Goal: Task Accomplishment & Management: Manage account settings

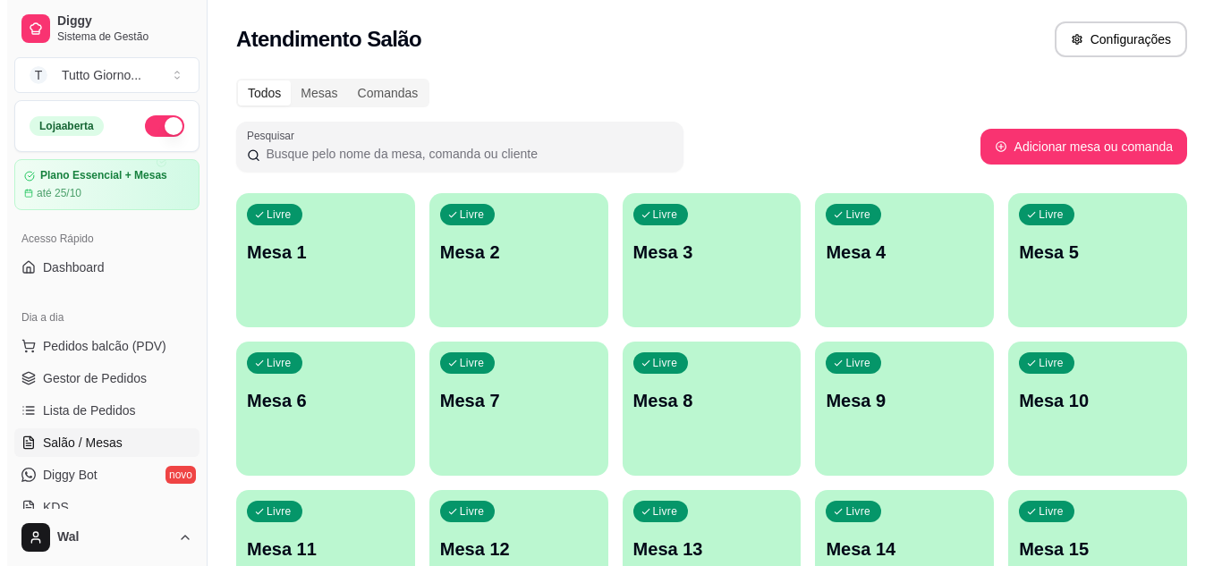
scroll to position [179, 0]
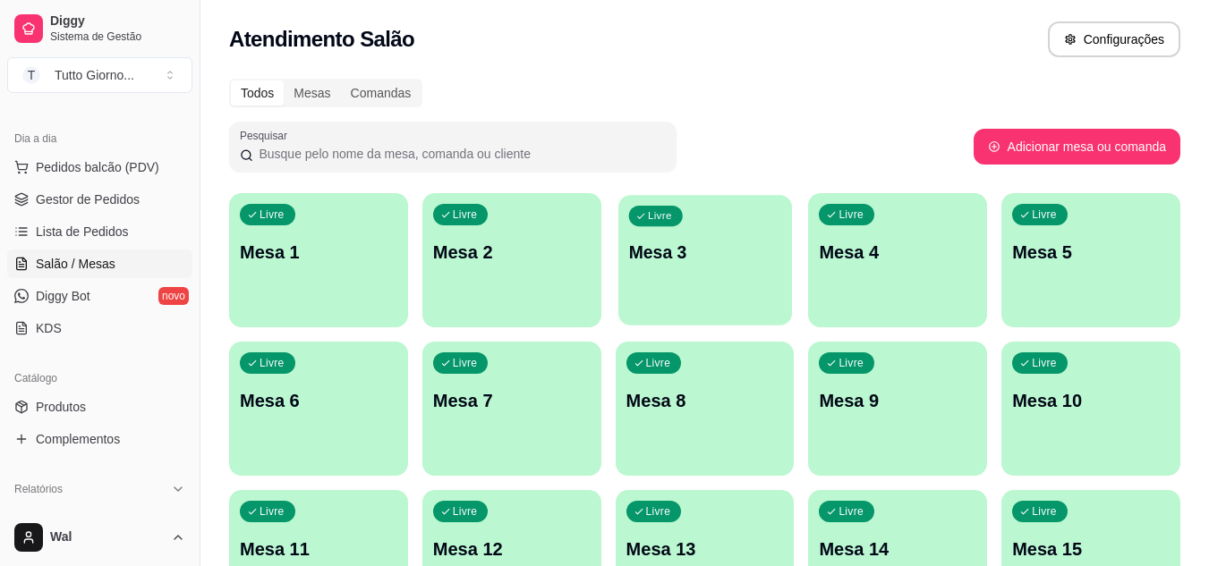
click at [693, 249] on p "Mesa 3" at bounding box center [704, 253] width 153 height 24
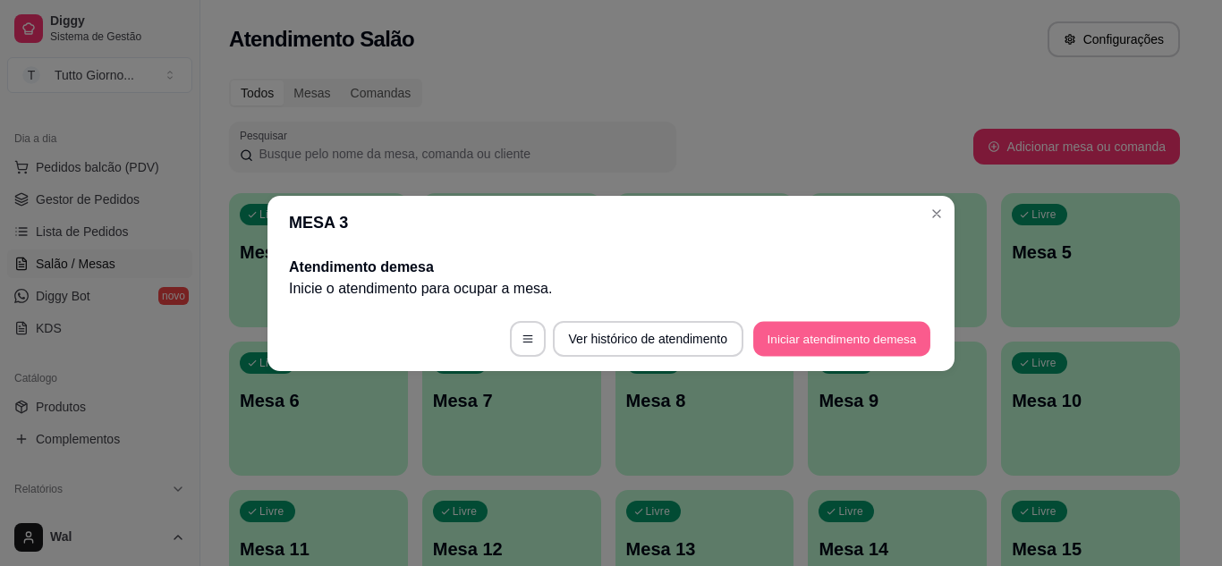
click at [829, 345] on button "Iniciar atendimento de mesa" at bounding box center [841, 338] width 177 height 35
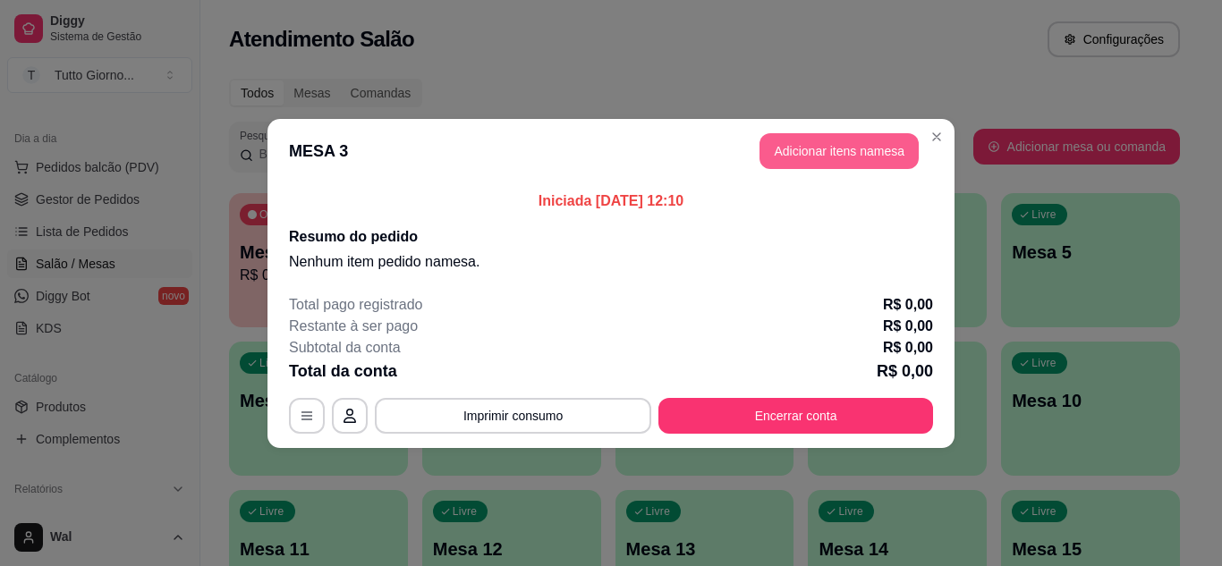
click at [830, 149] on button "Adicionar itens na mesa" at bounding box center [839, 151] width 159 height 36
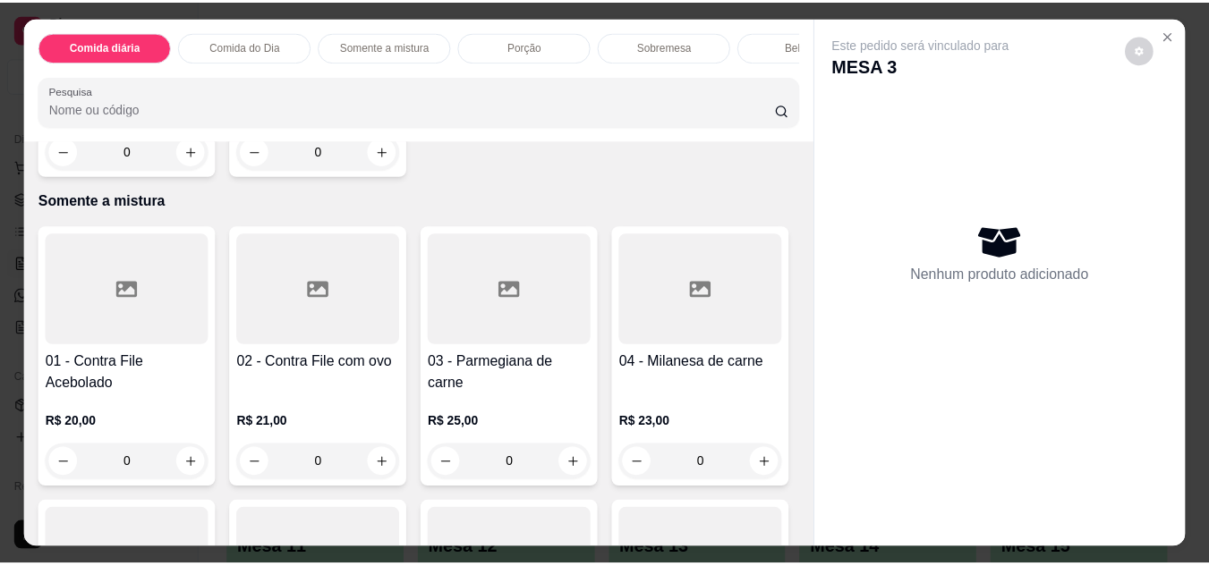
scroll to position [1181, 0]
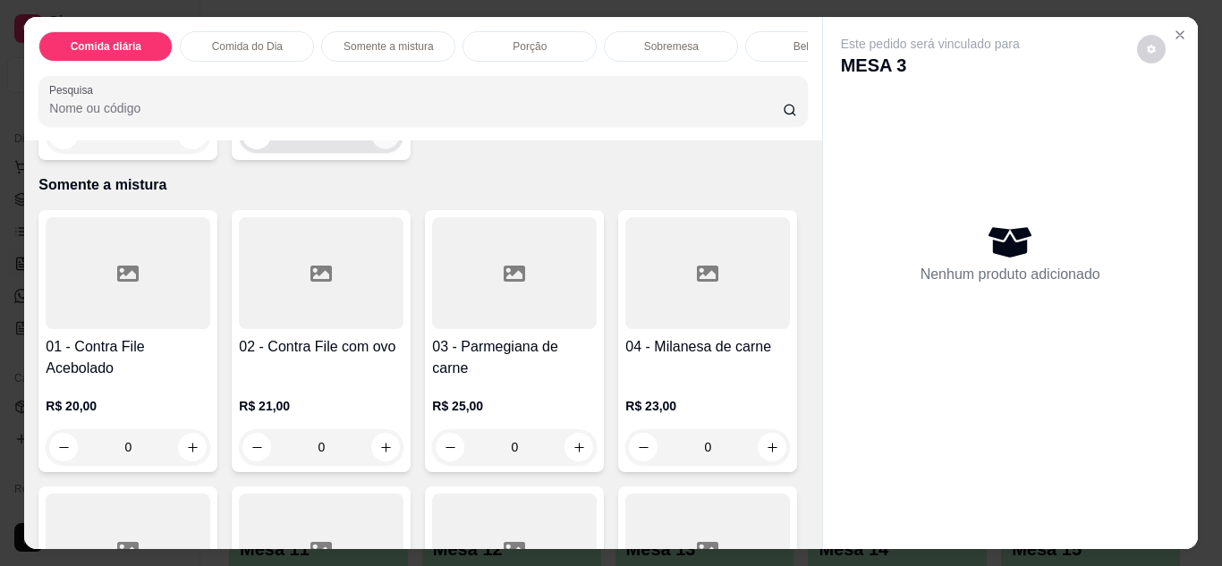
click at [382, 142] on icon "increase-product-quantity" at bounding box center [385, 135] width 13 height 13
type input "1"
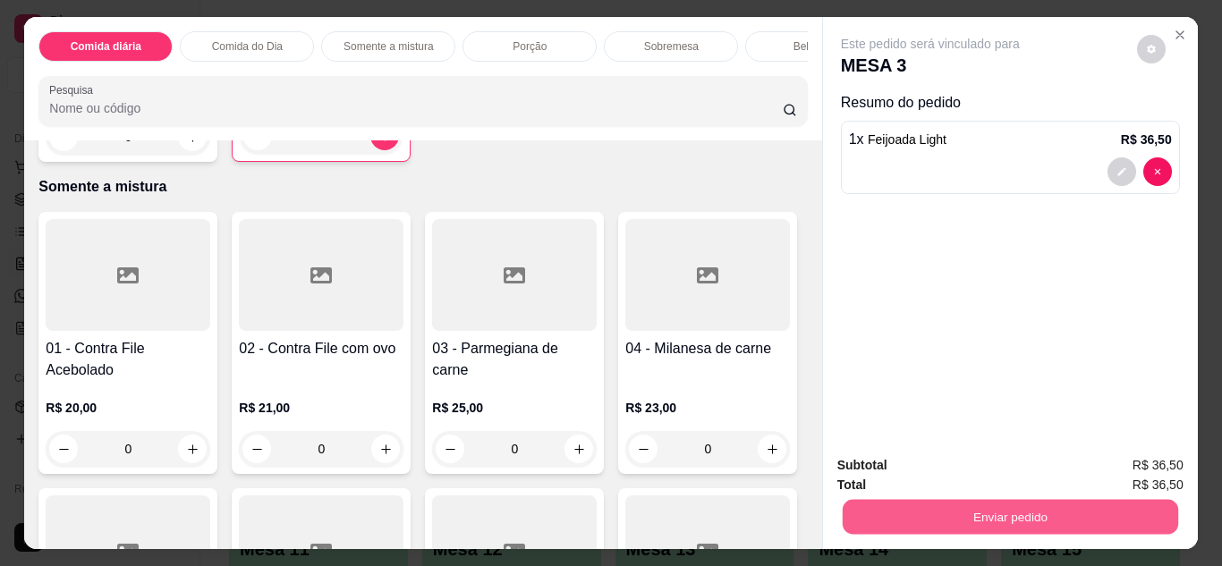
click at [942, 507] on button "Enviar pedido" at bounding box center [1010, 517] width 336 height 35
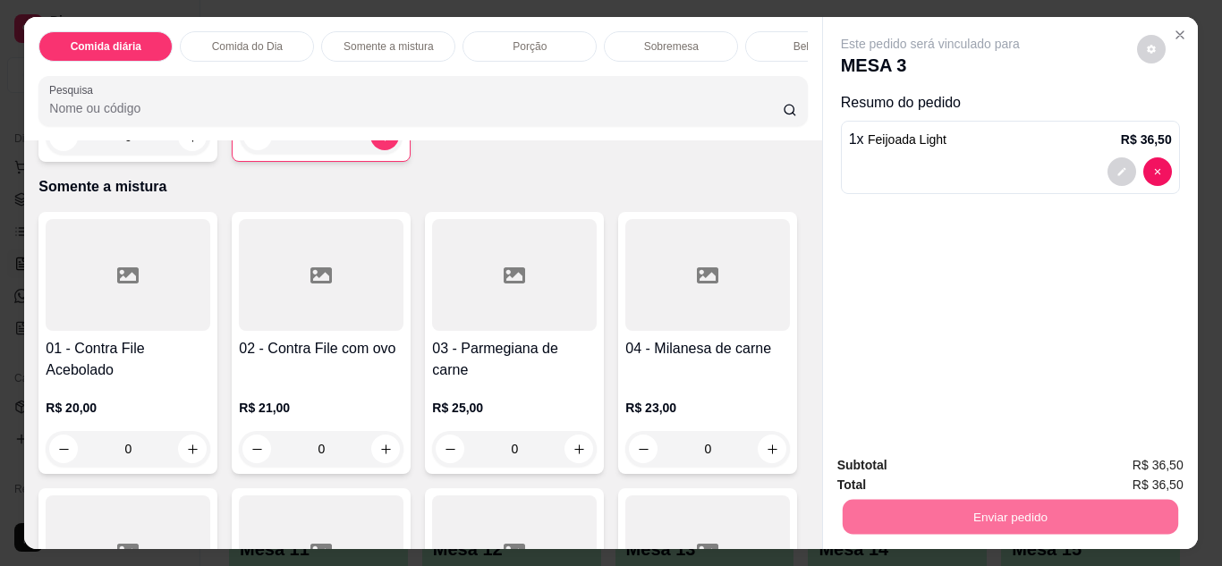
click at [1131, 456] on button "Enviar pedido" at bounding box center [1136, 467] width 101 height 34
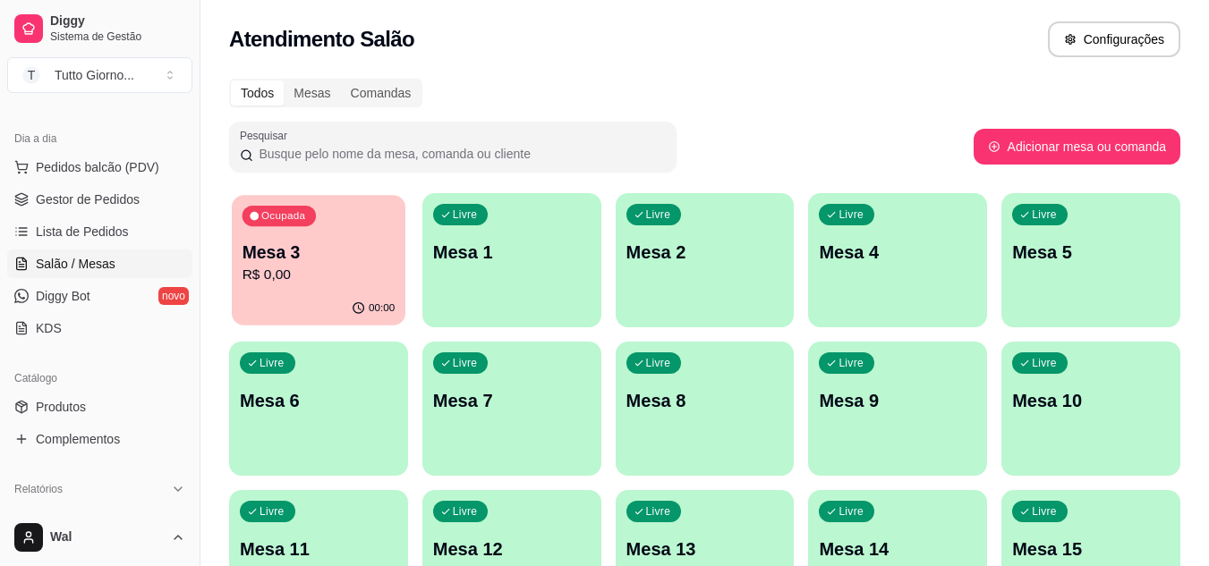
click at [304, 266] on p "R$ 0,00" at bounding box center [318, 275] width 153 height 21
click at [377, 221] on div "Ocupada Mesa 3 R$ 0,00" at bounding box center [319, 243] width 174 height 97
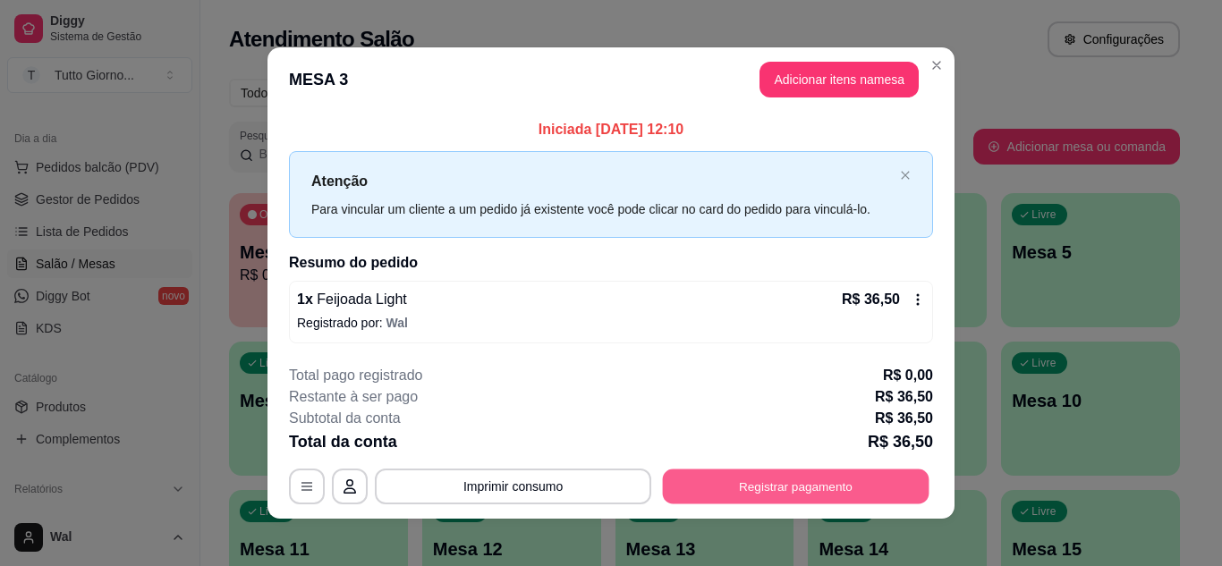
click at [753, 497] on button "Registrar pagamento" at bounding box center [796, 487] width 267 height 35
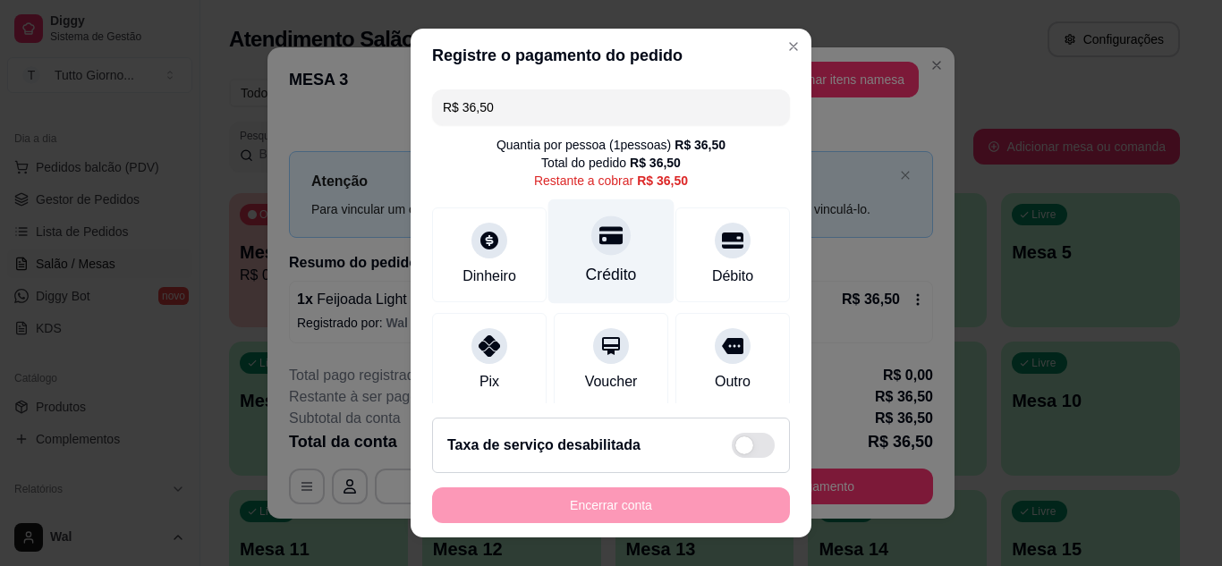
click at [600, 245] on icon at bounding box center [611, 235] width 23 height 23
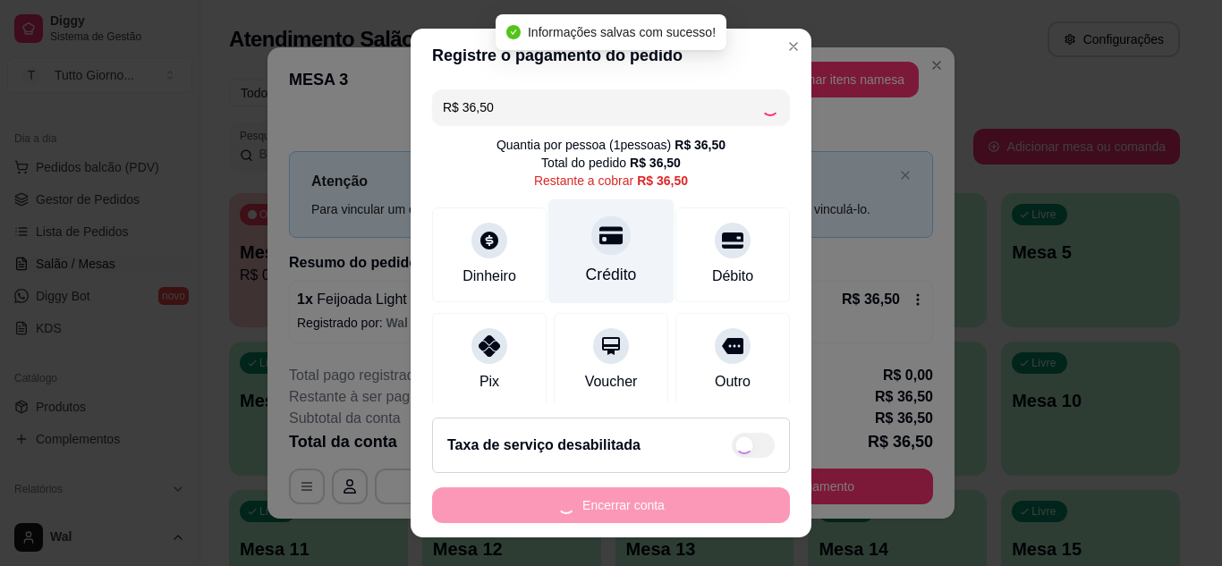
type input "R$ 0,00"
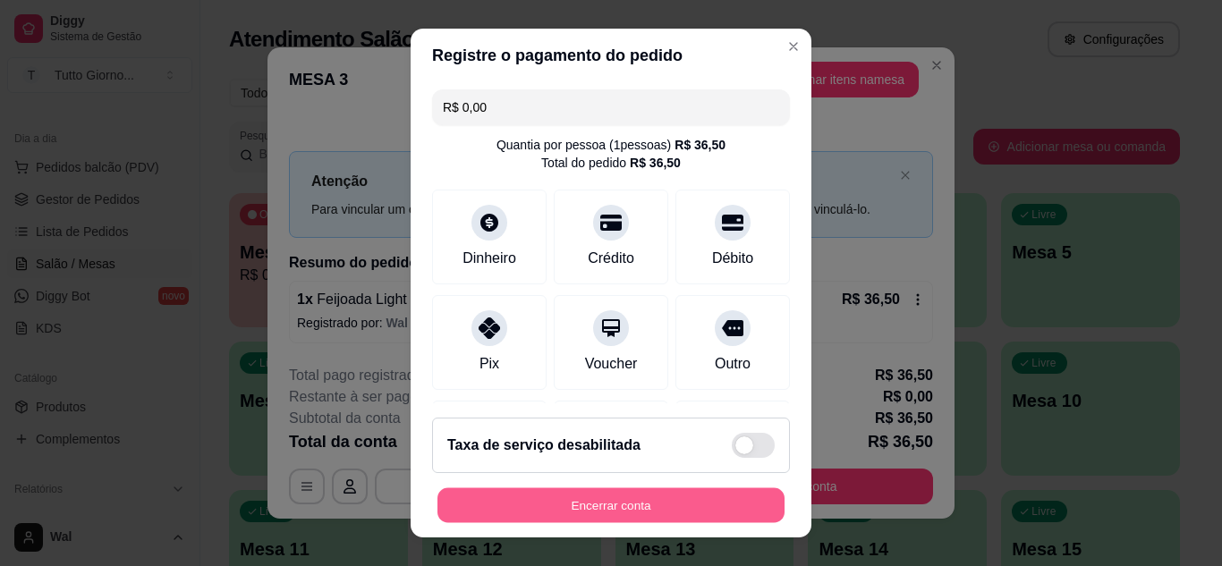
click at [680, 504] on button "Encerrar conta" at bounding box center [611, 506] width 347 height 35
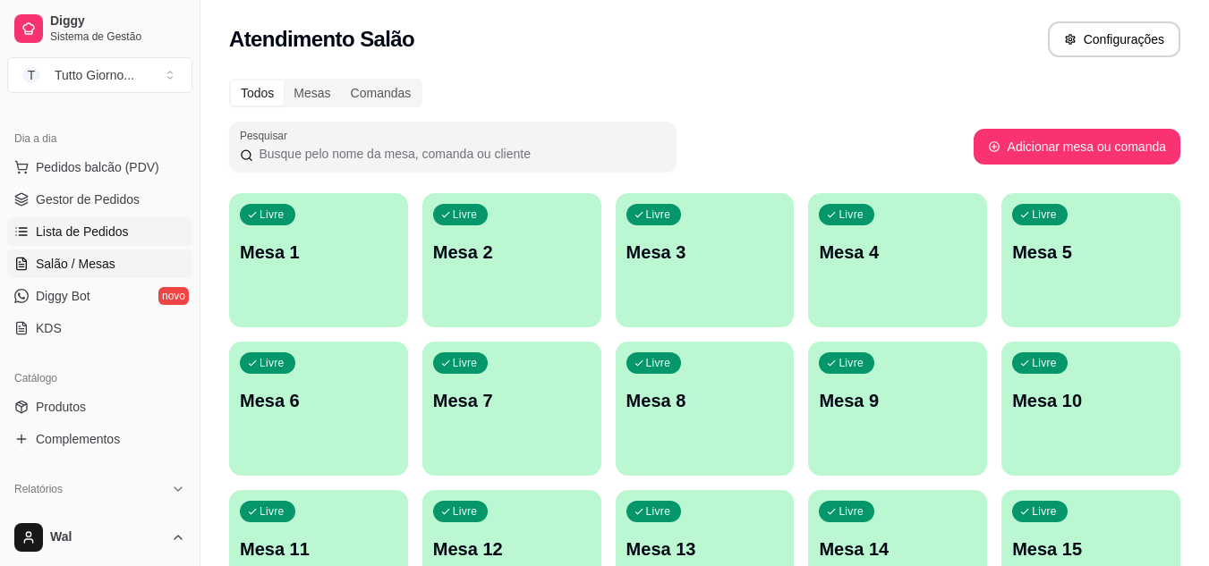
click at [119, 226] on span "Lista de Pedidos" at bounding box center [82, 232] width 93 height 18
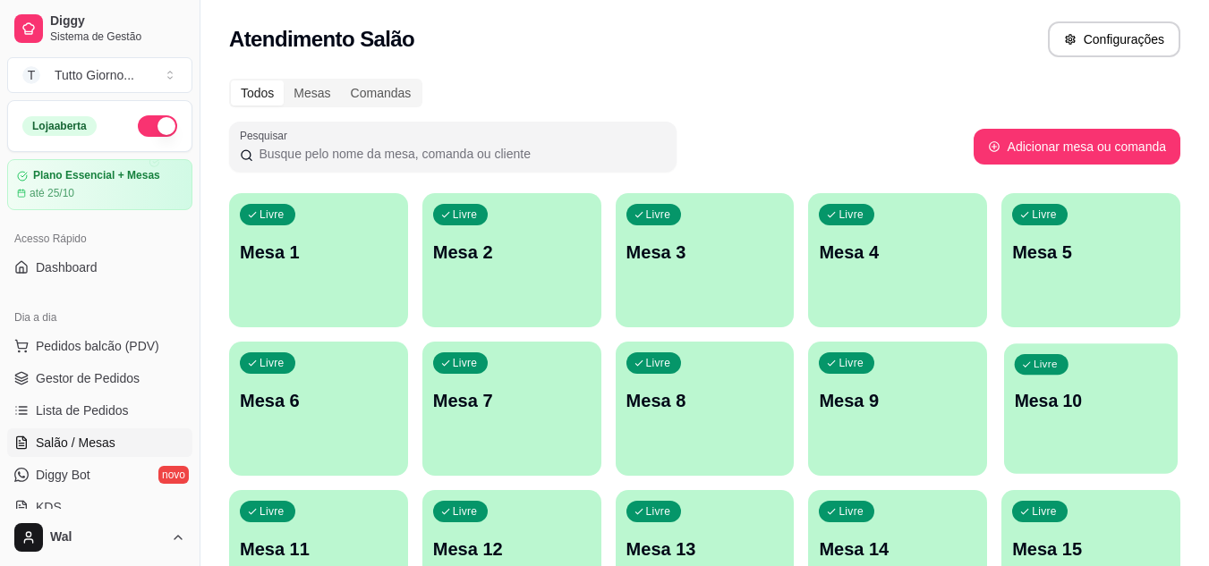
click at [1062, 389] on p "Mesa 10" at bounding box center [1091, 401] width 153 height 24
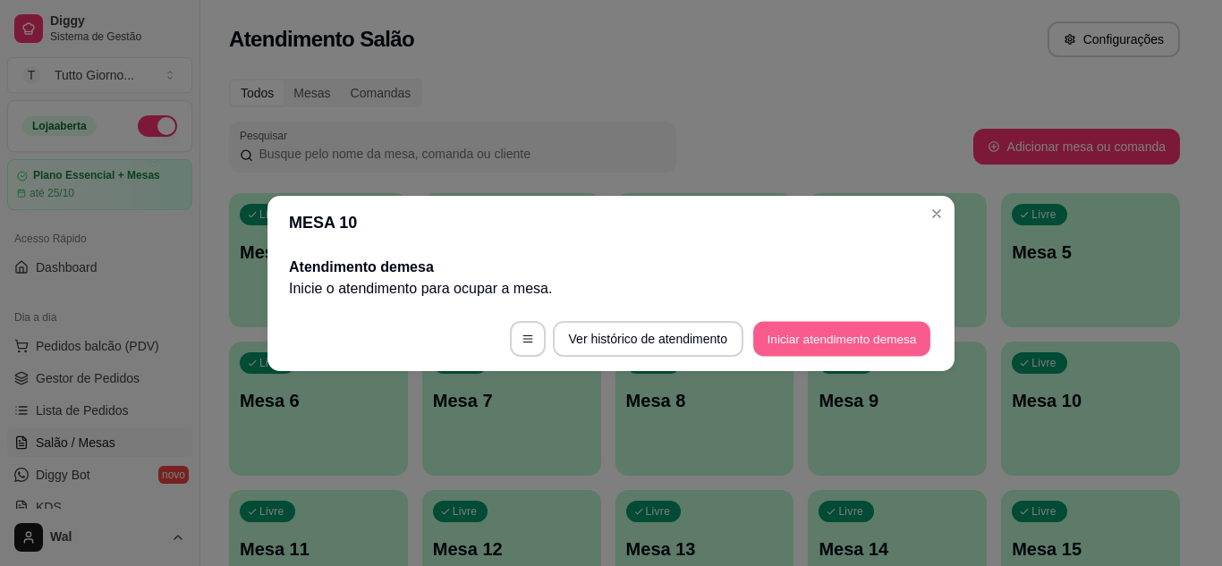
click at [889, 342] on button "Iniciar atendimento de mesa" at bounding box center [841, 338] width 177 height 35
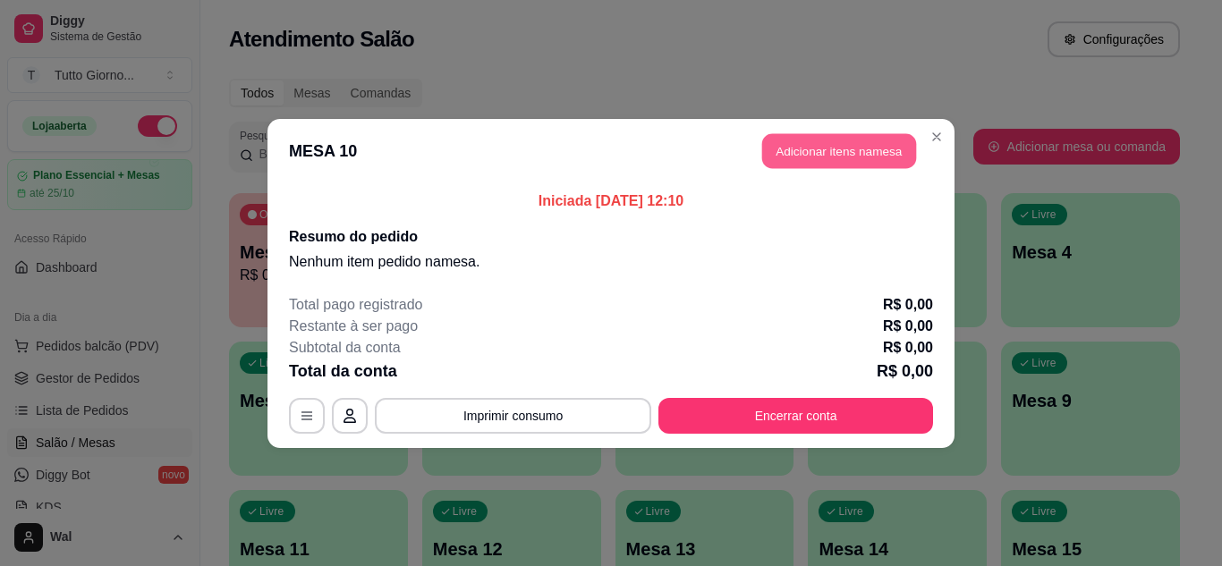
click at [817, 148] on button "Adicionar itens na mesa" at bounding box center [839, 150] width 154 height 35
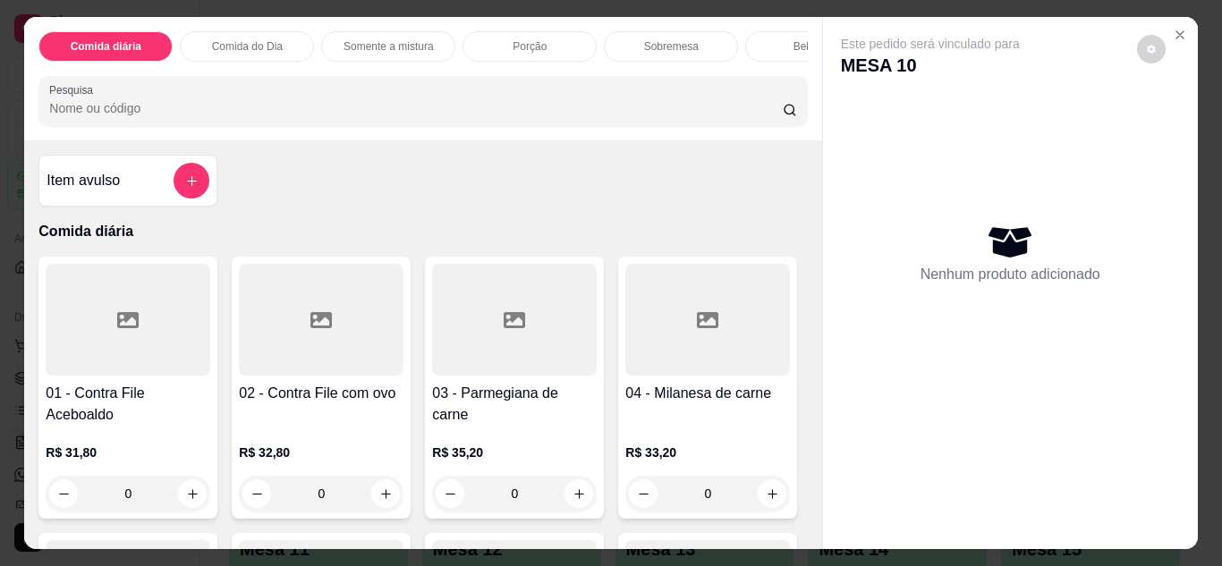
scroll to position [36, 0]
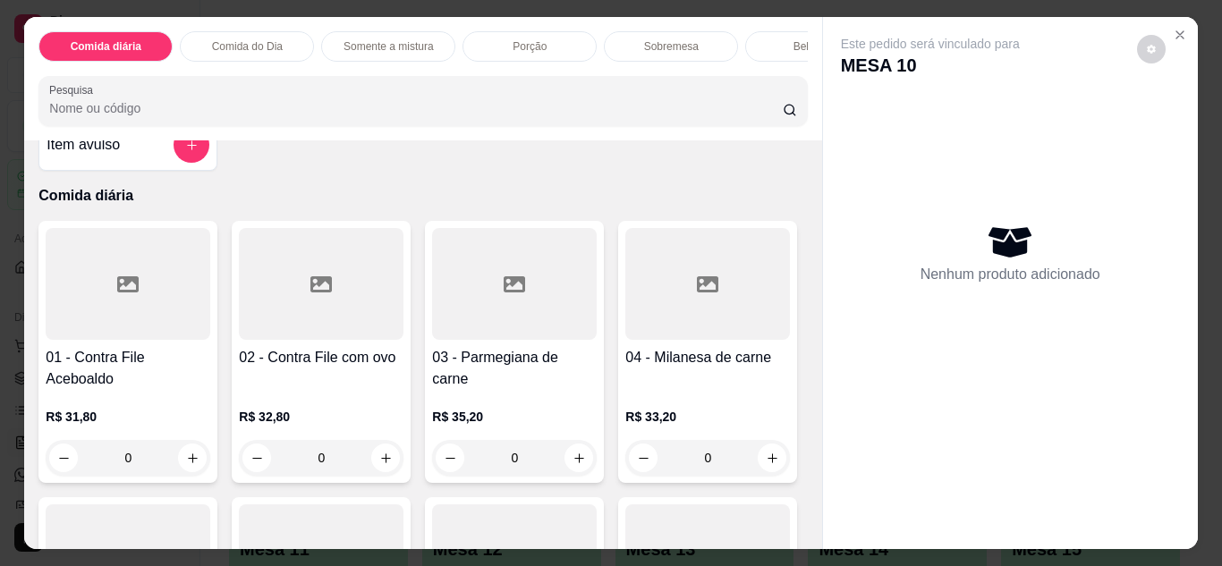
click at [381, 461] on div "0" at bounding box center [321, 458] width 165 height 36
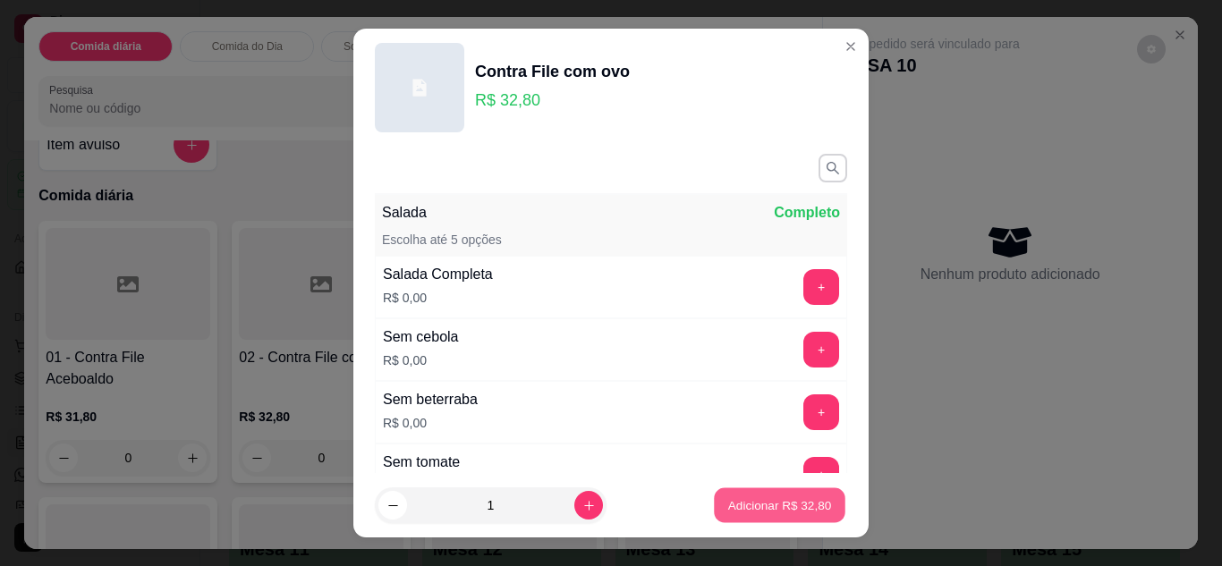
click at [785, 504] on p "Adicionar R$ 32,80" at bounding box center [780, 506] width 104 height 17
type input "1"
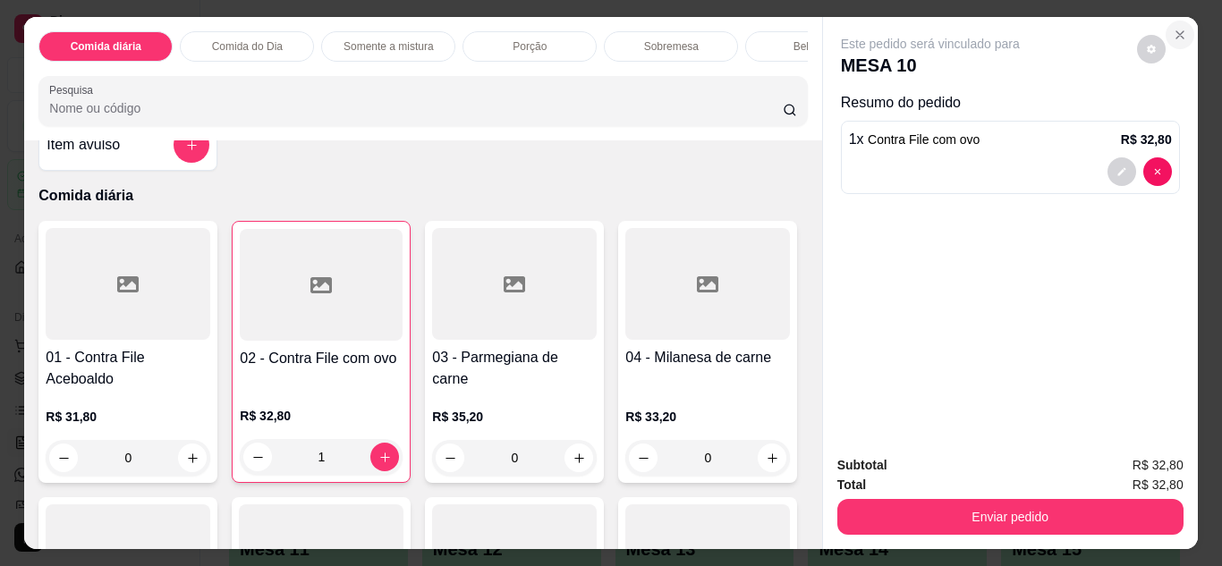
click at [1177, 32] on icon "Close" at bounding box center [1180, 34] width 7 height 7
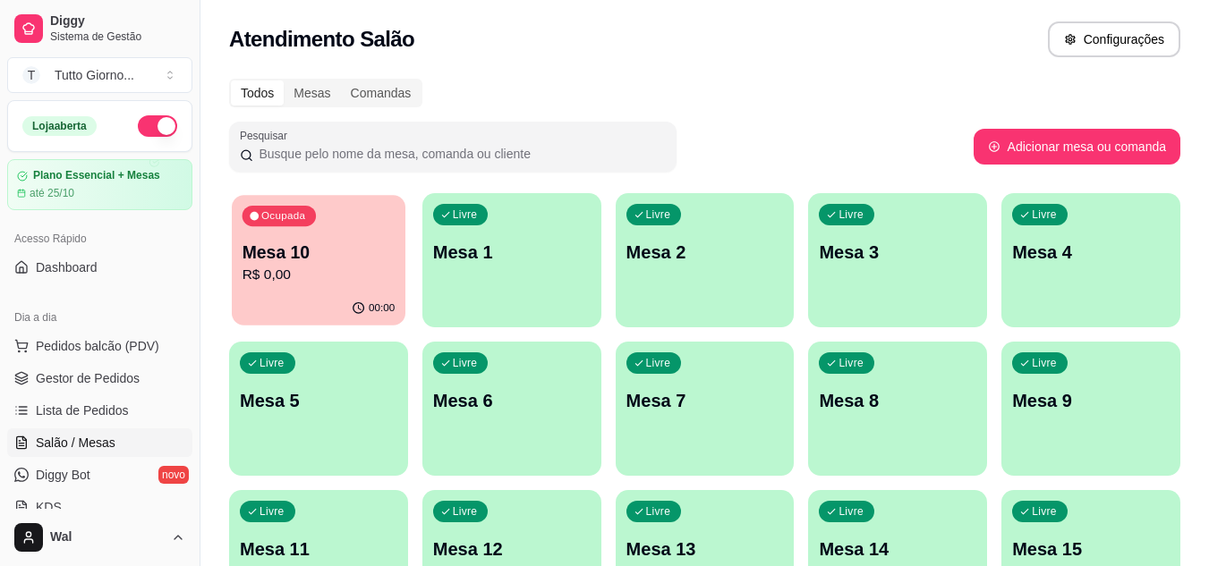
click at [313, 256] on p "Mesa 10" at bounding box center [318, 253] width 153 height 24
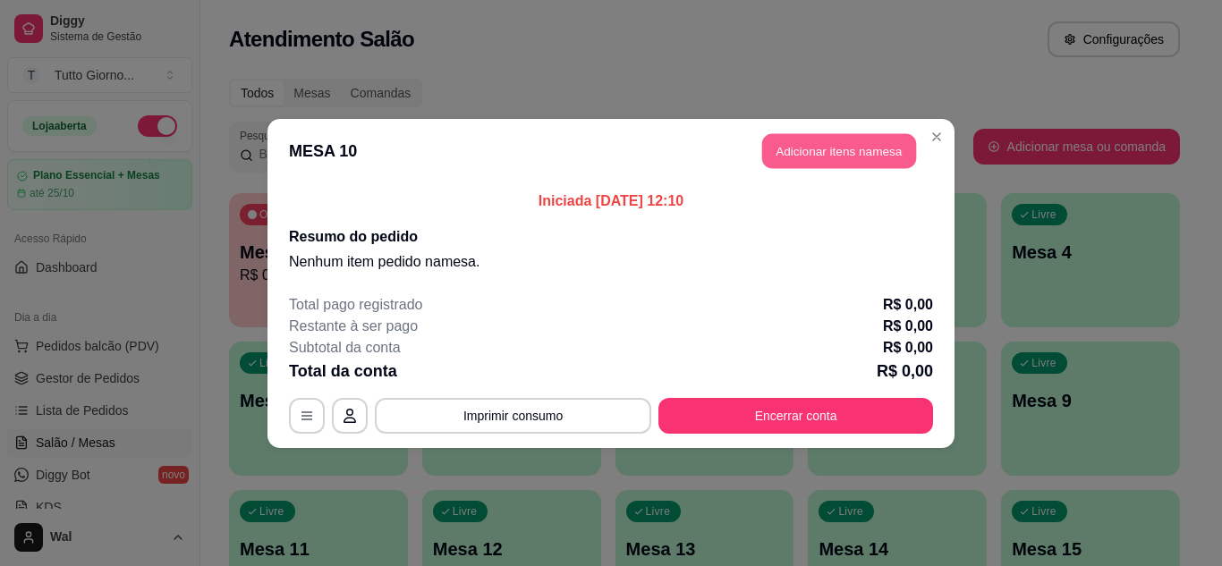
click at [806, 155] on button "Adicionar itens na mesa" at bounding box center [839, 150] width 154 height 35
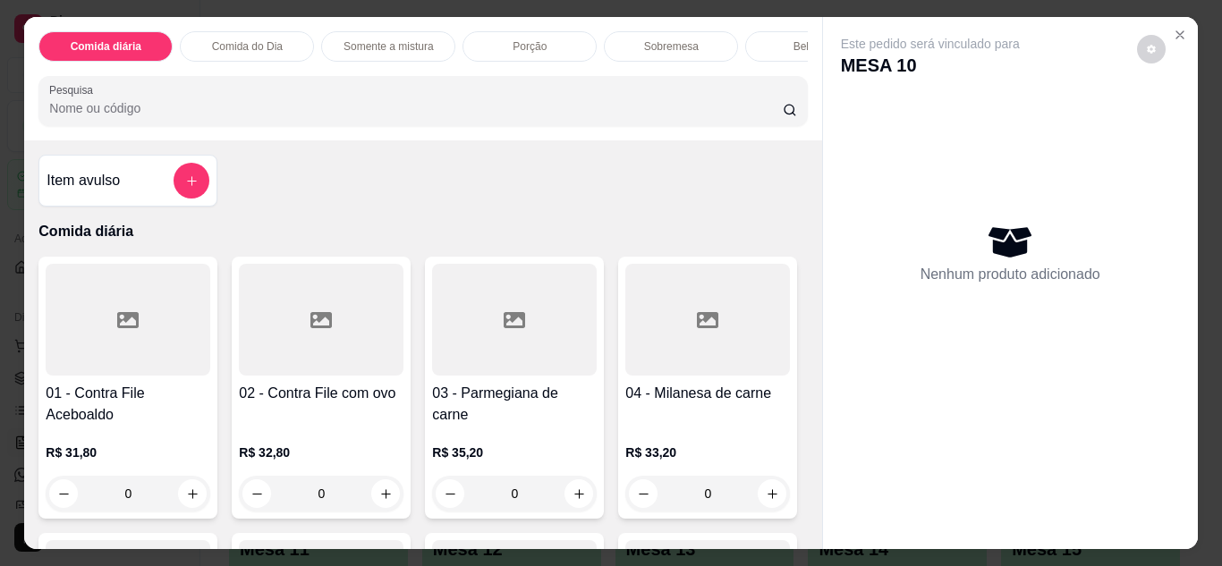
click at [379, 497] on div "0" at bounding box center [321, 494] width 165 height 36
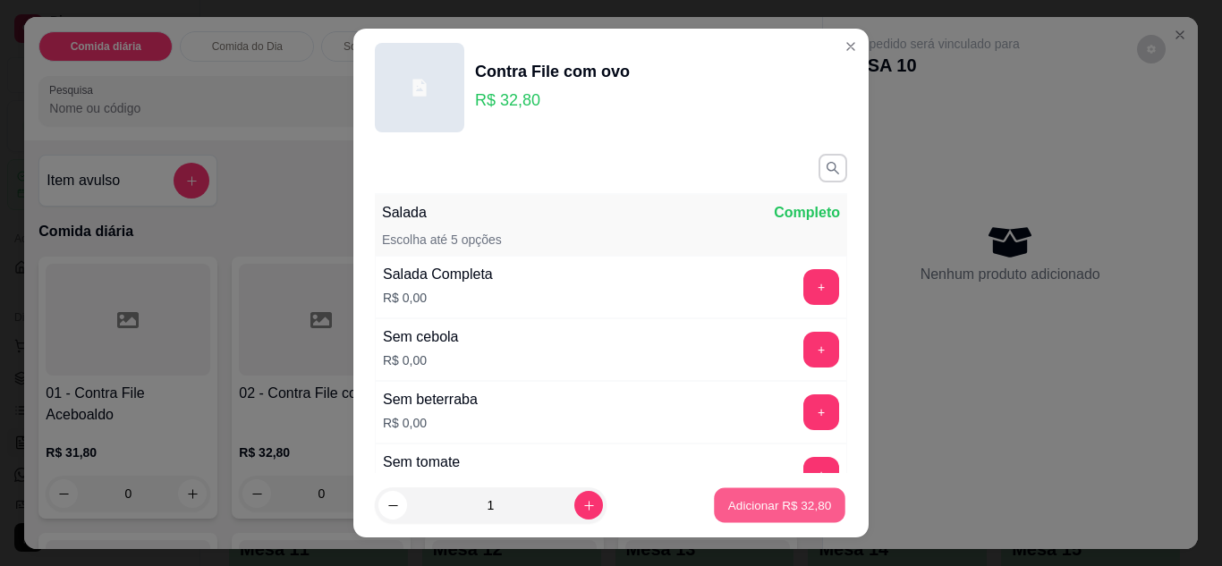
click at [734, 505] on p "Adicionar R$ 32,80" at bounding box center [780, 506] width 104 height 17
type input "1"
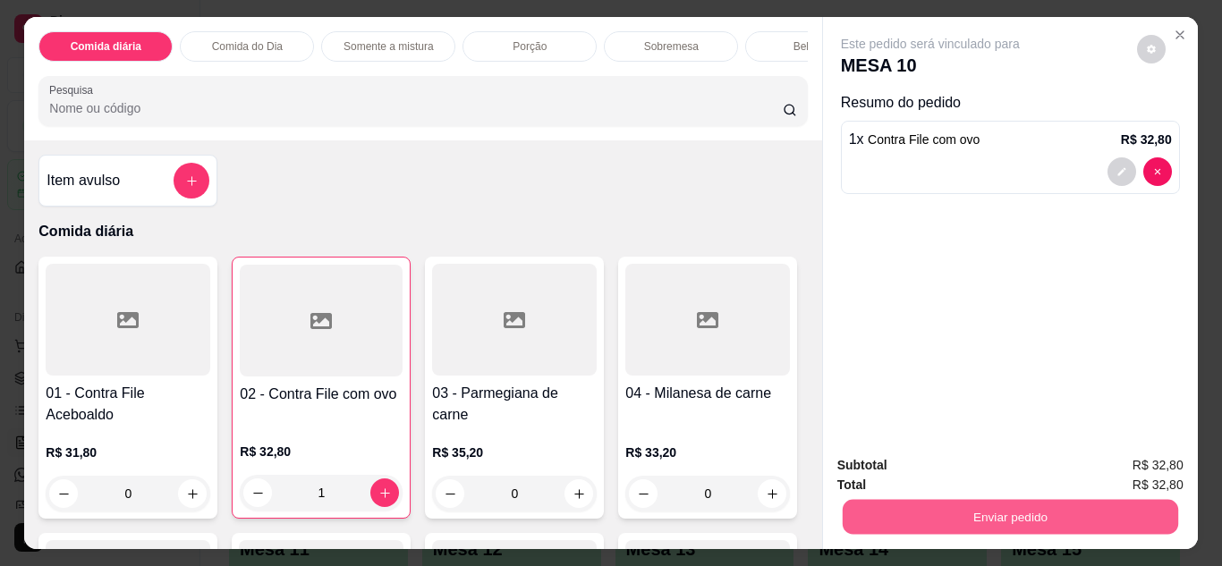
click at [991, 503] on button "Enviar pedido" at bounding box center [1010, 517] width 336 height 35
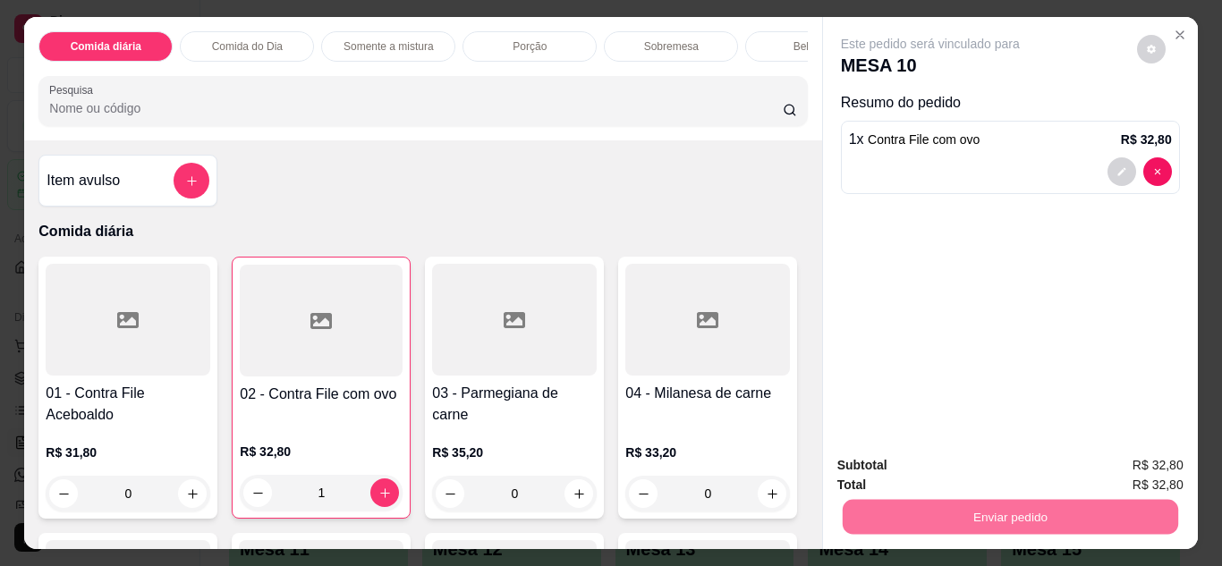
click at [1001, 465] on button "Registrar cliente" at bounding box center [1017, 466] width 115 height 33
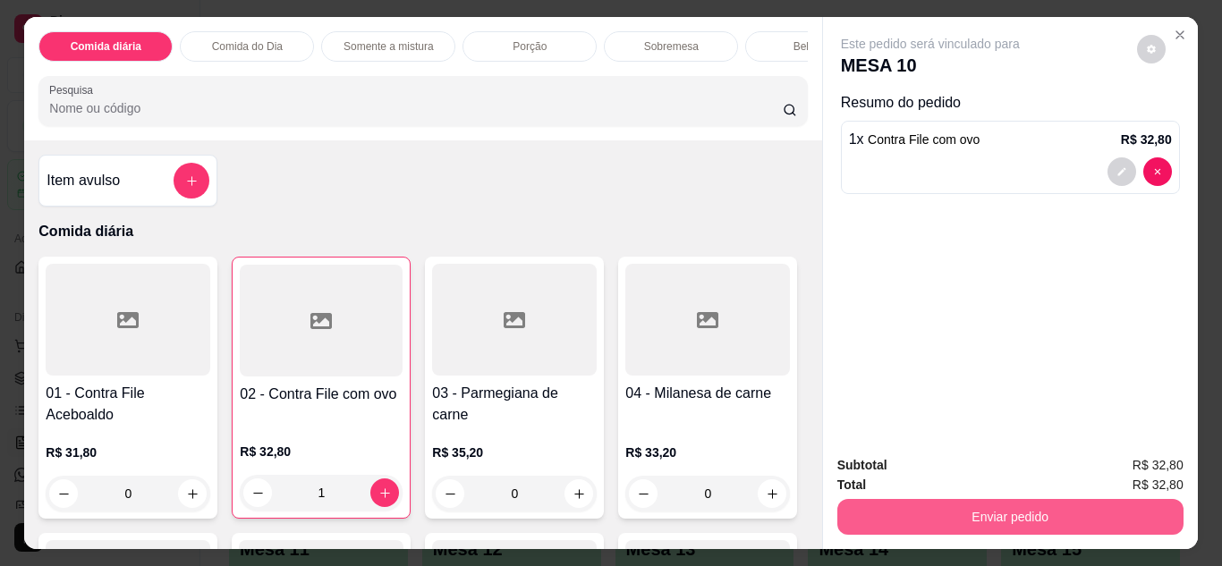
click at [1053, 502] on button "Enviar pedido" at bounding box center [1011, 517] width 346 height 36
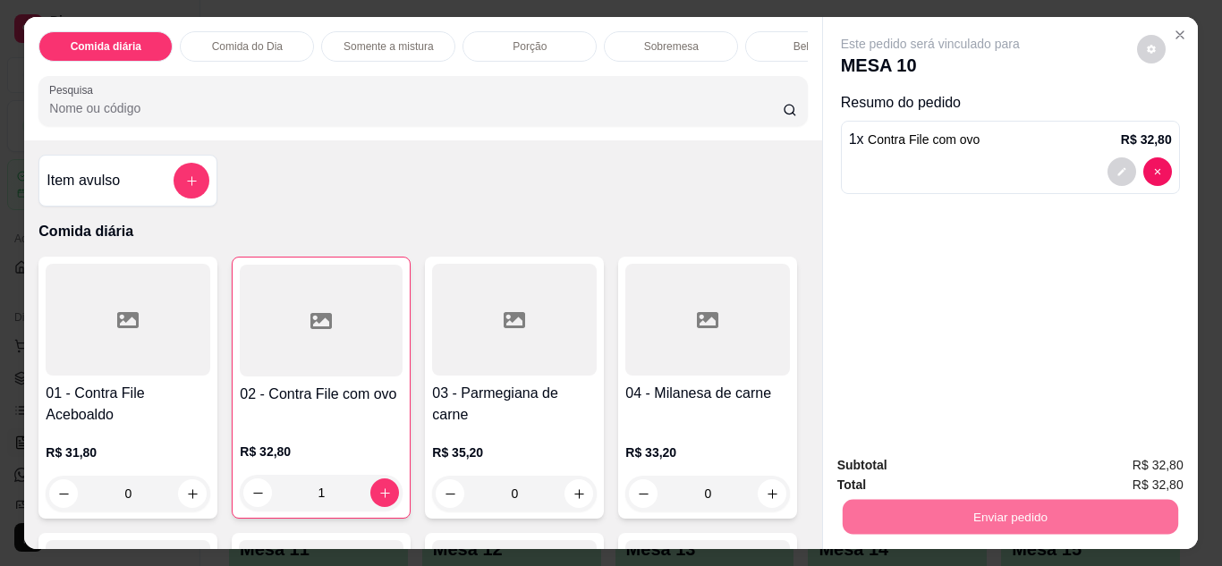
click at [1135, 464] on button "Enviar pedido" at bounding box center [1137, 466] width 98 height 33
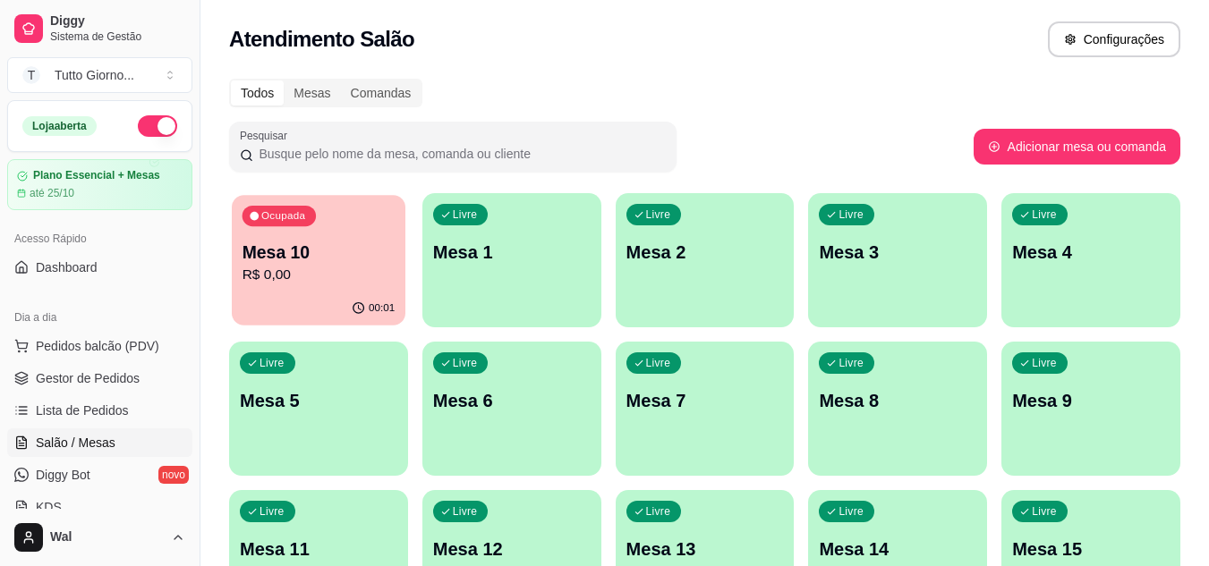
click at [379, 234] on div "Ocupada Mesa 10 R$ 0,00" at bounding box center [319, 243] width 174 height 97
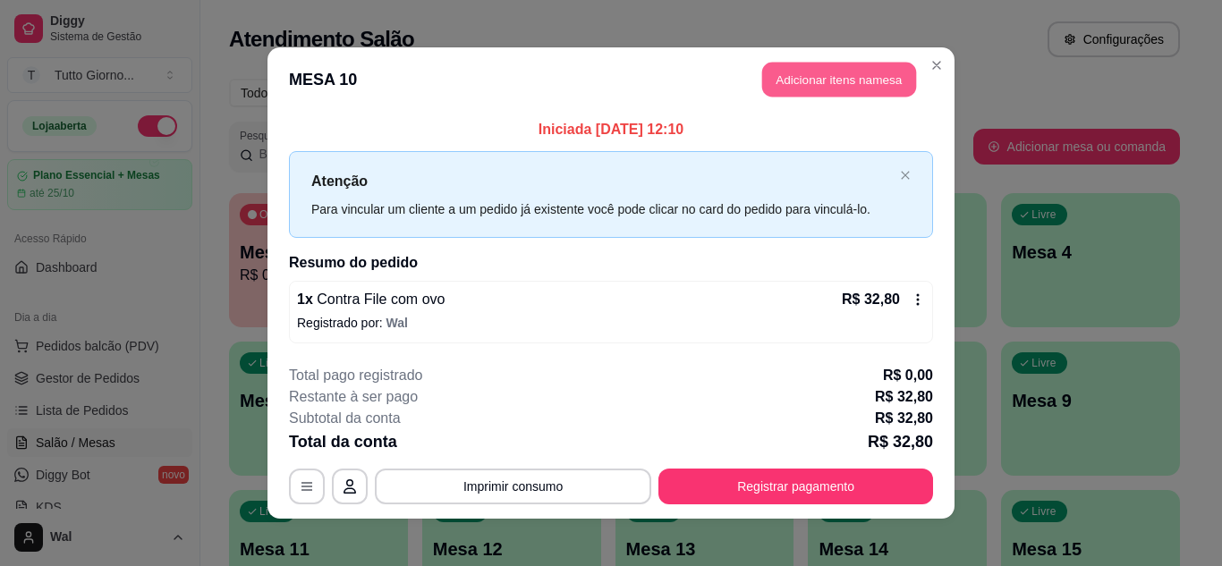
click at [821, 81] on button "Adicionar itens na mesa" at bounding box center [839, 80] width 154 height 35
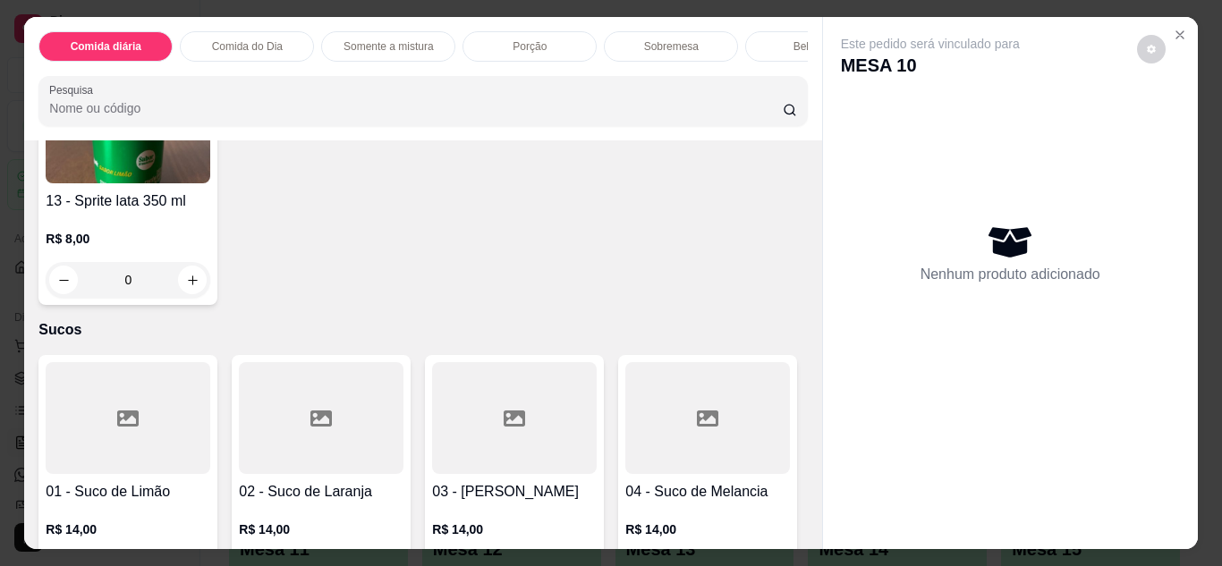
scroll to position [3615, 0]
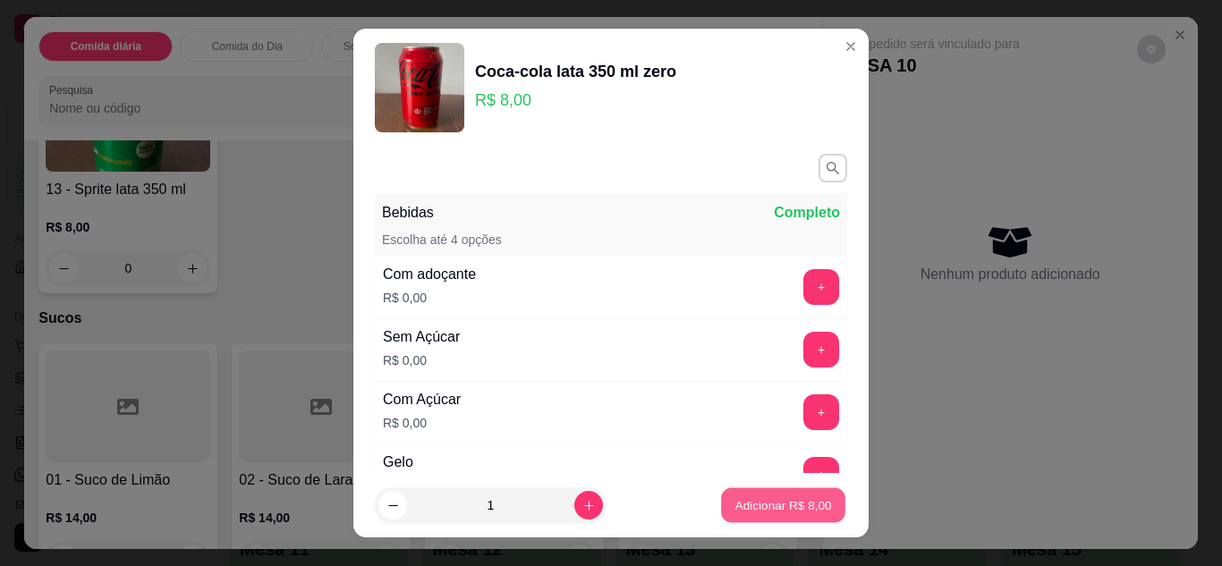
click at [772, 515] on button "Adicionar R$ 8,00" at bounding box center [783, 506] width 124 height 35
type input "1"
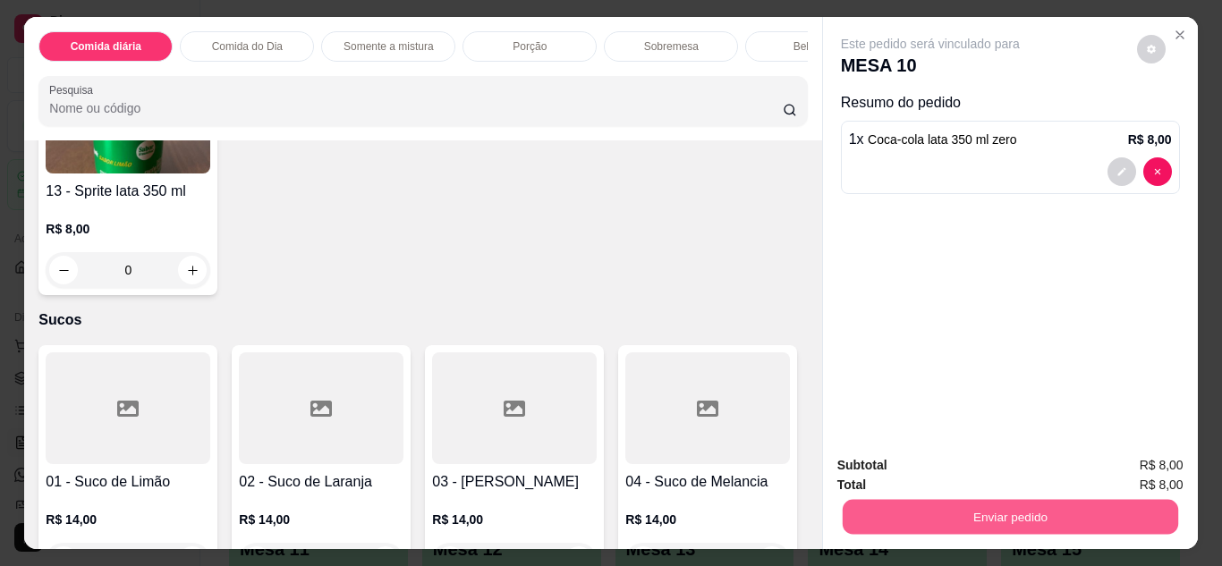
click at [1102, 508] on button "Enviar pedido" at bounding box center [1010, 517] width 336 height 35
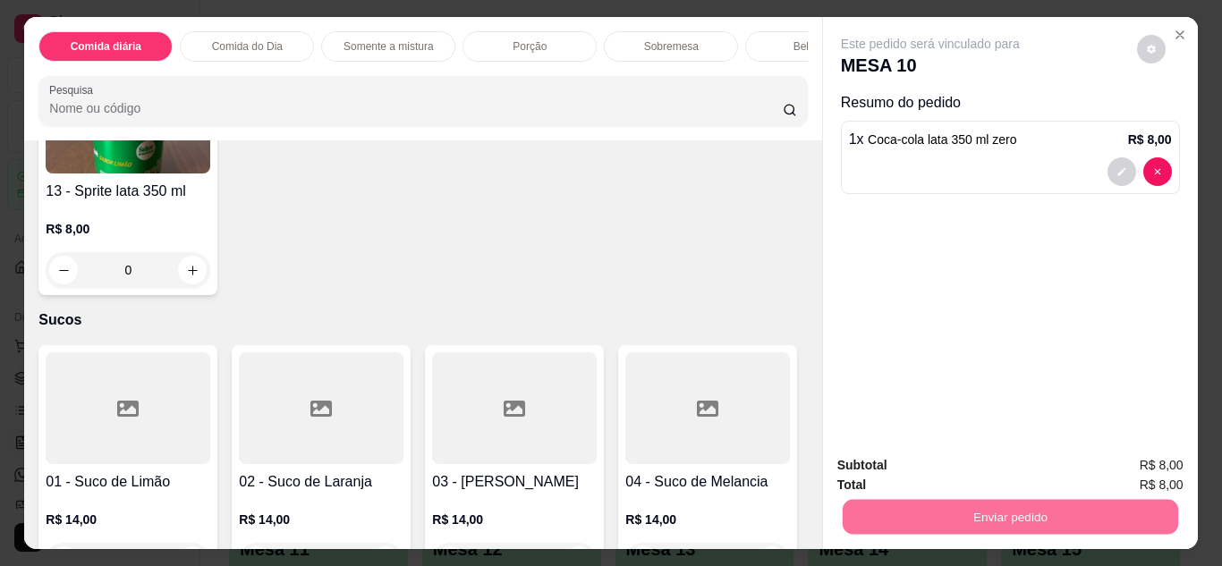
click at [1140, 463] on button "Enviar pedido" at bounding box center [1137, 466] width 98 height 33
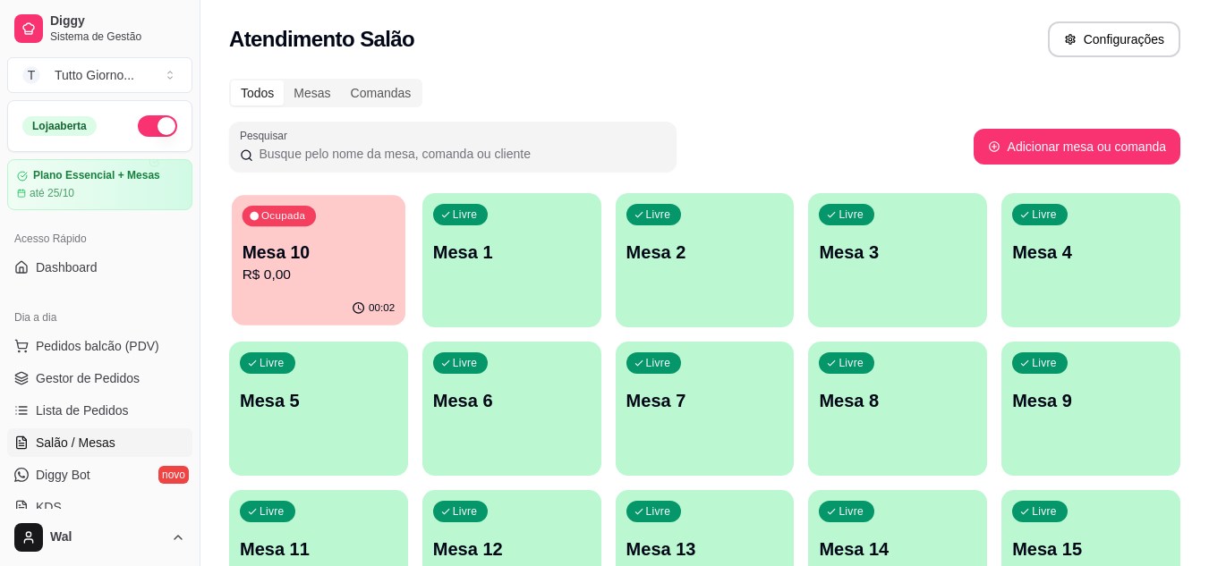
click at [379, 219] on div "Ocupada Mesa 10 R$ 0,00" at bounding box center [319, 243] width 174 height 97
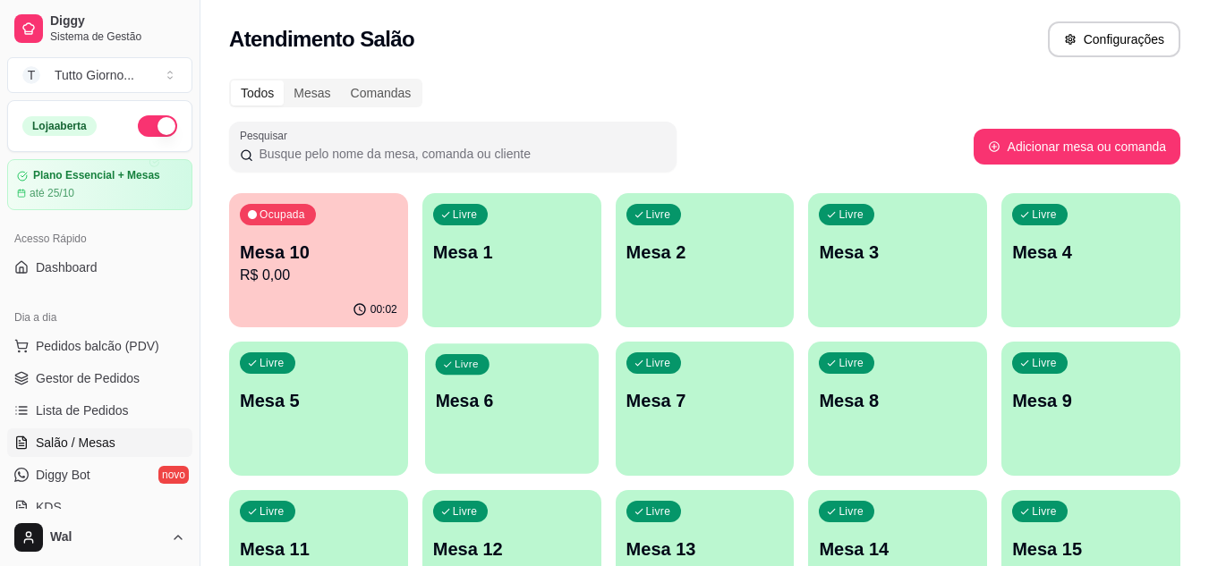
click at [489, 402] on p "Mesa 6" at bounding box center [511, 401] width 153 height 24
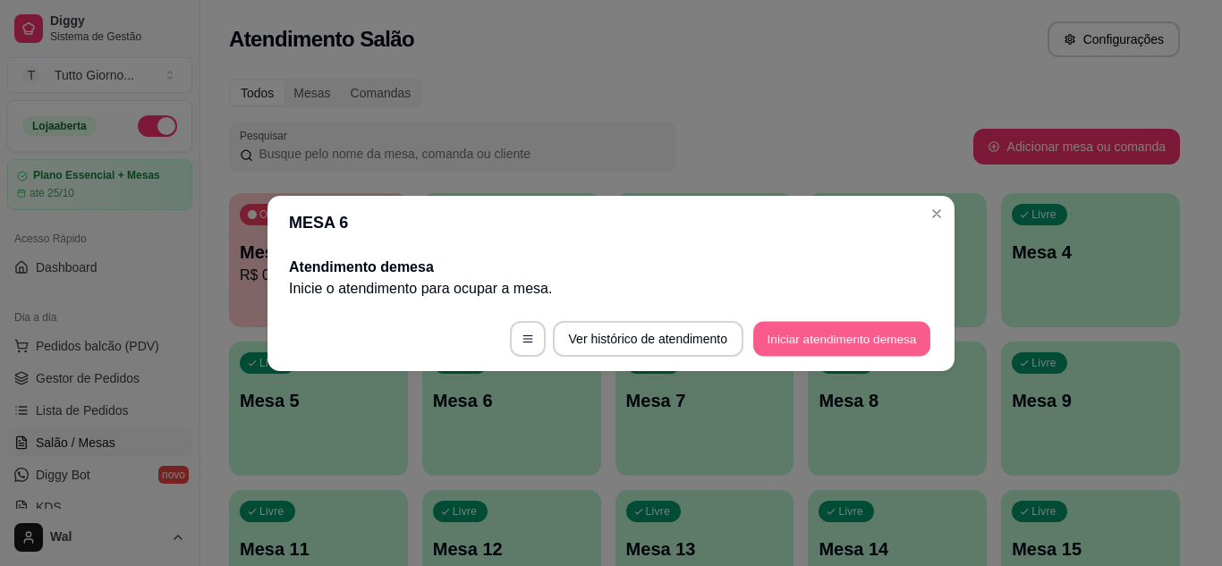
click at [825, 345] on button "Iniciar atendimento de mesa" at bounding box center [841, 338] width 177 height 35
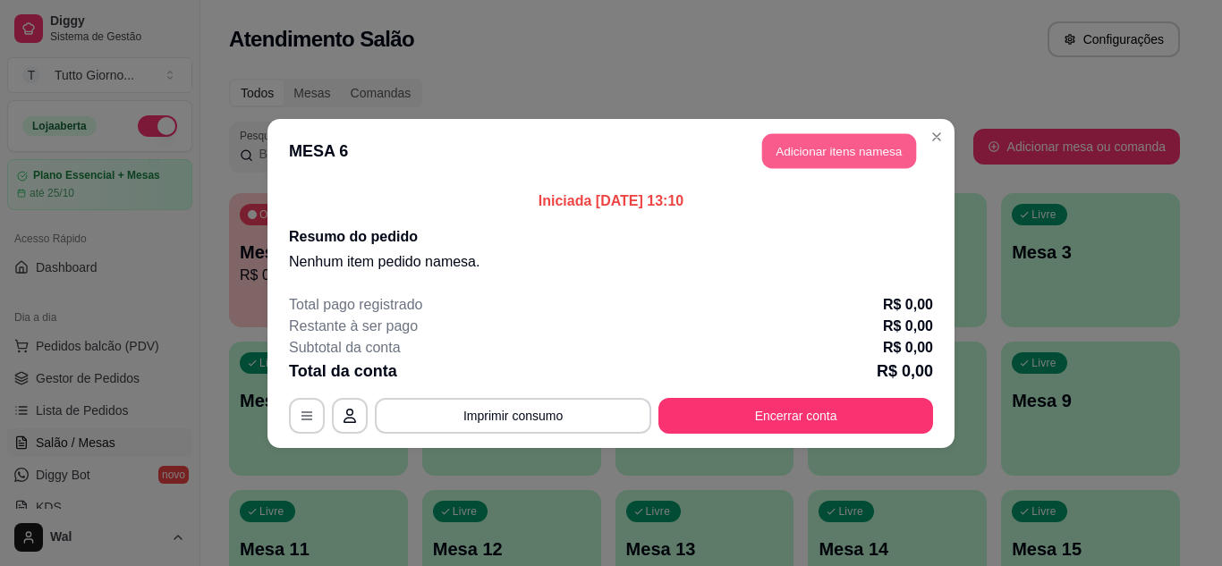
click at [819, 149] on button "Adicionar itens na mesa" at bounding box center [839, 150] width 154 height 35
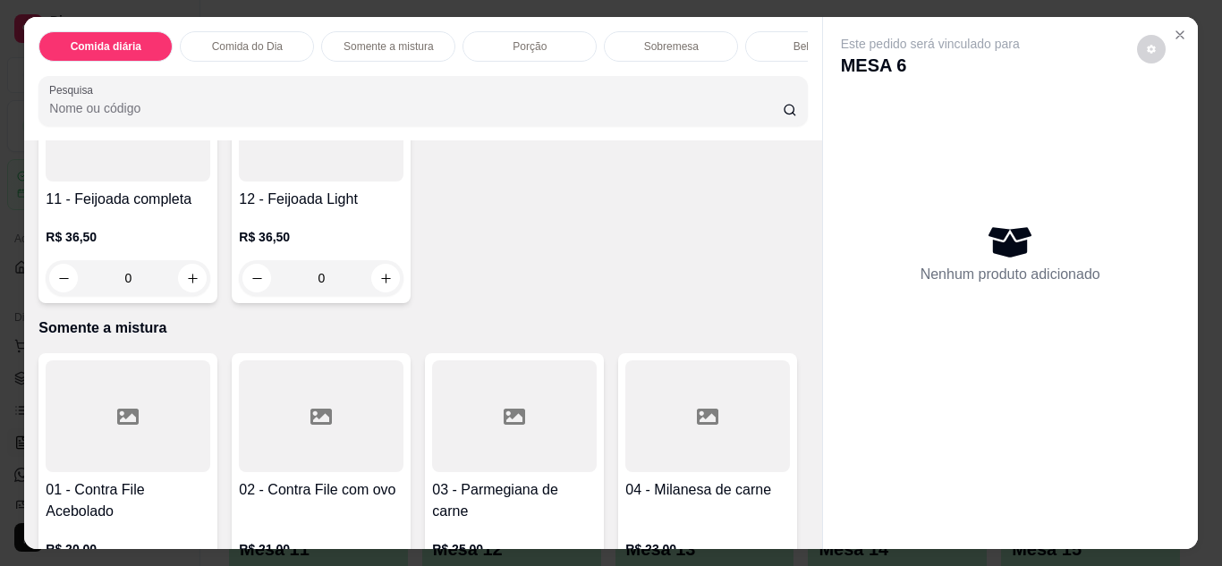
scroll to position [1110, 0]
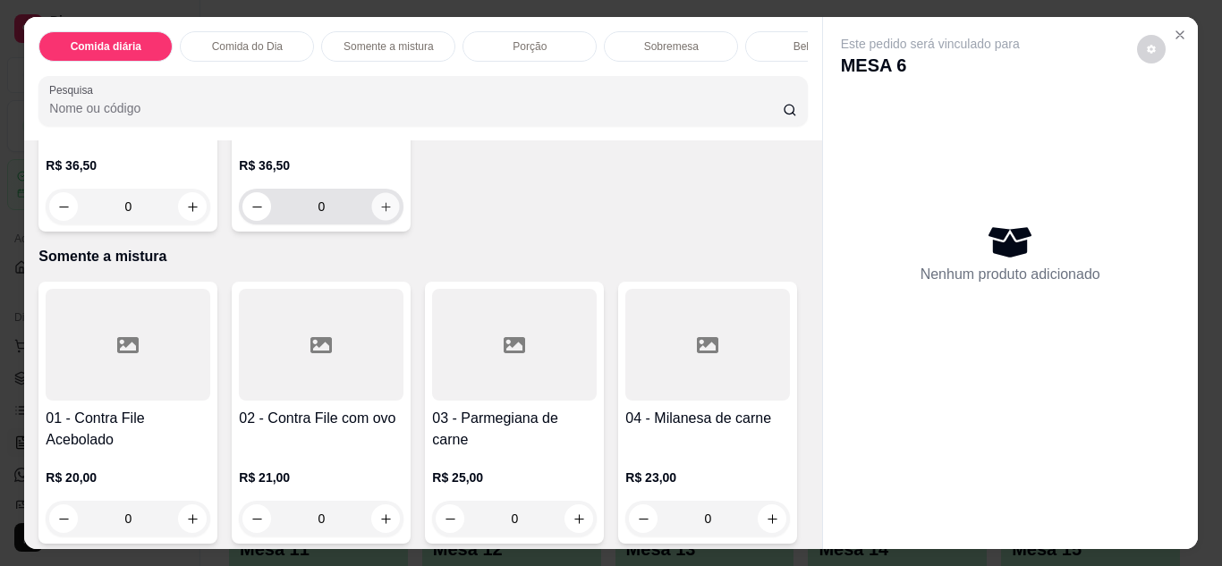
click at [379, 214] on icon "increase-product-quantity" at bounding box center [385, 206] width 13 height 13
type input "1"
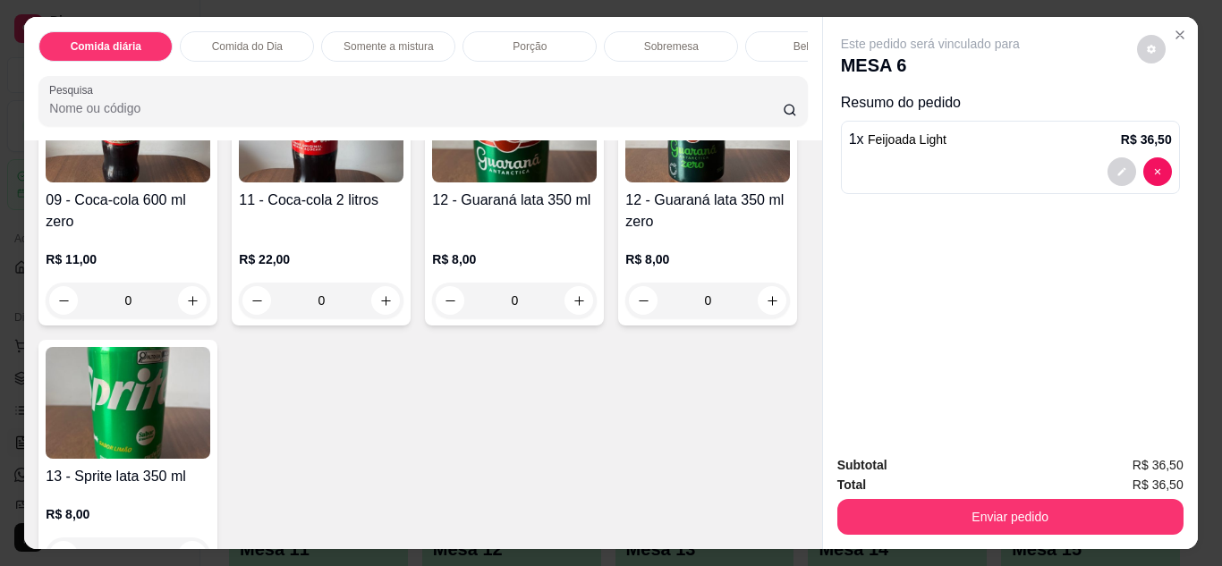
scroll to position [3364, 0]
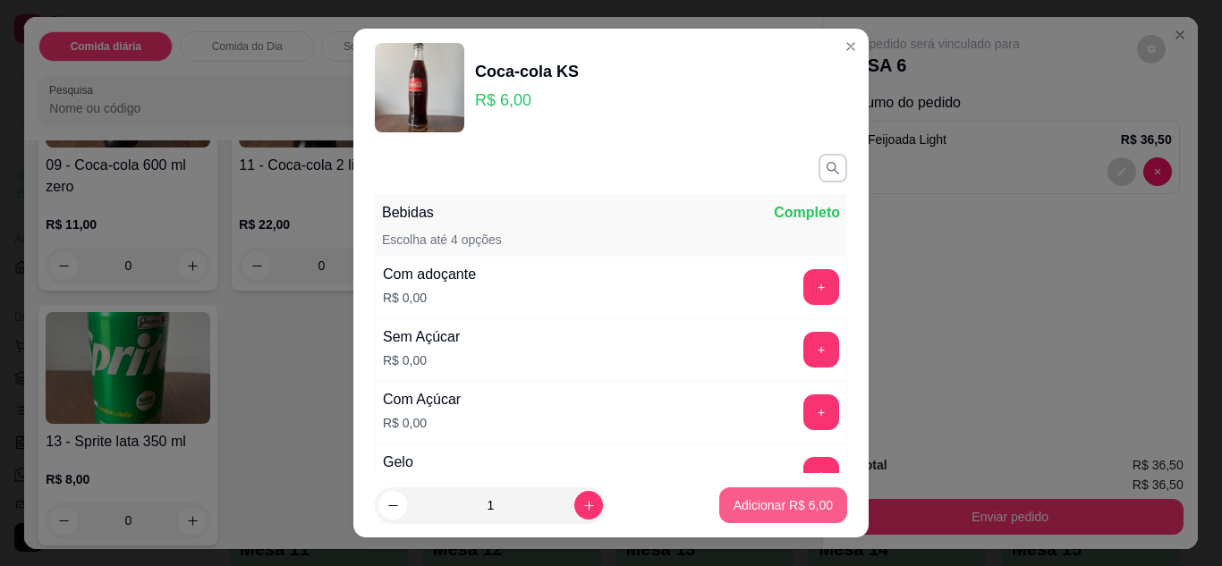
click at [734, 508] on p "Adicionar R$ 6,00" at bounding box center [783, 506] width 99 height 18
type input "1"
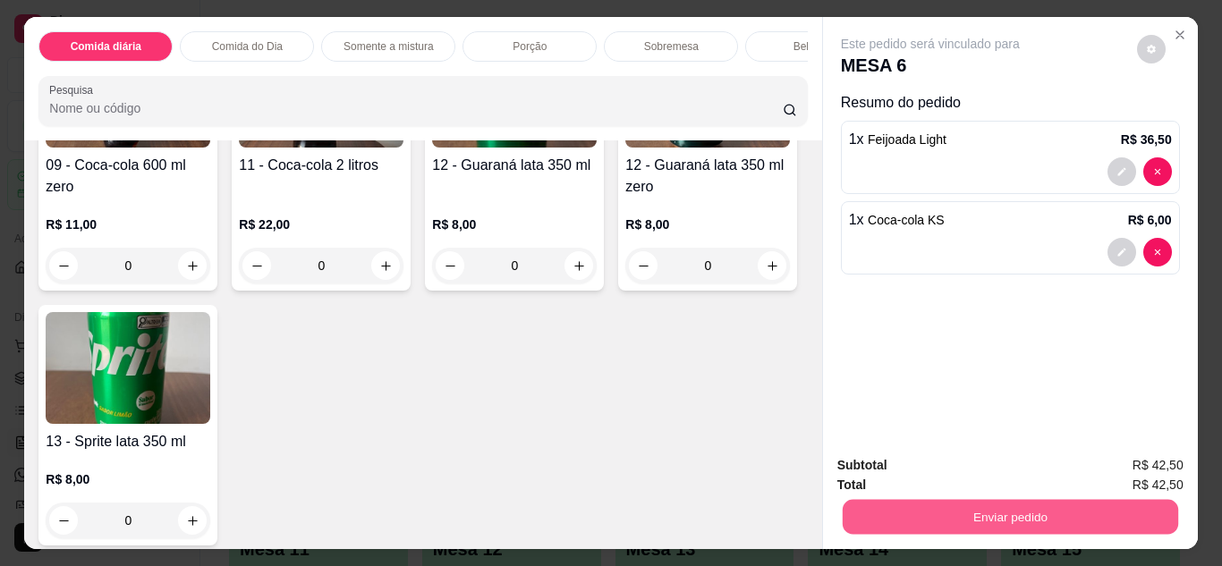
click at [957, 500] on button "Enviar pedido" at bounding box center [1010, 517] width 336 height 35
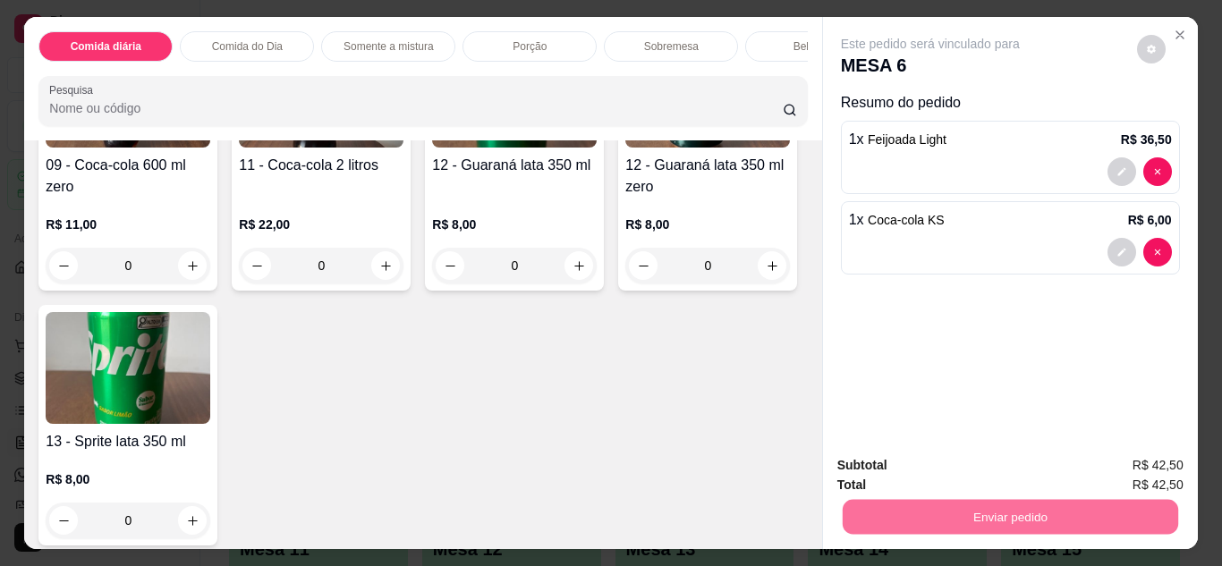
click at [1123, 464] on button "Enviar pedido" at bounding box center [1137, 466] width 98 height 33
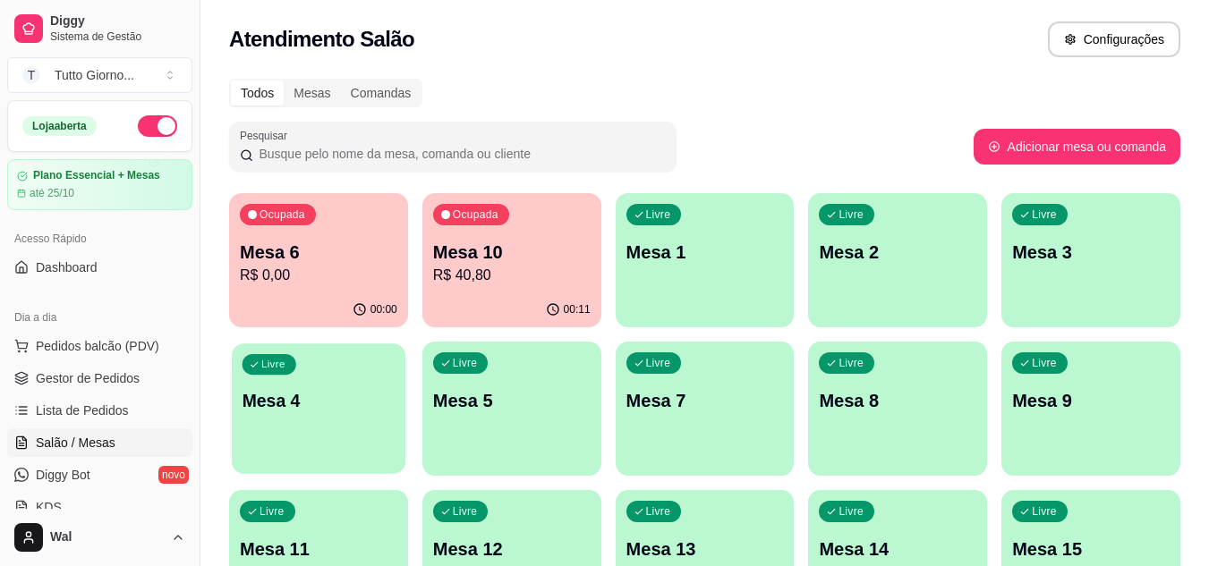
click at [348, 408] on p "Mesa 4" at bounding box center [318, 401] width 153 height 24
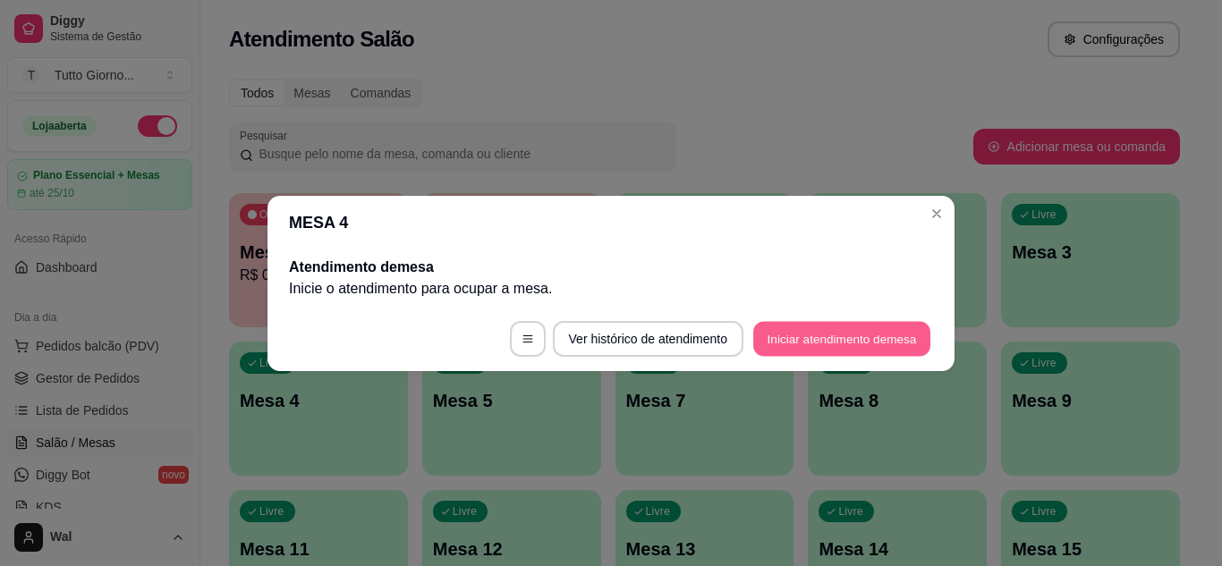
click at [799, 339] on button "Iniciar atendimento de mesa" at bounding box center [841, 338] width 177 height 35
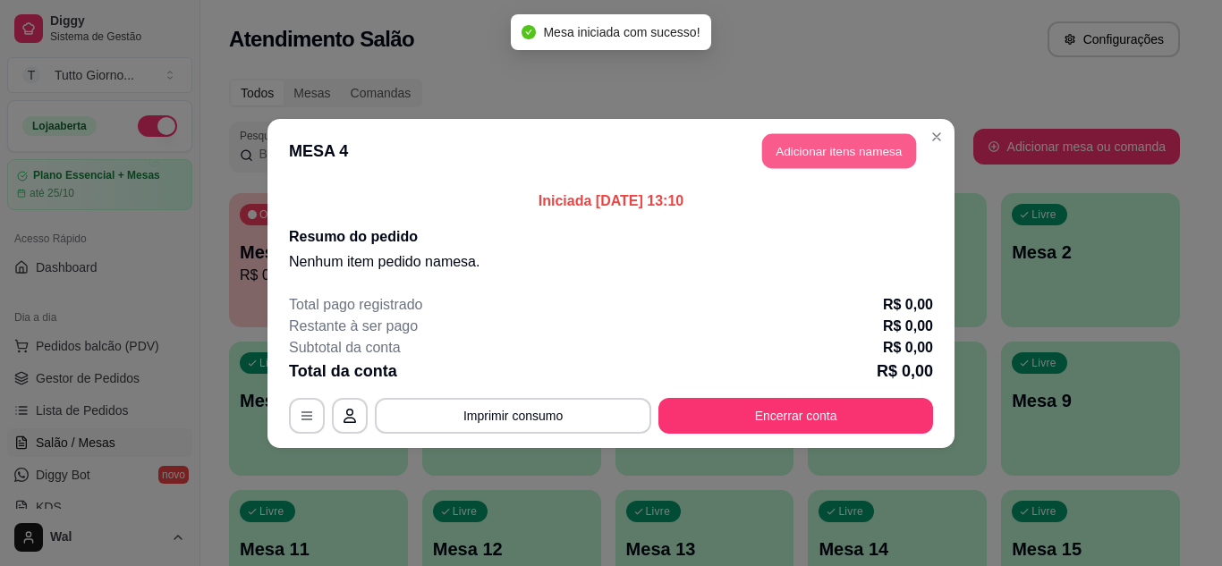
click at [854, 144] on button "Adicionar itens na mesa" at bounding box center [839, 150] width 154 height 35
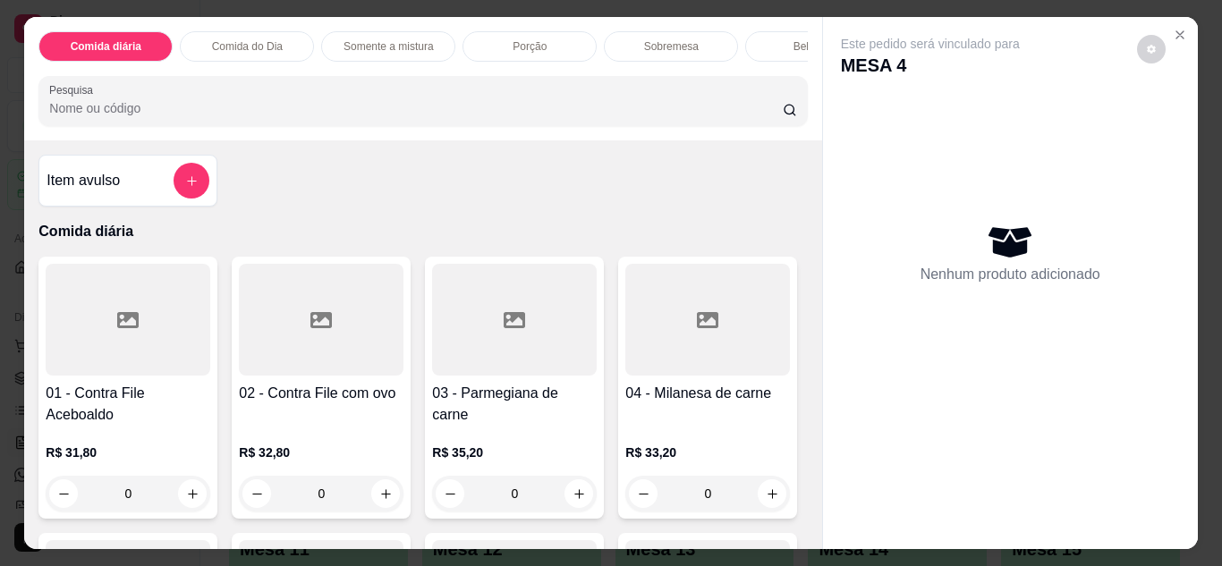
click at [573, 500] on div "0" at bounding box center [514, 494] width 165 height 36
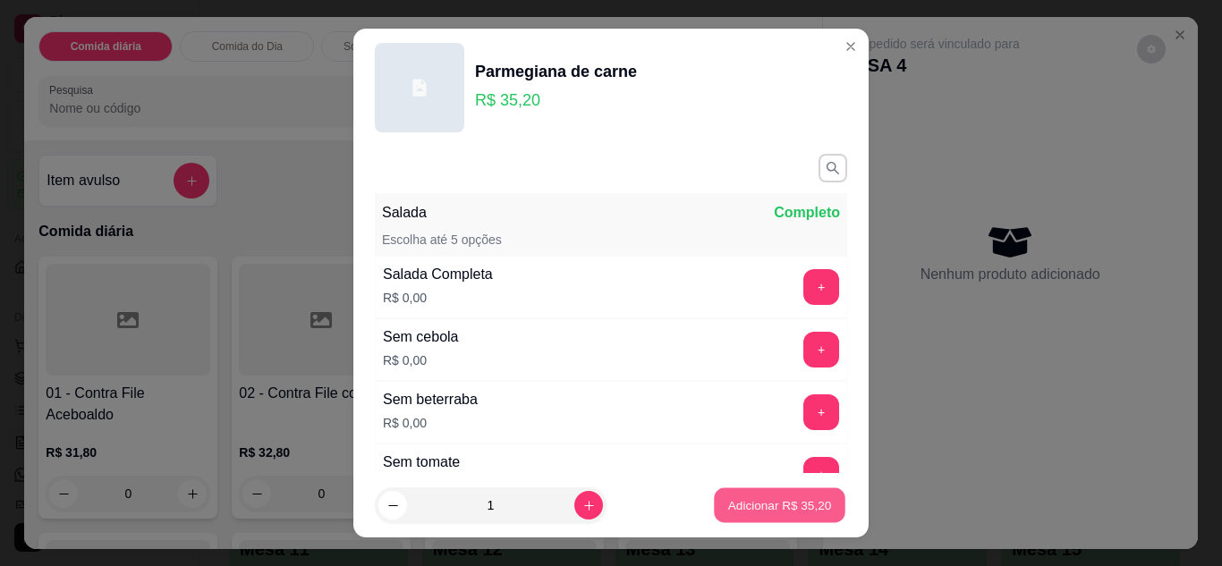
click at [781, 503] on p "Adicionar R$ 35,20" at bounding box center [780, 506] width 104 height 17
type input "1"
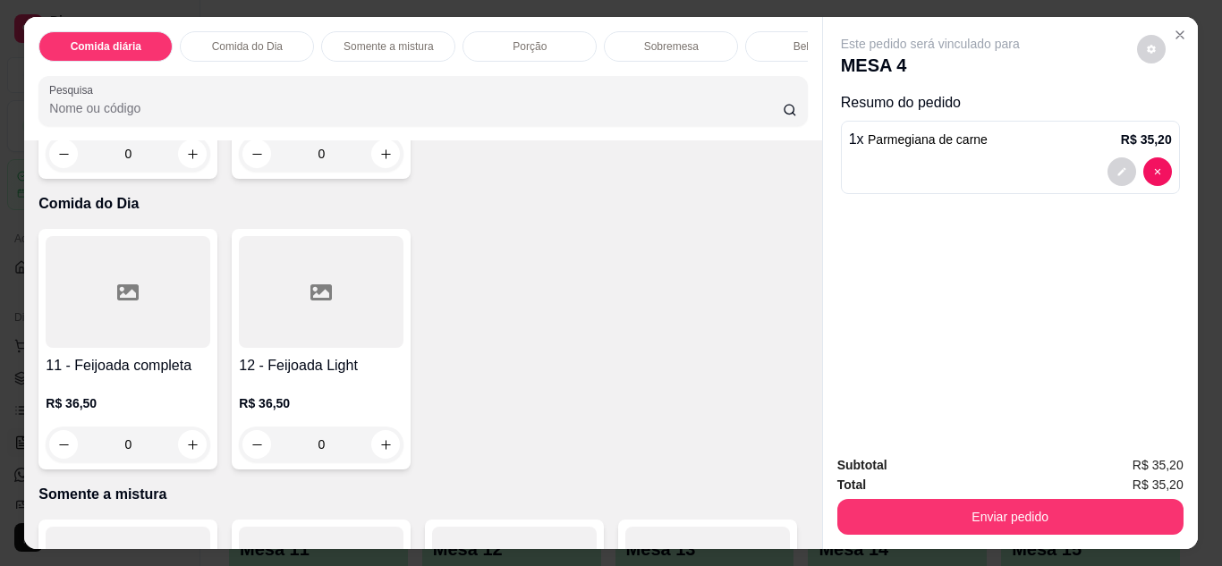
scroll to position [895, 0]
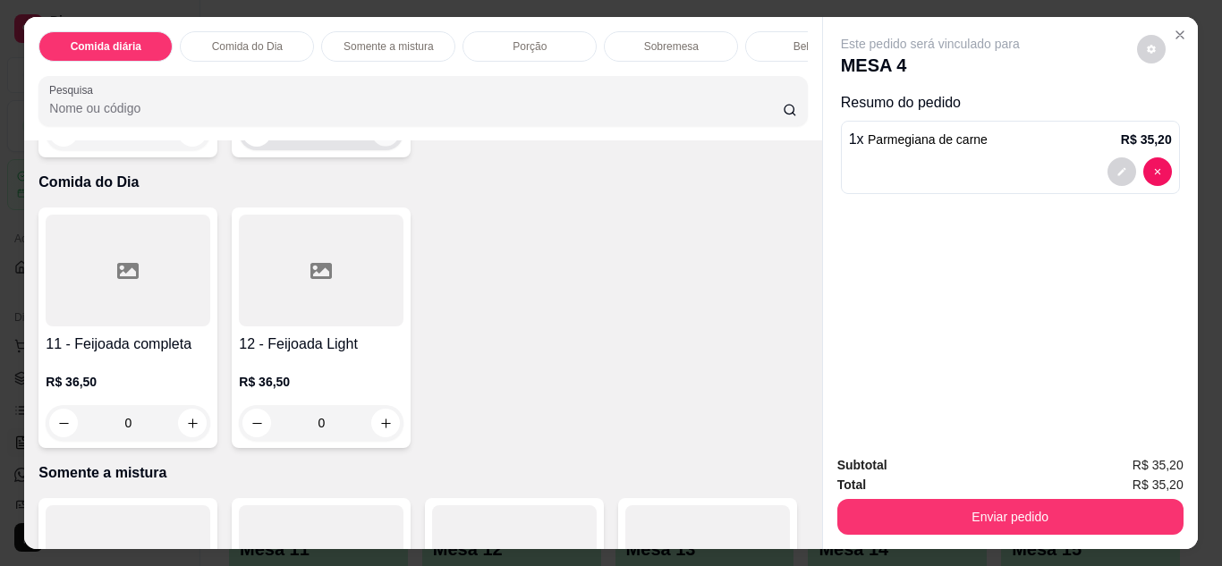
click at [379, 140] on icon "increase-product-quantity" at bounding box center [385, 132] width 13 height 13
type input "1"
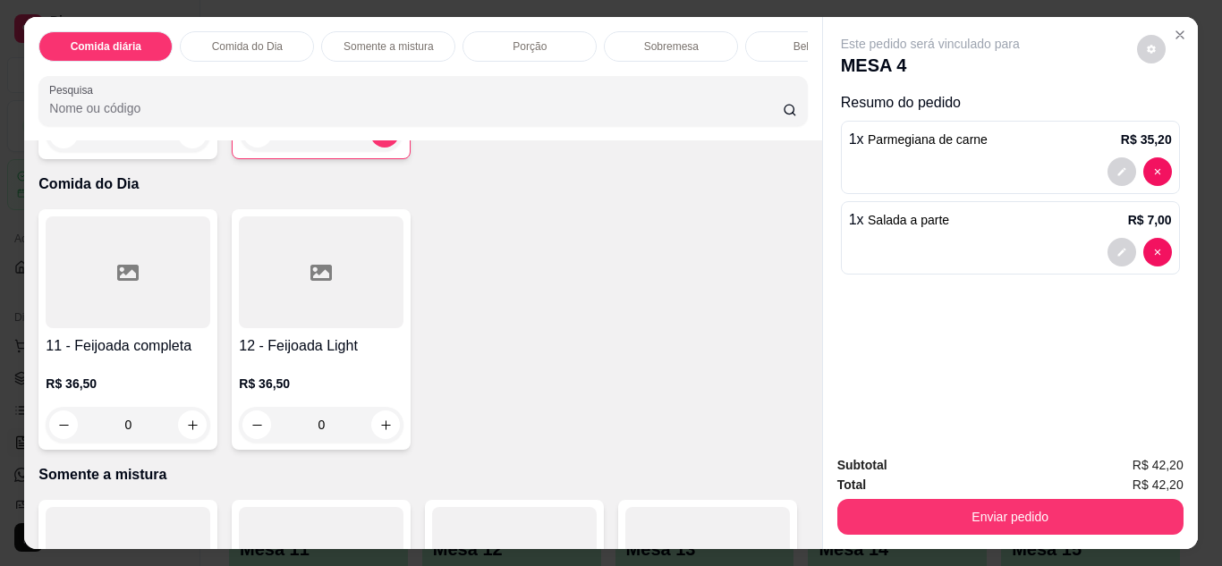
click at [801, 533] on div "Item avulso Comida diária 01 - Contra File Aceboaldo R$ 31,80 0 02 - Contra Fil…" at bounding box center [422, 344] width 797 height 409
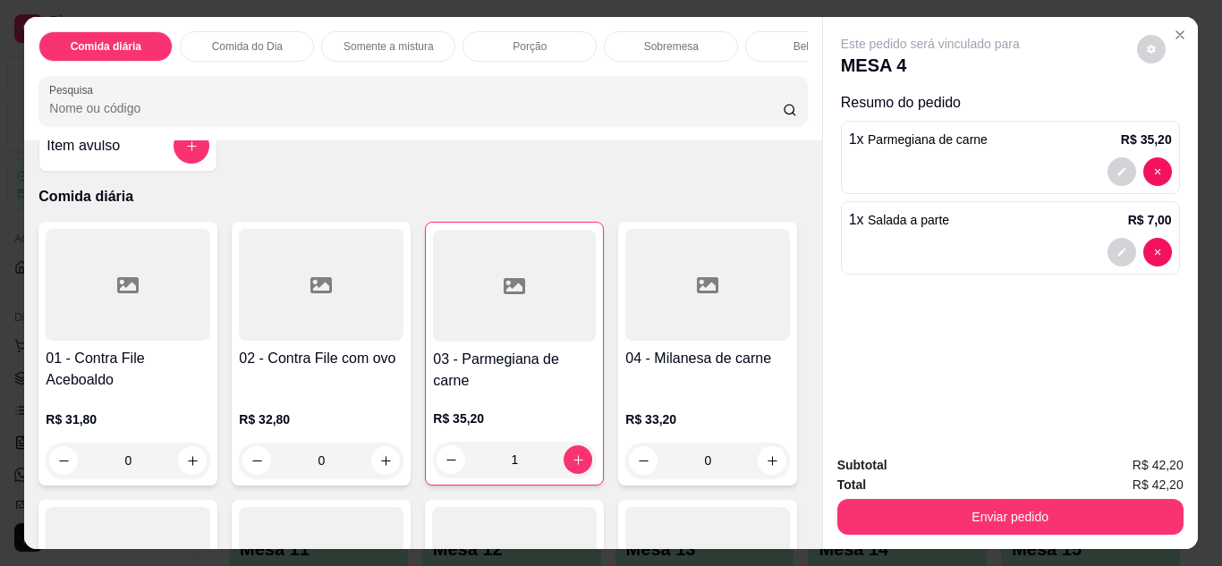
scroll to position [0, 0]
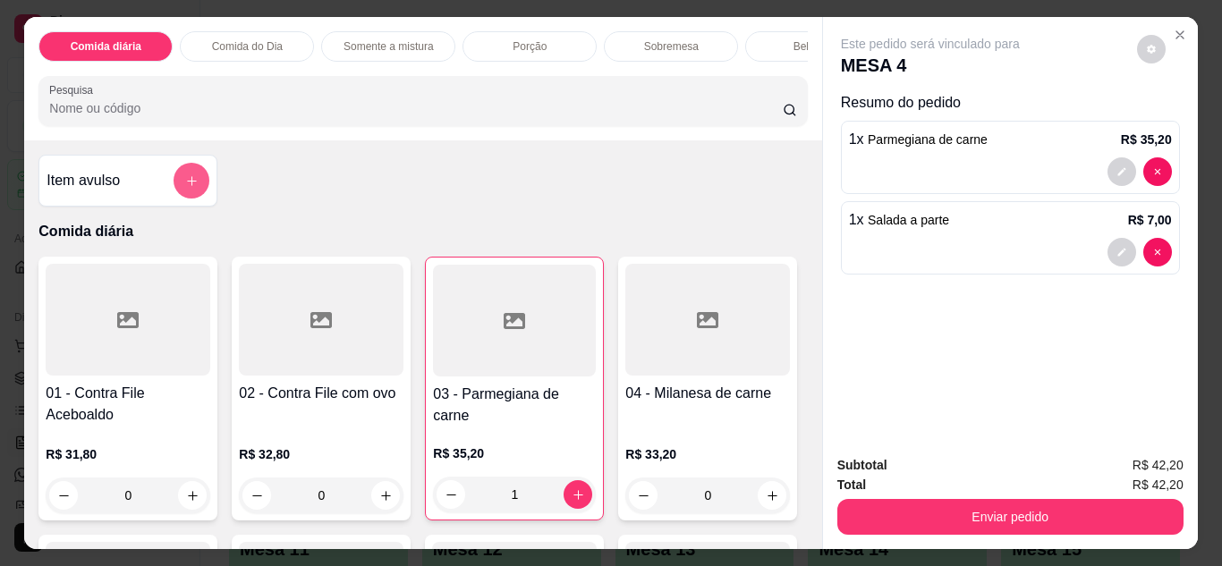
click at [185, 183] on icon "add-separate-item" at bounding box center [191, 180] width 13 height 13
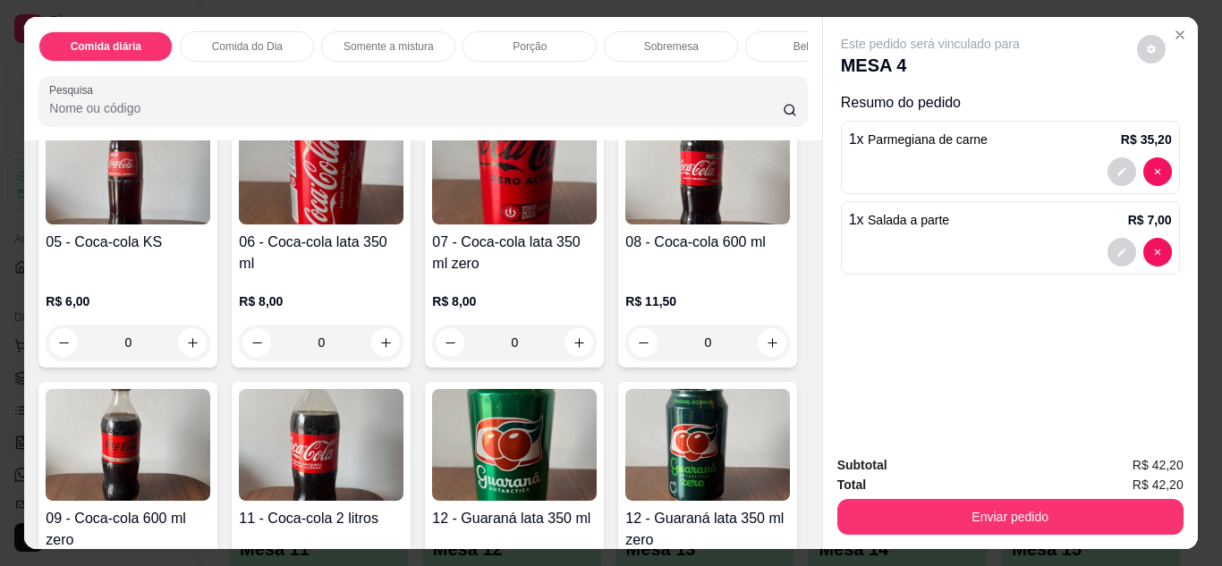
scroll to position [3042, 0]
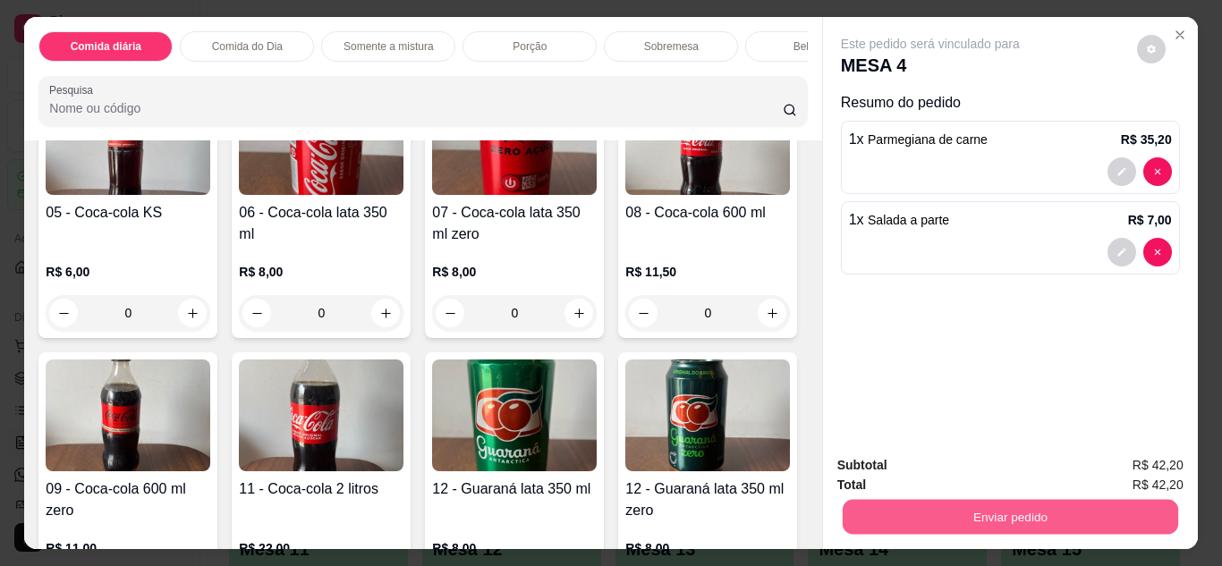
click at [1040, 515] on button "Enviar pedido" at bounding box center [1010, 517] width 336 height 35
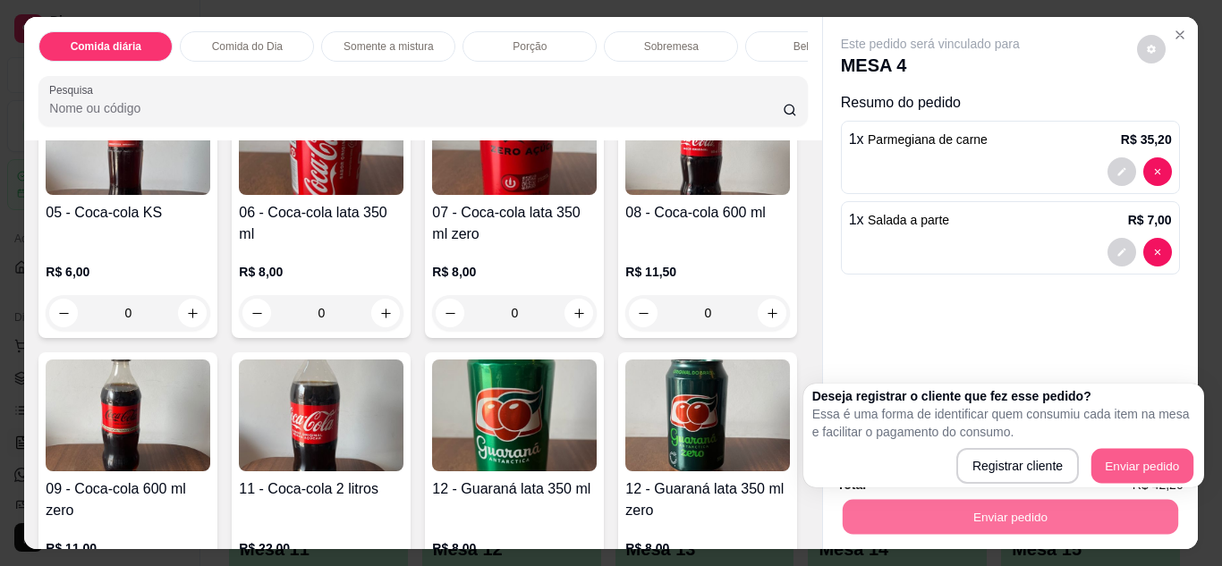
click at [1131, 449] on button "Enviar pedido" at bounding box center [1143, 466] width 102 height 35
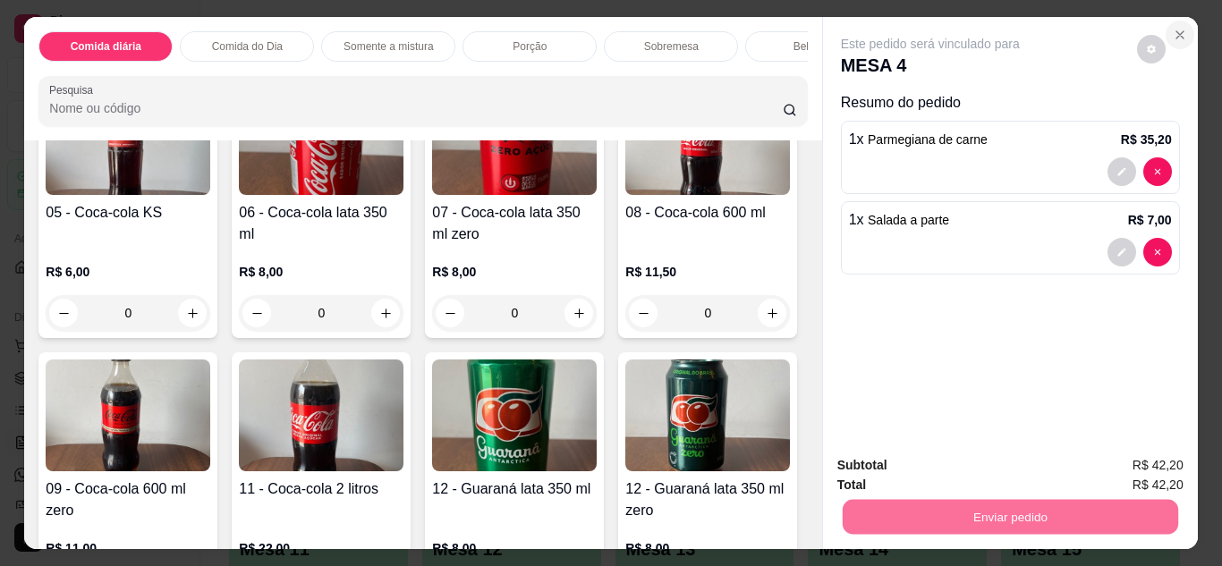
click at [1168, 21] on button "Close" at bounding box center [1180, 35] width 29 height 29
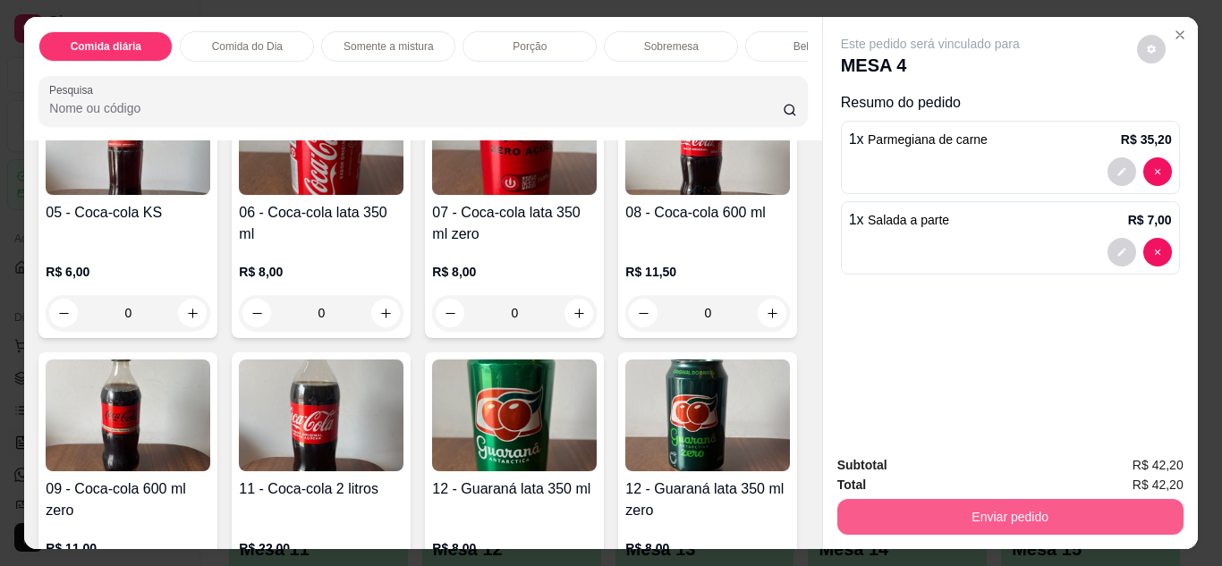
click at [1009, 506] on button "Enviar pedido" at bounding box center [1011, 517] width 346 height 36
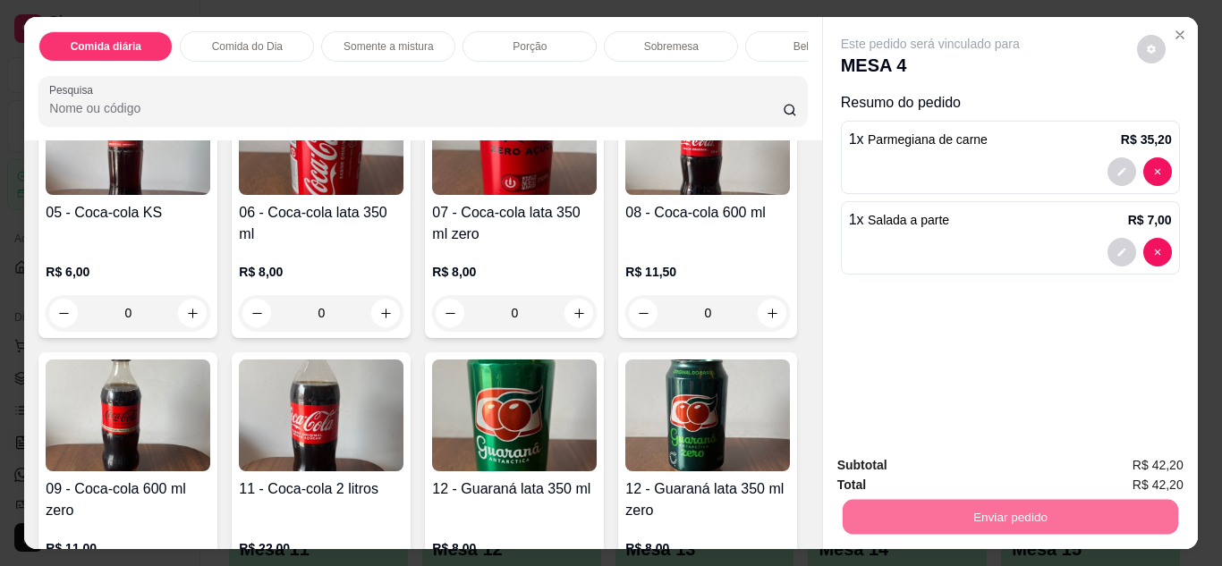
click at [1108, 458] on button "Enviar pedido" at bounding box center [1137, 466] width 98 height 33
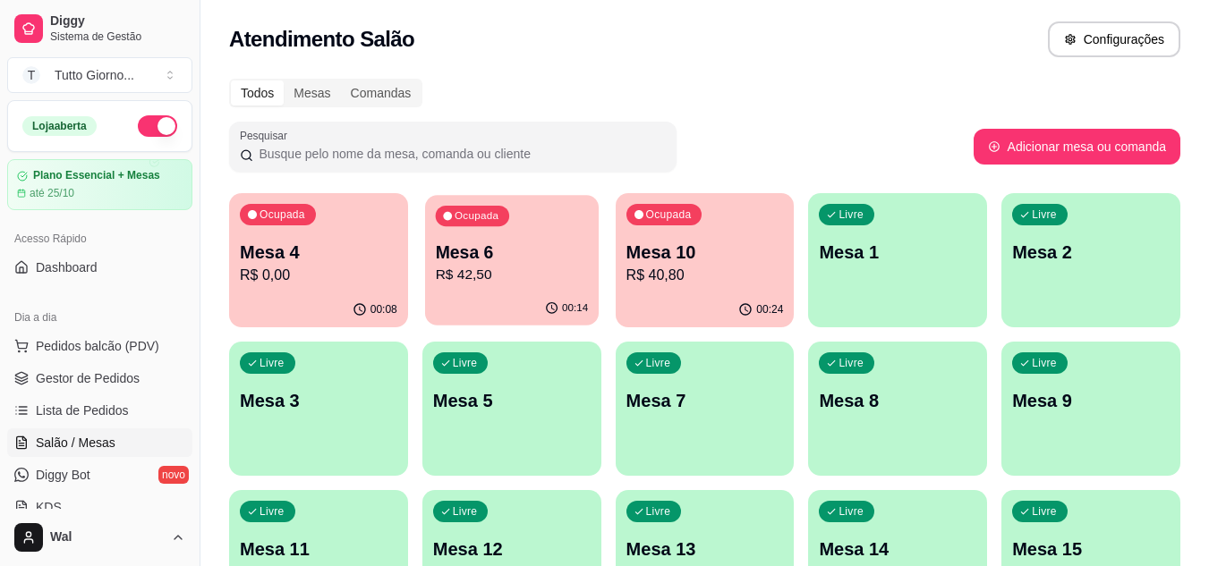
click at [474, 233] on div "Ocupada Mesa 6 R$ 42,50" at bounding box center [512, 243] width 174 height 97
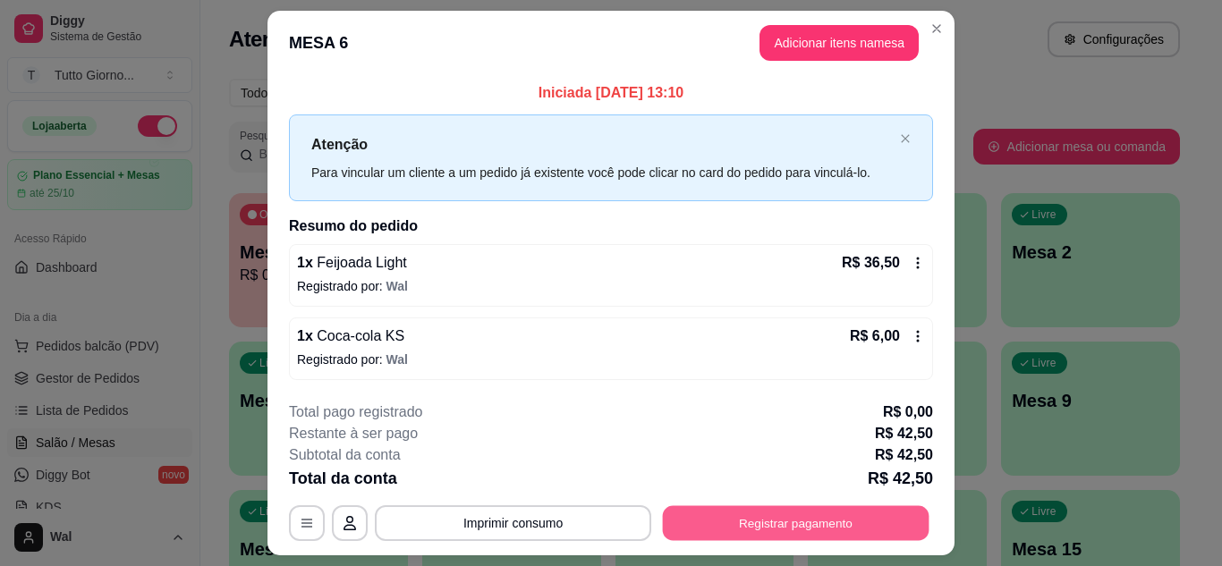
click at [744, 518] on button "Registrar pagamento" at bounding box center [796, 523] width 267 height 35
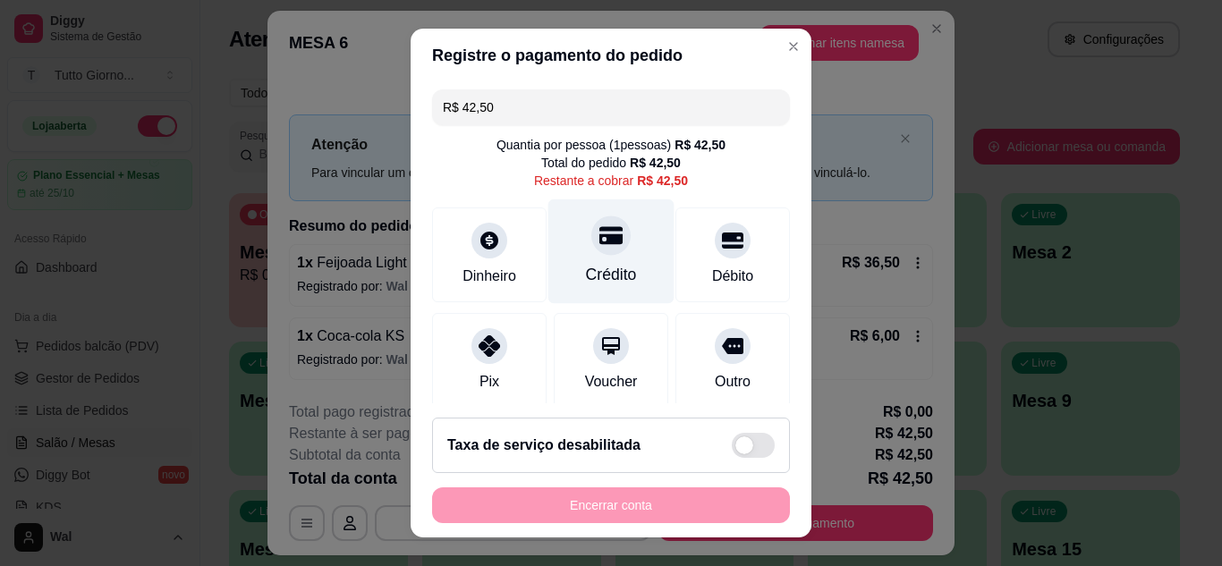
click at [600, 241] on icon at bounding box center [611, 235] width 23 height 18
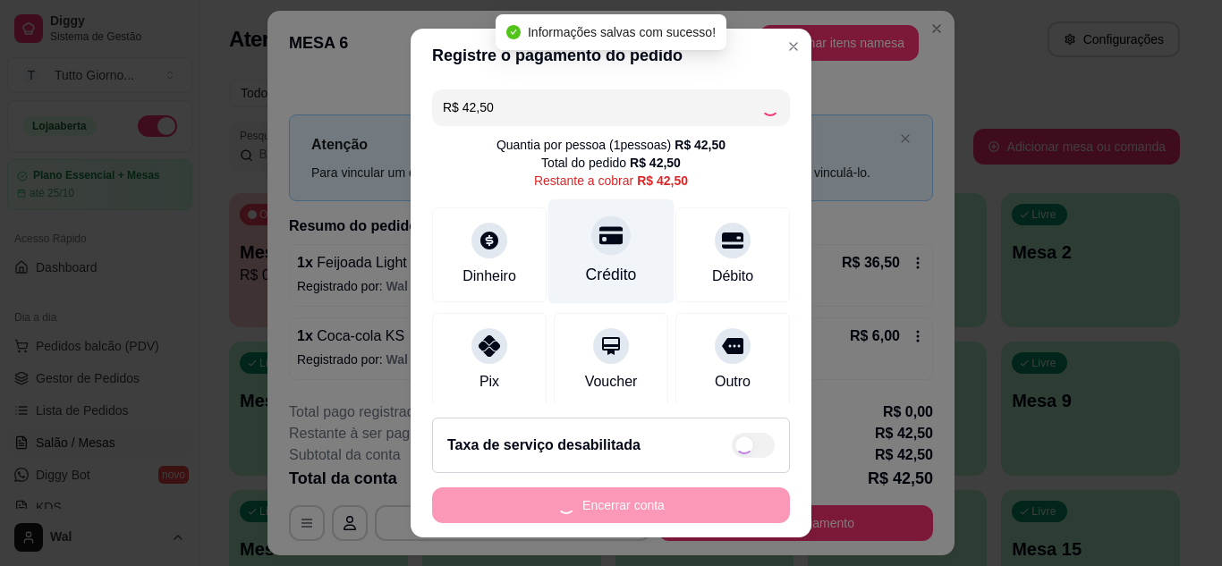
type input "R$ 0,00"
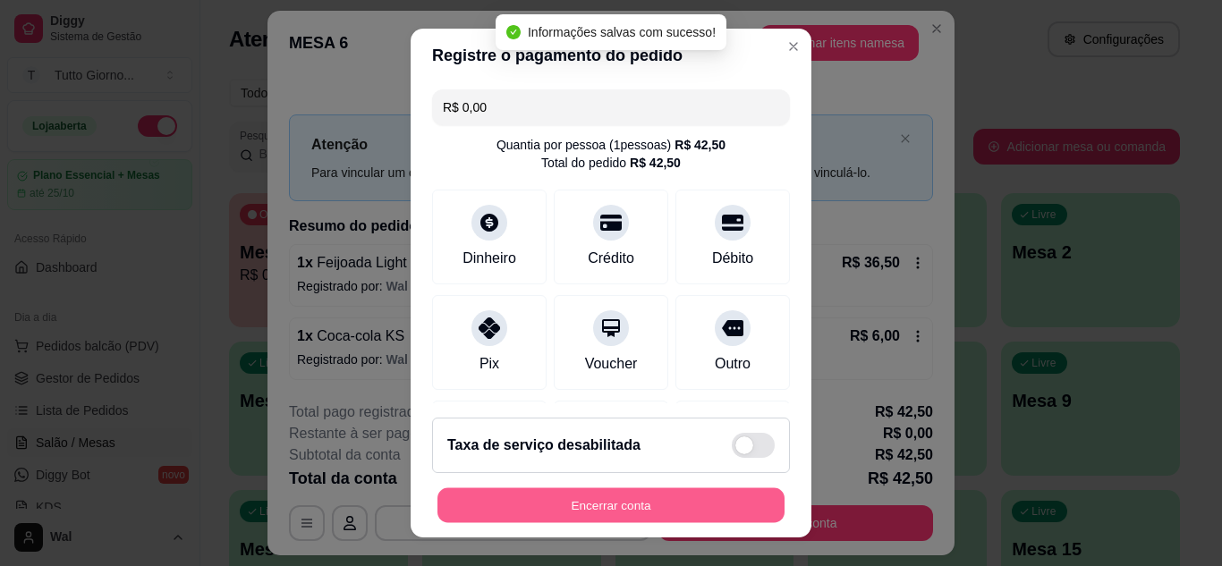
click at [696, 506] on button "Encerrar conta" at bounding box center [611, 506] width 347 height 35
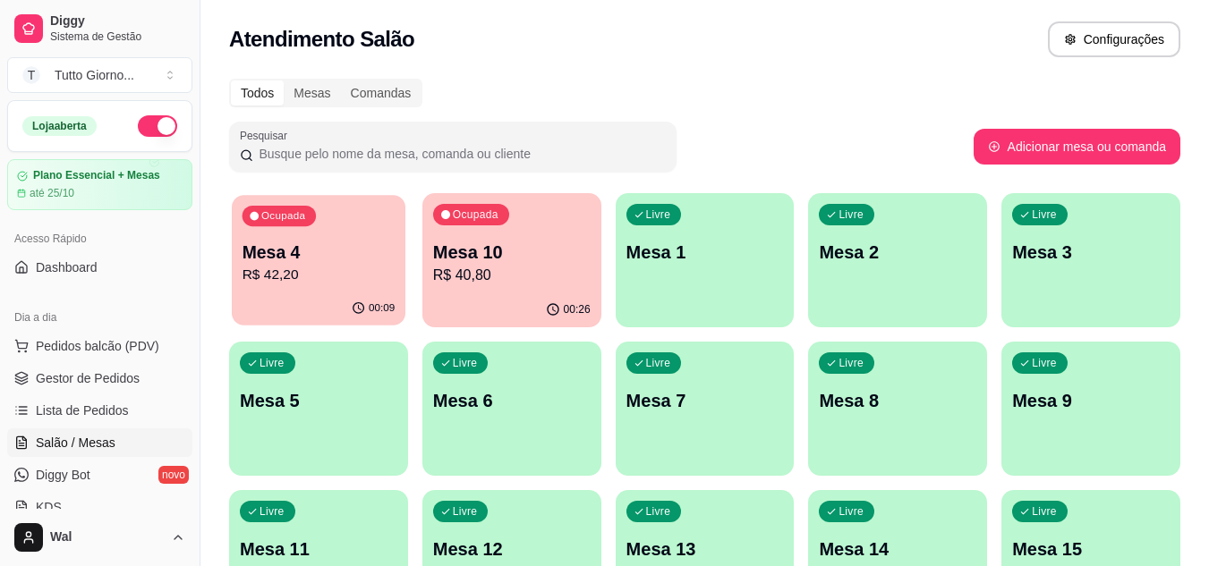
click at [303, 239] on div "Ocupada Mesa 4 R$ 42,20" at bounding box center [319, 243] width 174 height 97
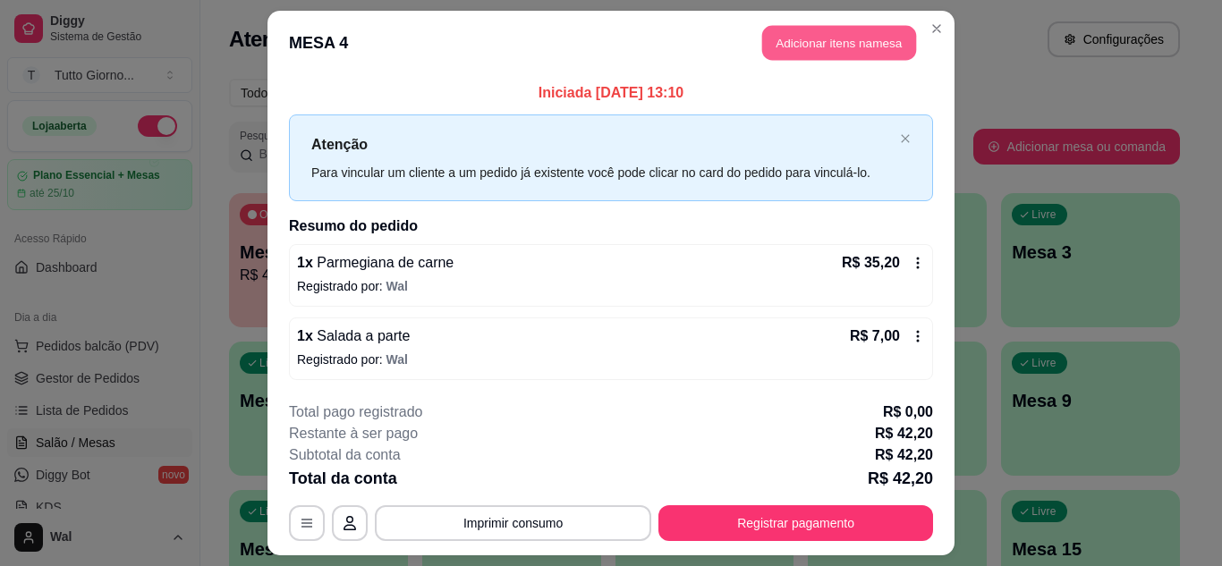
click at [855, 41] on button "Adicionar itens na mesa" at bounding box center [839, 43] width 154 height 35
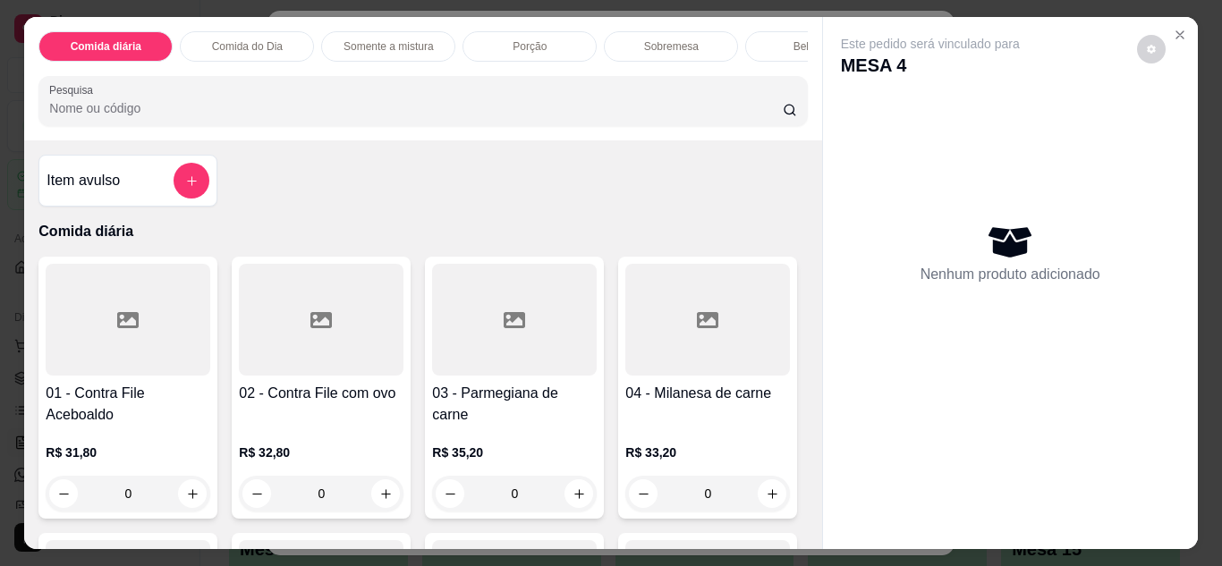
click at [511, 400] on h4 "03 - Parmegiana de carne" at bounding box center [514, 404] width 165 height 43
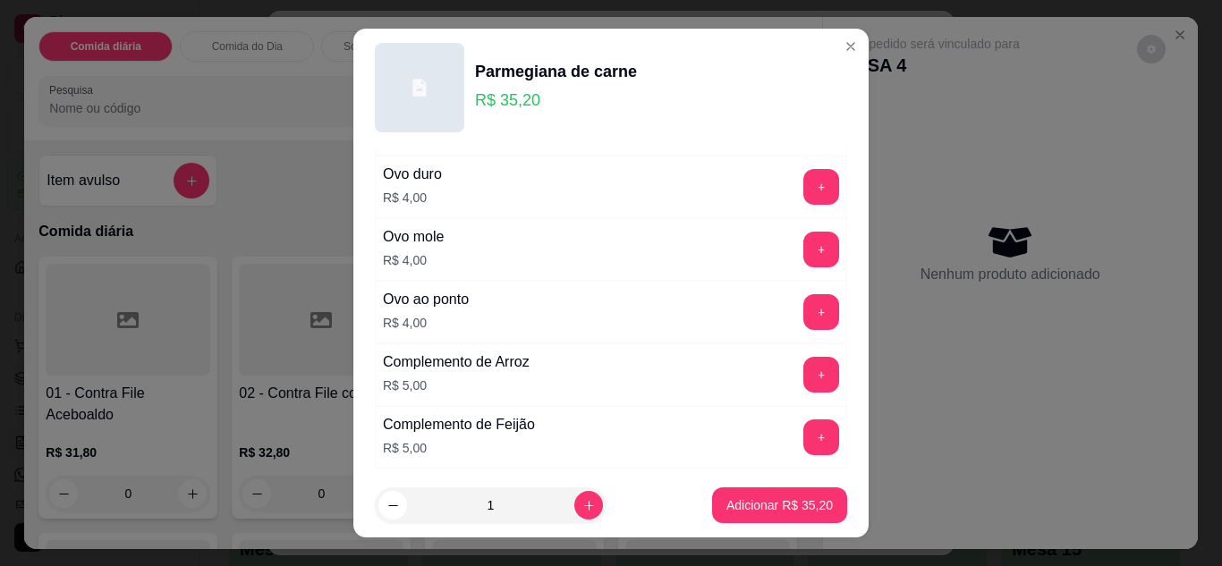
scroll to position [823, 0]
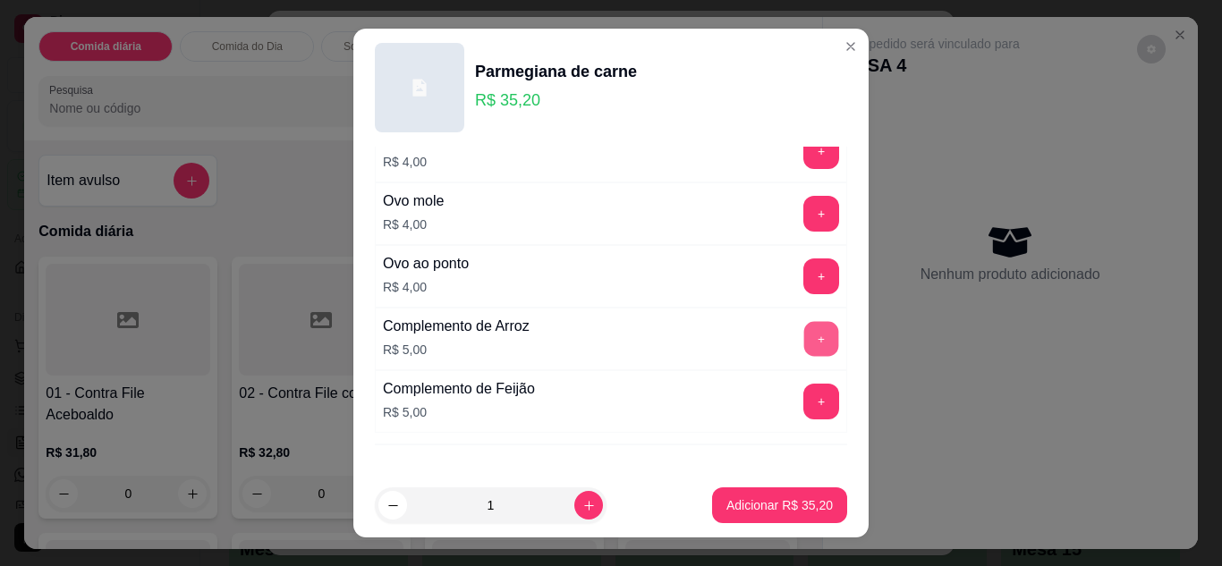
click at [804, 336] on button "+" at bounding box center [821, 338] width 35 height 35
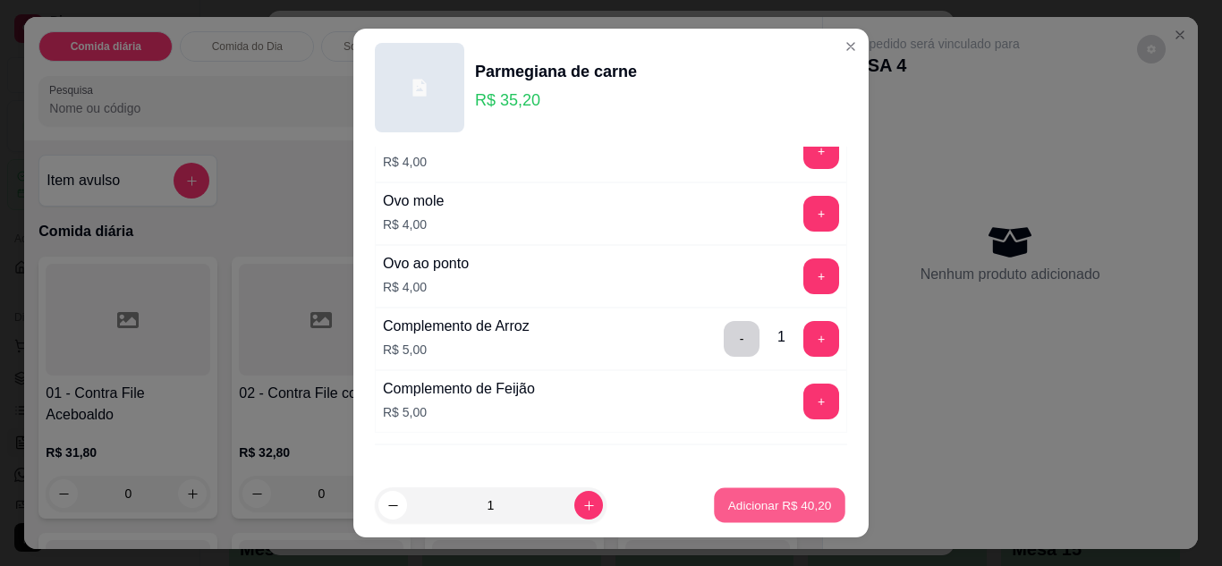
click at [766, 510] on p "Adicionar R$ 40,20" at bounding box center [780, 506] width 104 height 17
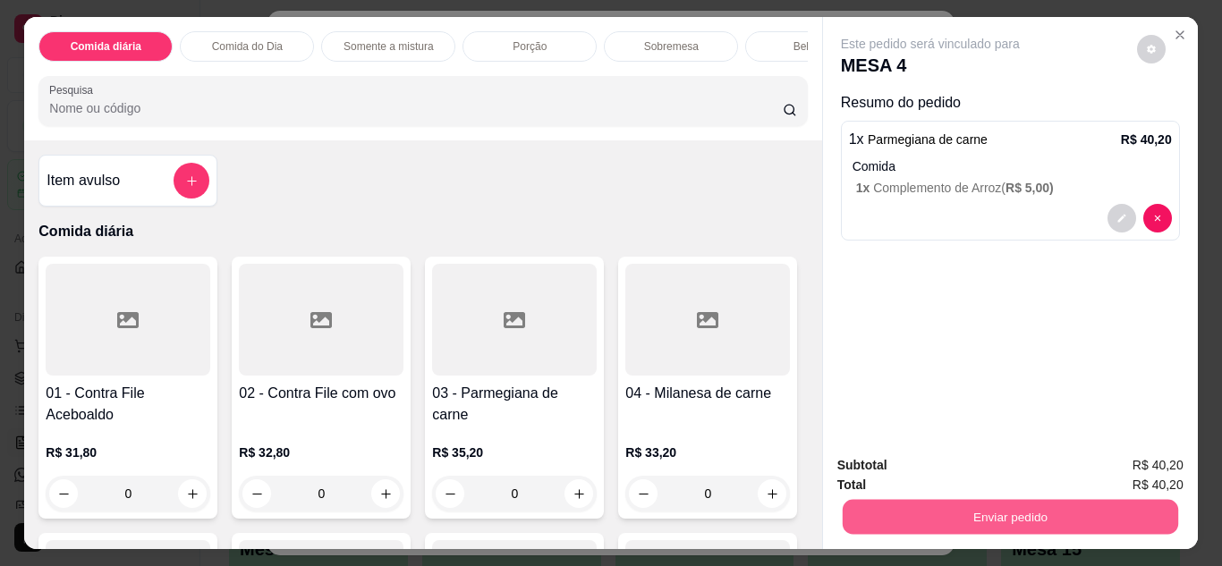
click at [974, 509] on button "Enviar pedido" at bounding box center [1010, 517] width 336 height 35
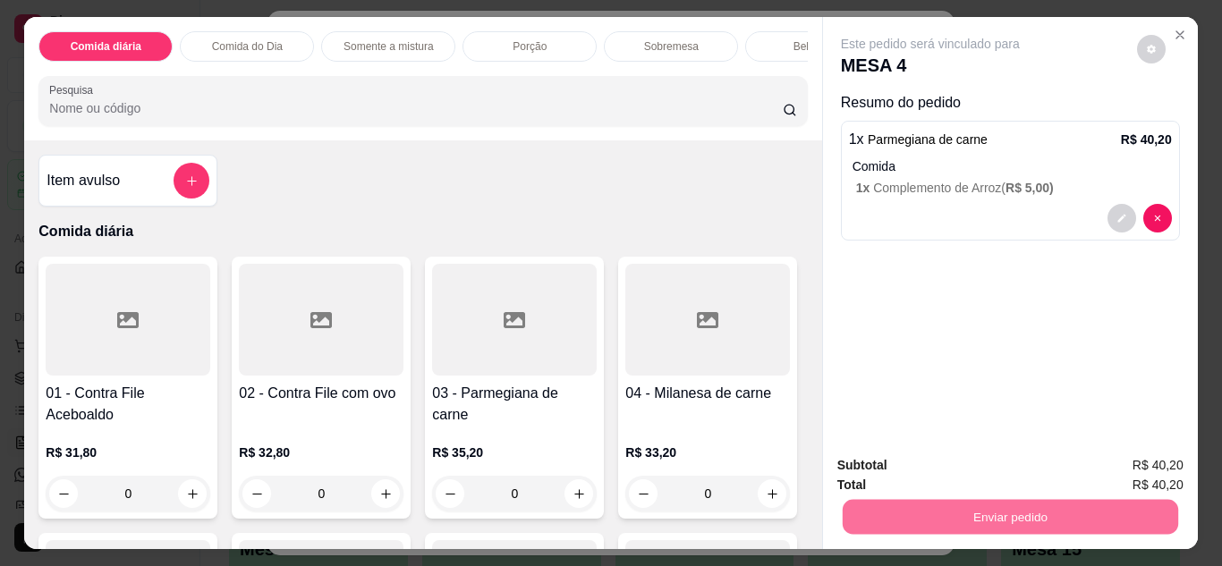
click at [1151, 456] on button "Enviar pedido" at bounding box center [1137, 466] width 98 height 33
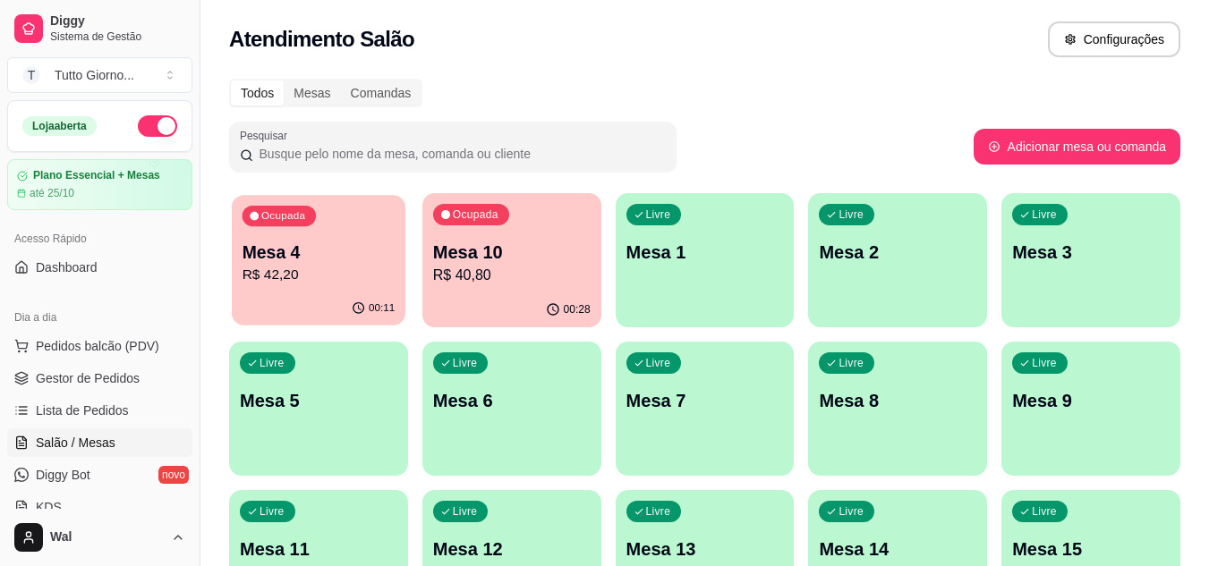
click at [383, 262] on p "Mesa 4" at bounding box center [318, 253] width 153 height 24
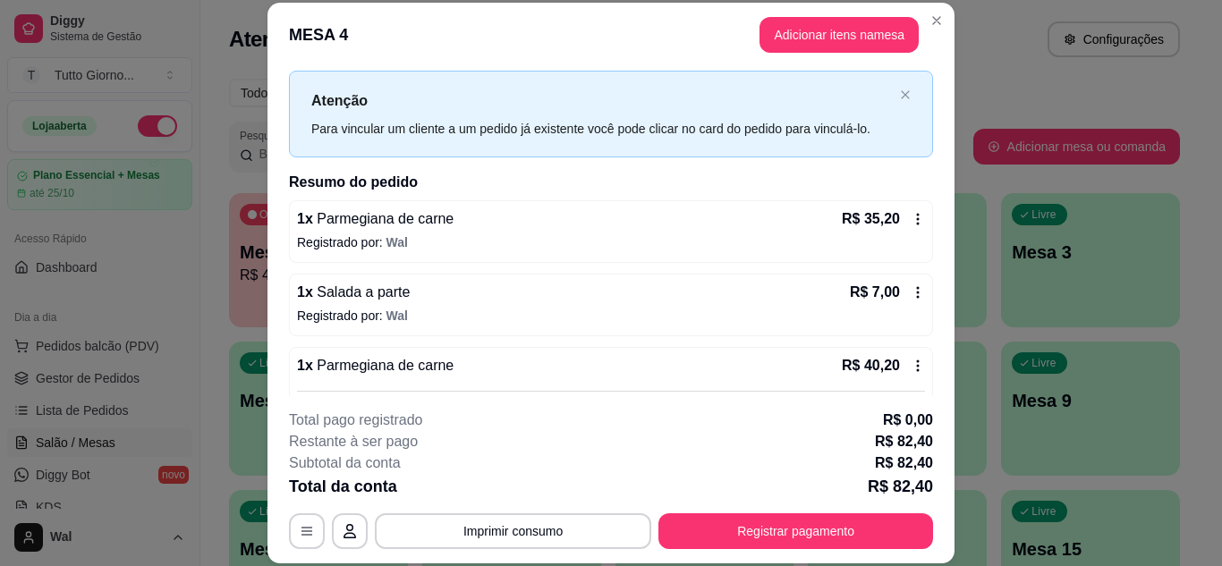
scroll to position [72, 0]
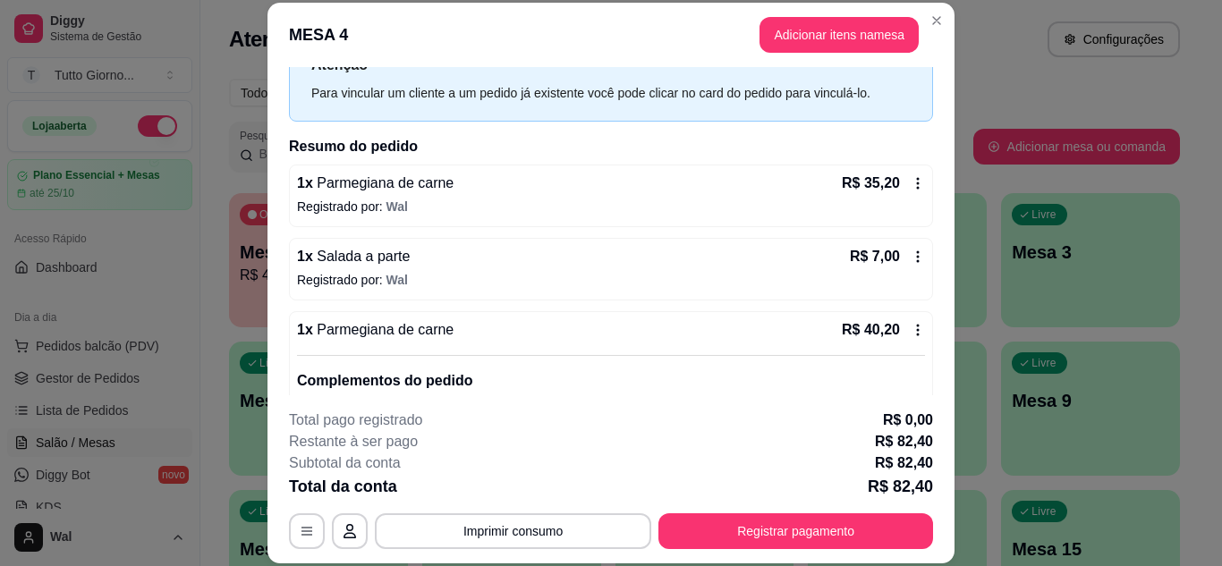
click at [917, 329] on icon at bounding box center [918, 331] width 3 height 12
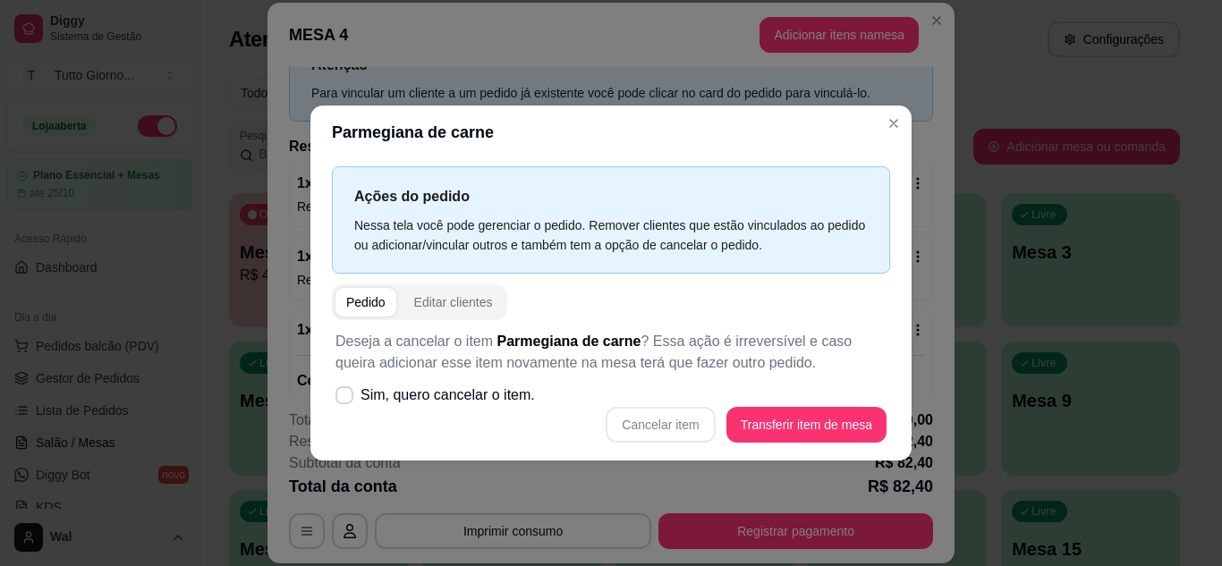
click at [668, 423] on div "Cancelar item Transferir item de mesa" at bounding box center [611, 425] width 551 height 36
click at [353, 390] on span at bounding box center [344, 395] width 17 height 17
click at [346, 398] on input "Sim, quero cancelar o item." at bounding box center [341, 404] width 12 height 12
checkbox input "true"
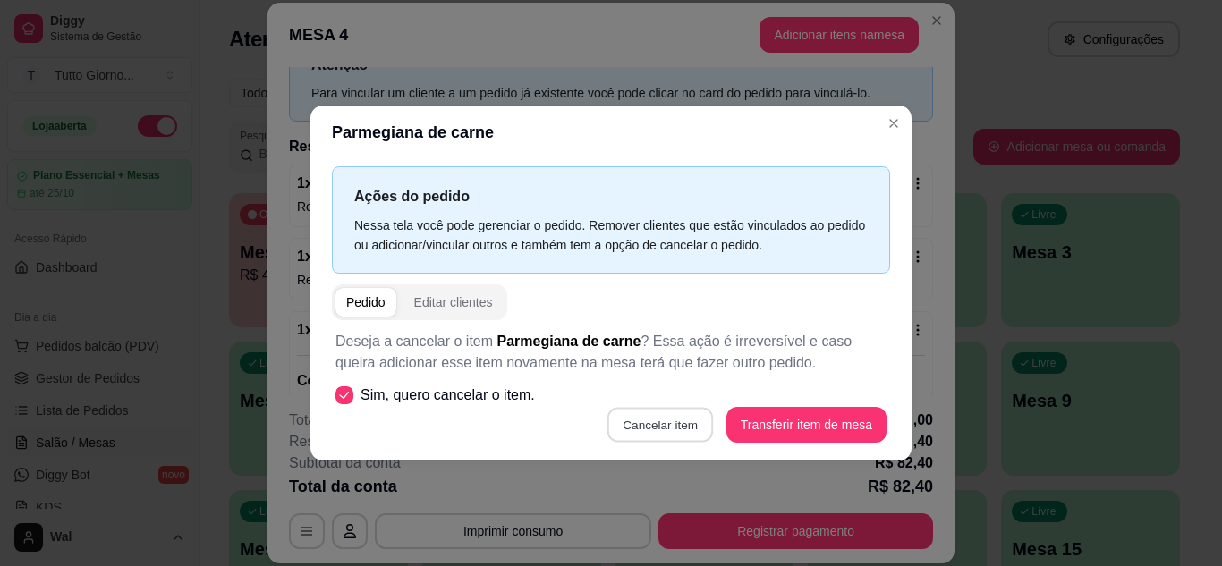
click at [659, 421] on button "Cancelar item" at bounding box center [661, 424] width 106 height 35
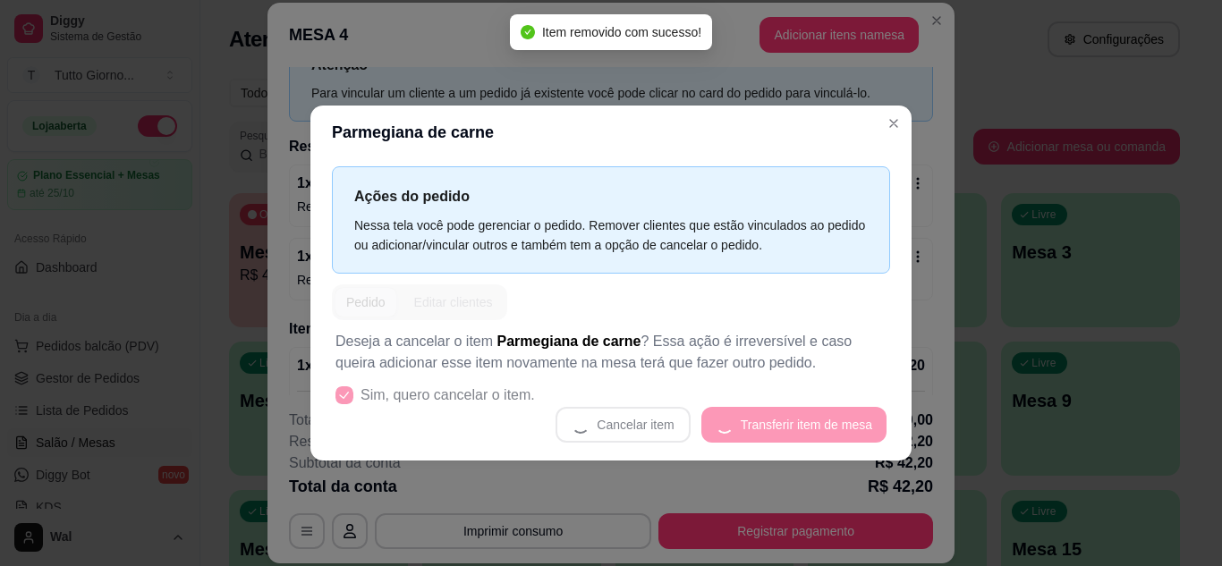
click at [659, 421] on div "Cancelar item Transferir item de mesa" at bounding box center [611, 425] width 551 height 36
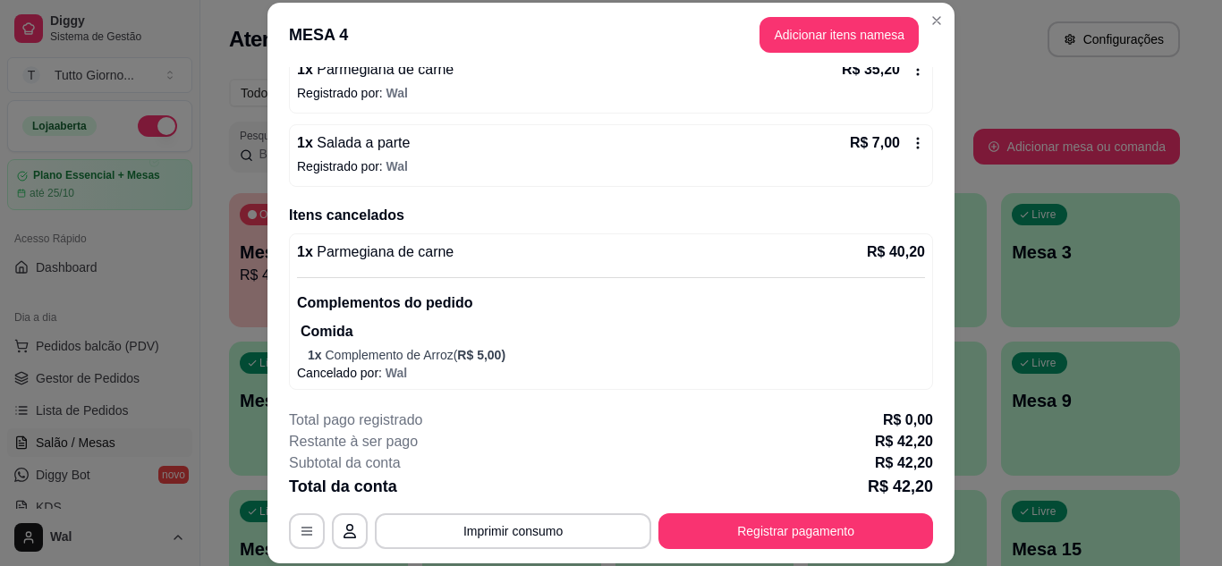
scroll to position [187, 0]
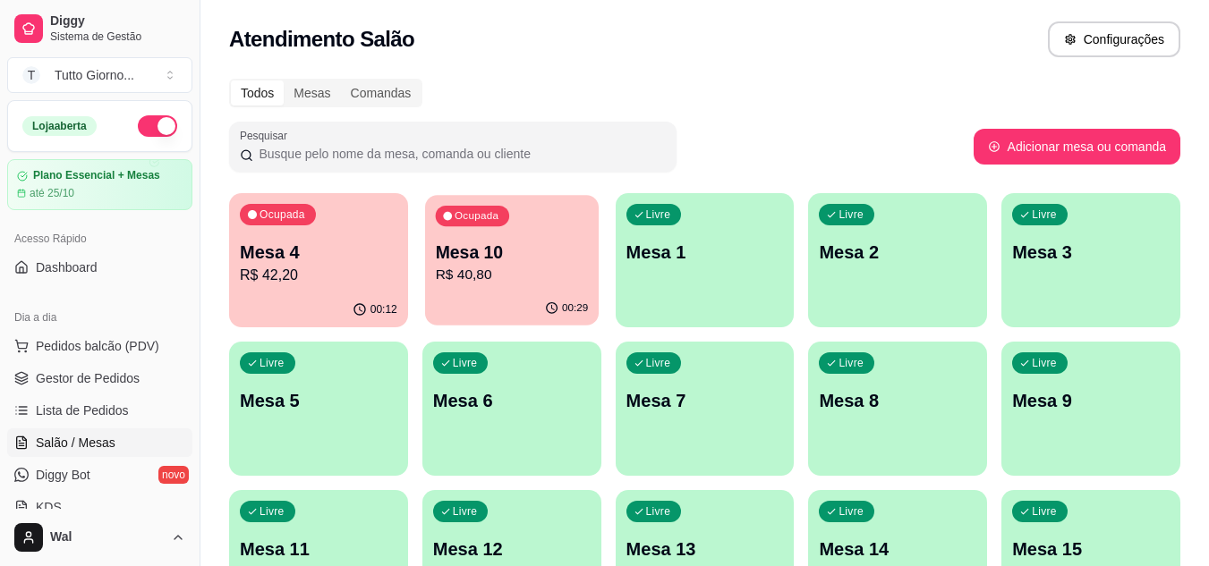
click at [534, 251] on p "Mesa 10" at bounding box center [511, 253] width 153 height 24
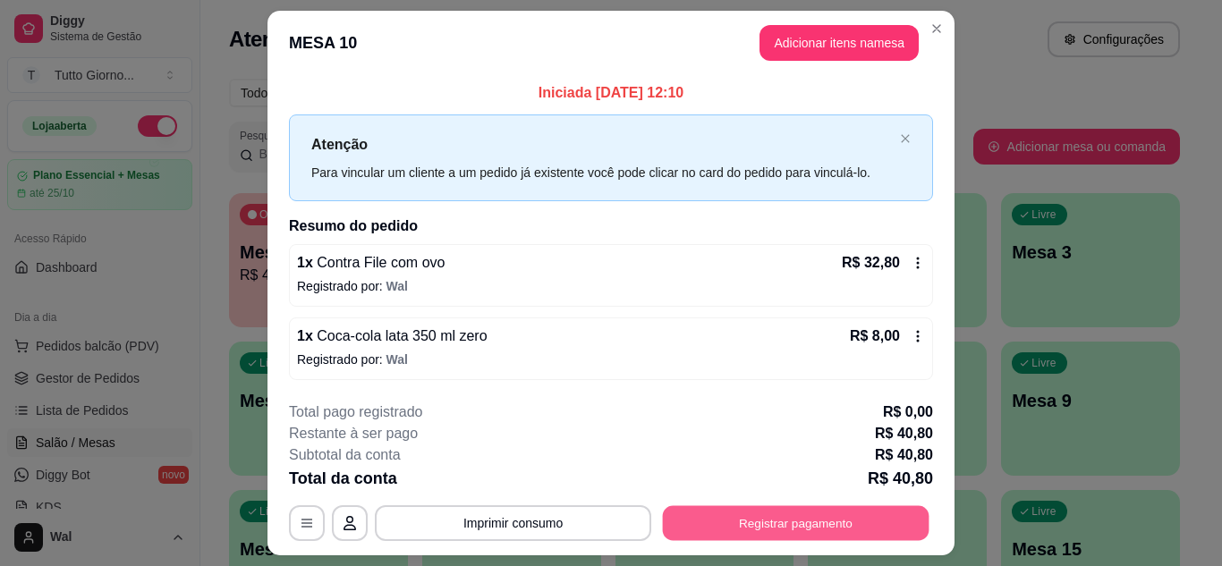
click at [817, 514] on button "Registrar pagamento" at bounding box center [796, 523] width 267 height 35
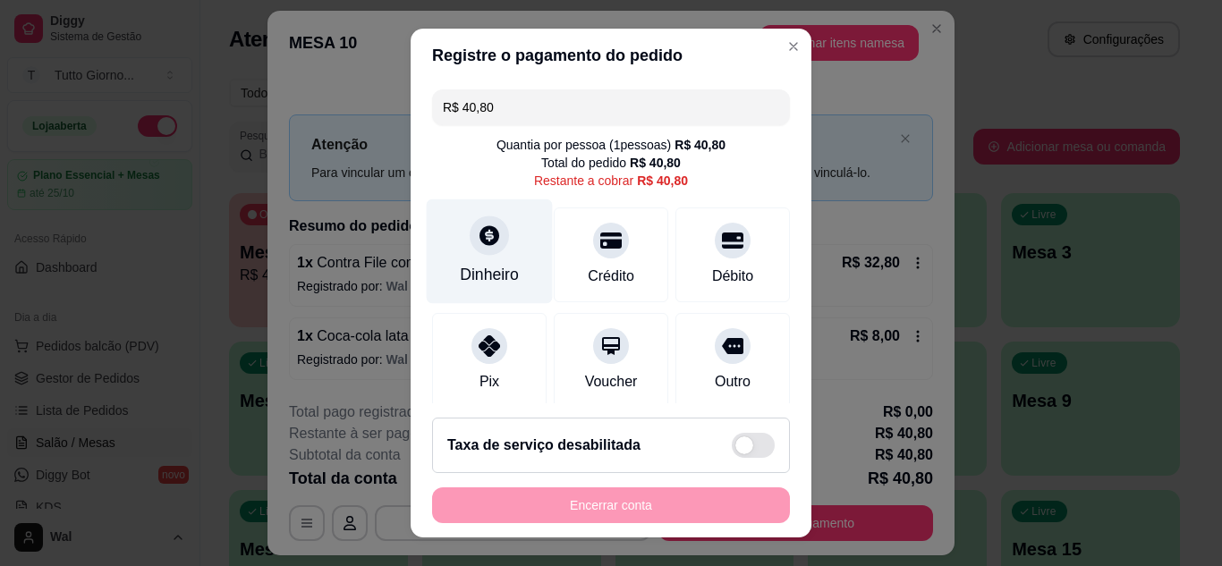
click at [478, 257] on div "Dinheiro" at bounding box center [490, 251] width 126 height 105
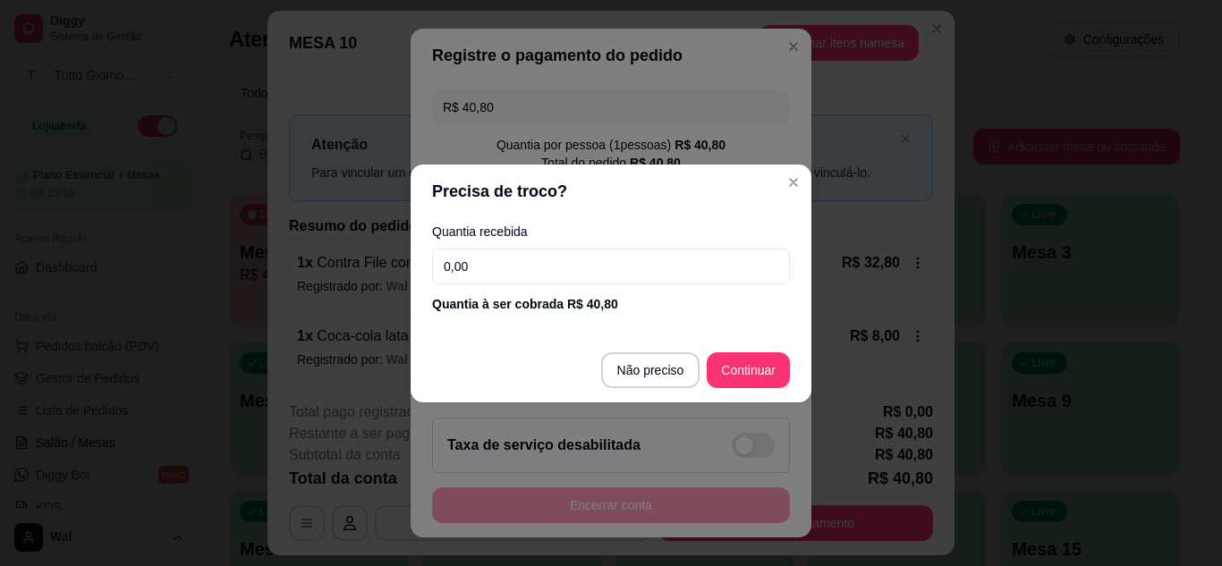
click at [479, 263] on input "0,00" at bounding box center [611, 267] width 358 height 36
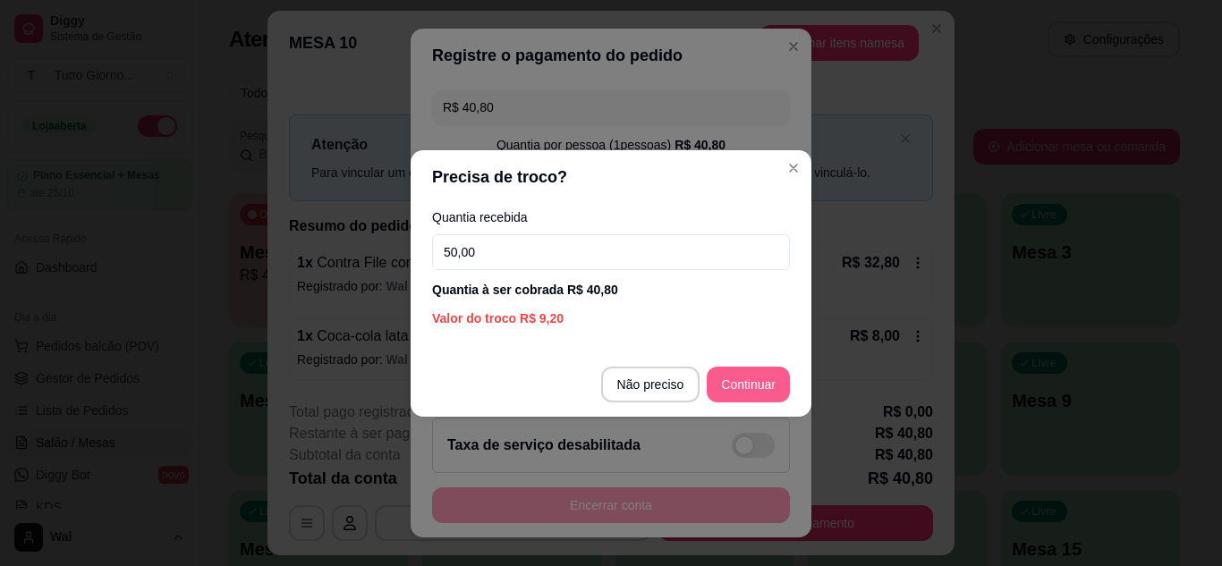
type input "50,00"
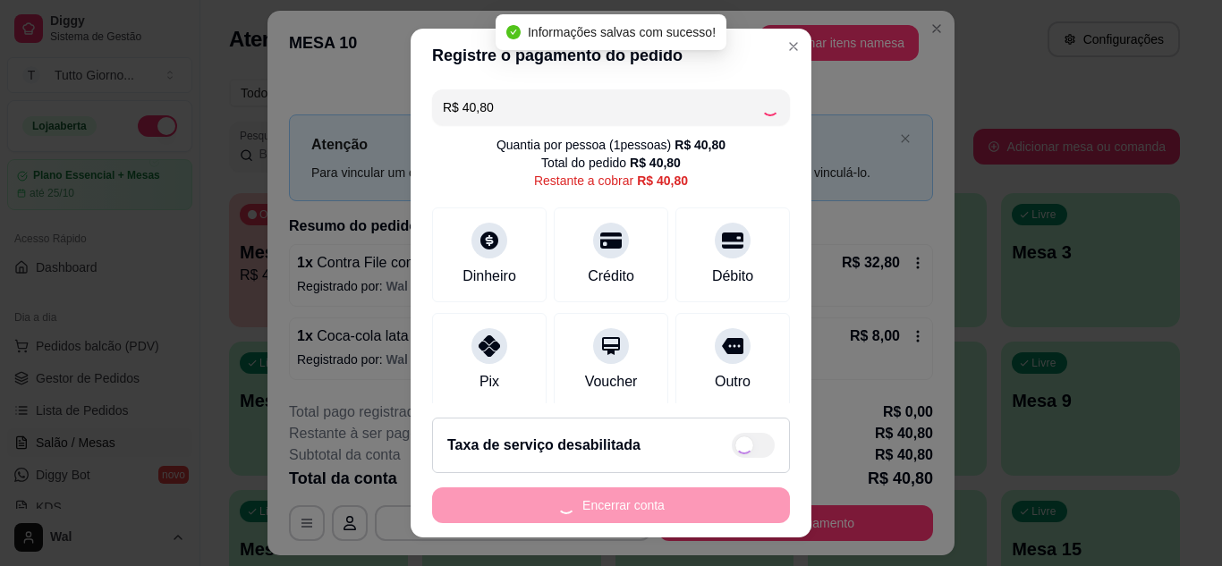
type input "R$ 0,00"
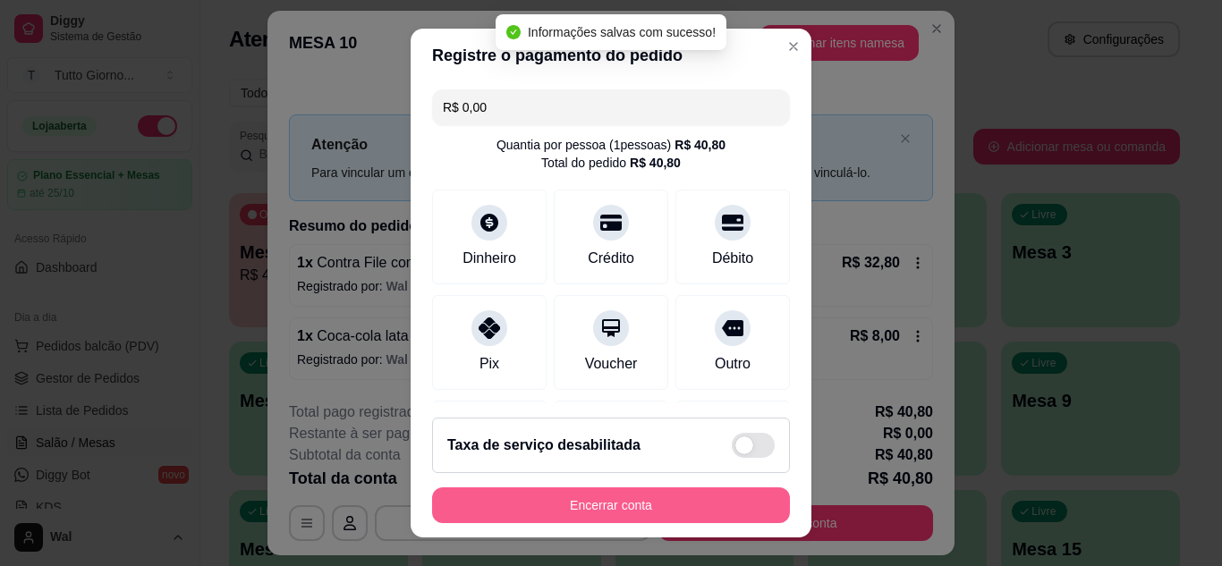
click at [691, 500] on button "Encerrar conta" at bounding box center [611, 506] width 358 height 36
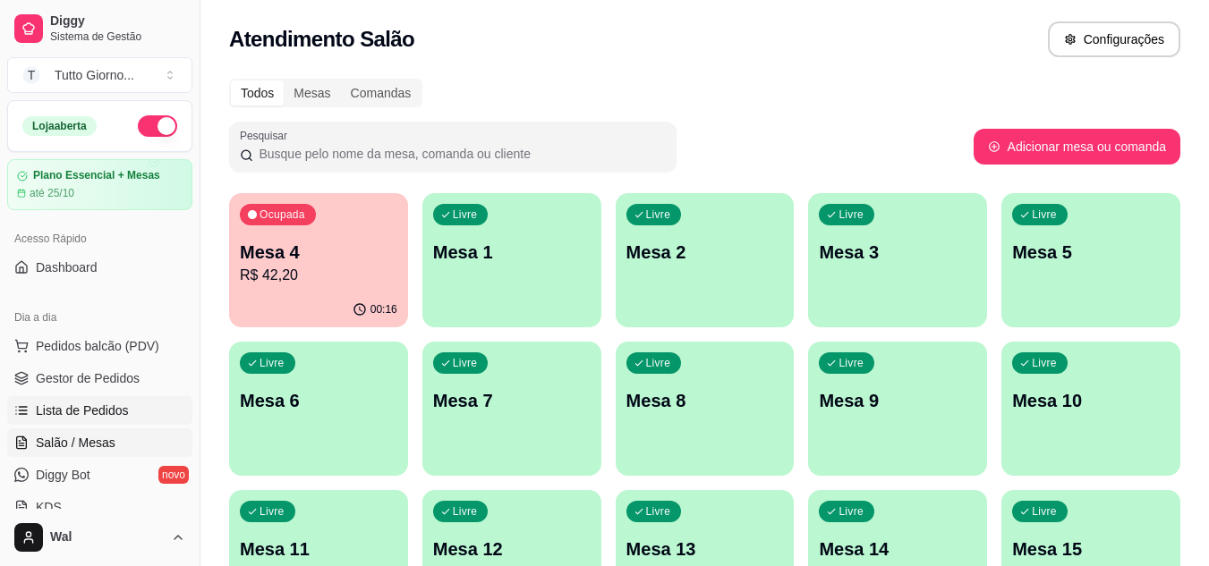
click at [115, 407] on span "Lista de Pedidos" at bounding box center [82, 411] width 93 height 18
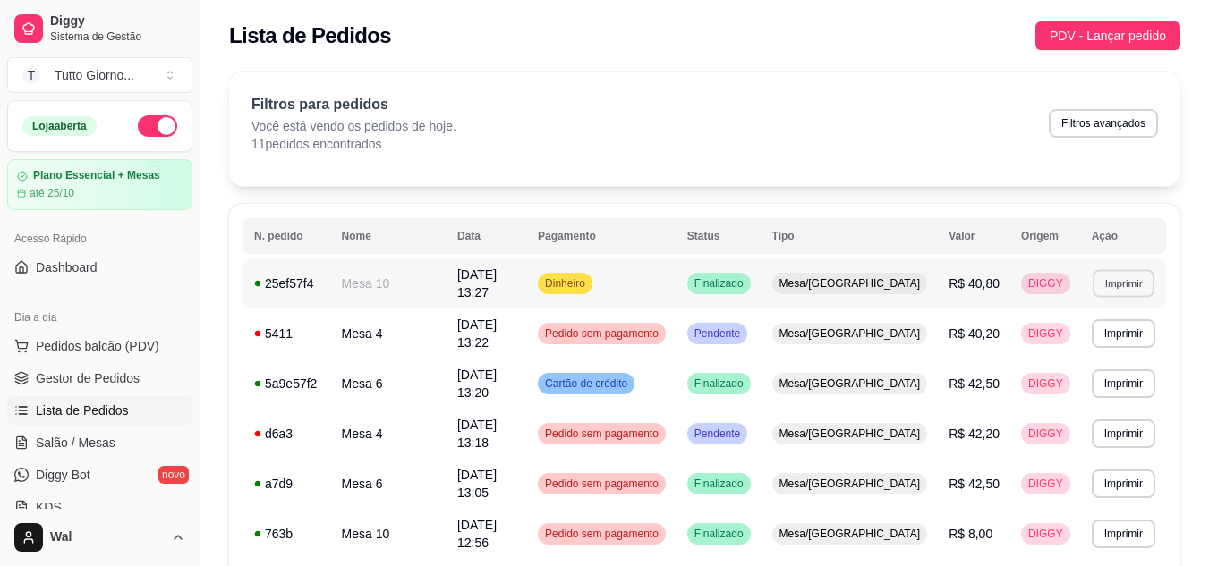
click at [1102, 275] on button "Imprimir" at bounding box center [1124, 283] width 62 height 28
click at [1110, 337] on button "IMPRESSORA CAIXA" at bounding box center [1088, 342] width 127 height 28
click at [126, 438] on link "Salão / Mesas" at bounding box center [99, 443] width 185 height 29
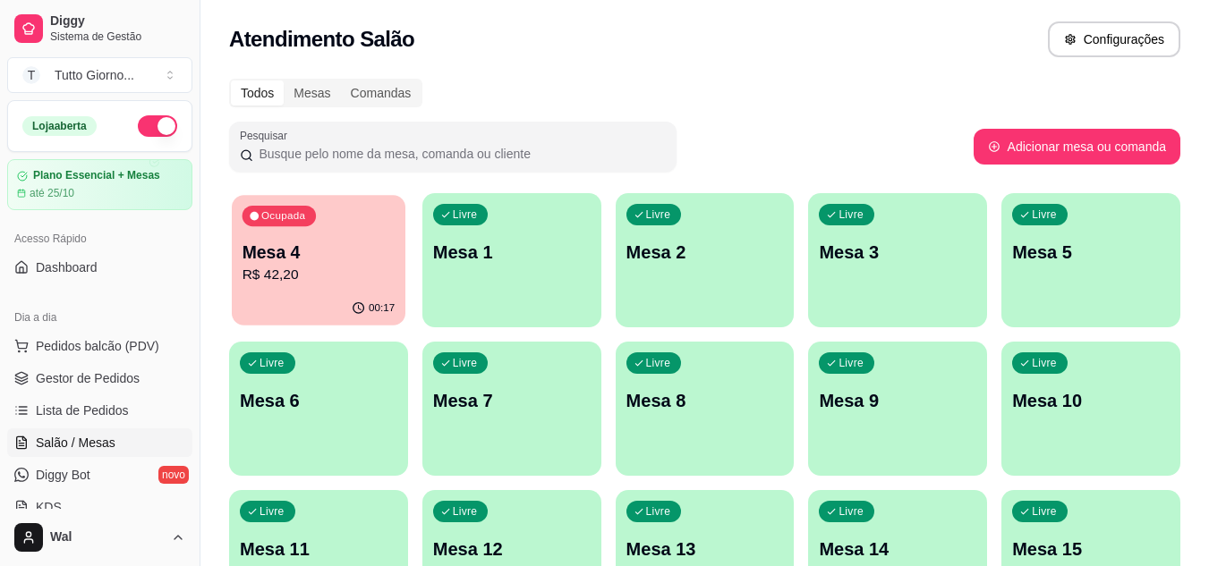
click at [349, 272] on p "R$ 42,20" at bounding box center [318, 275] width 153 height 21
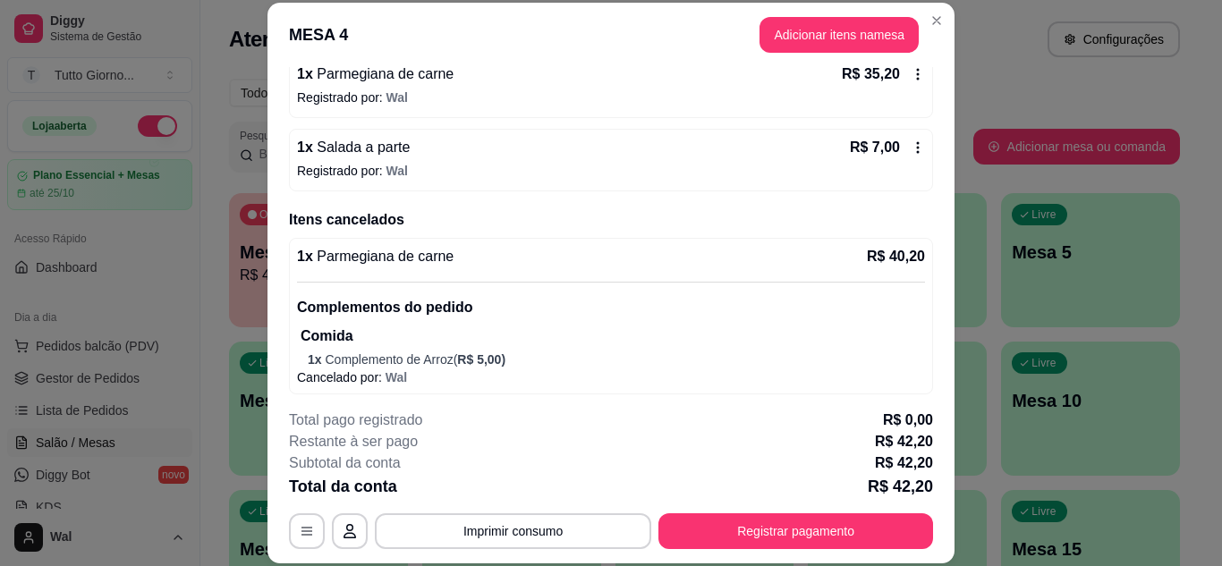
scroll to position [187, 0]
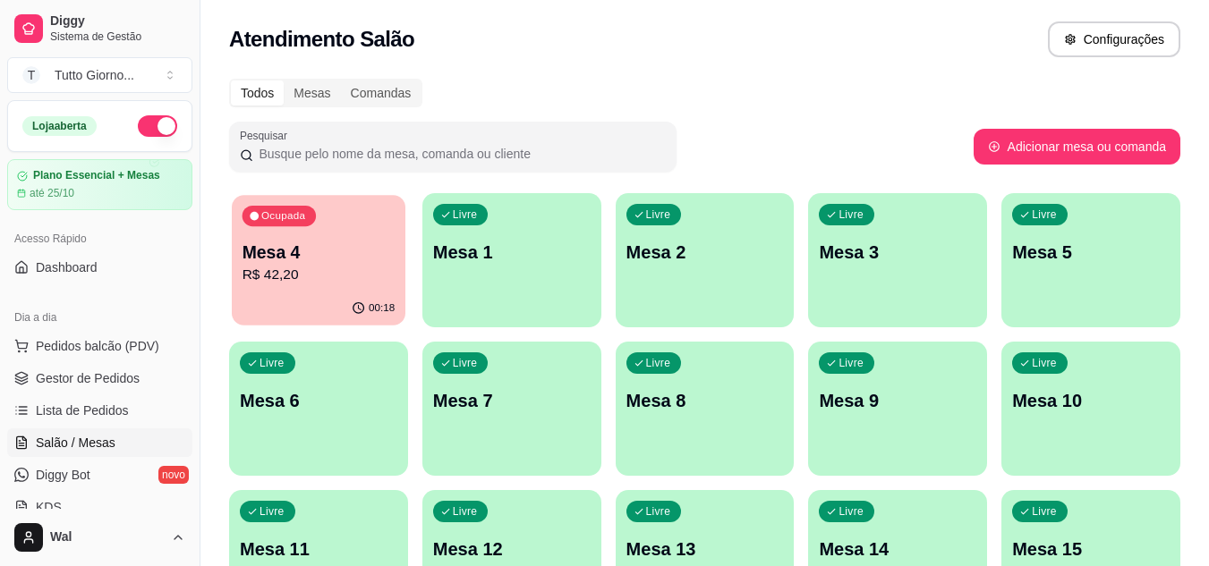
click at [355, 258] on p "Mesa 4" at bounding box center [318, 253] width 153 height 24
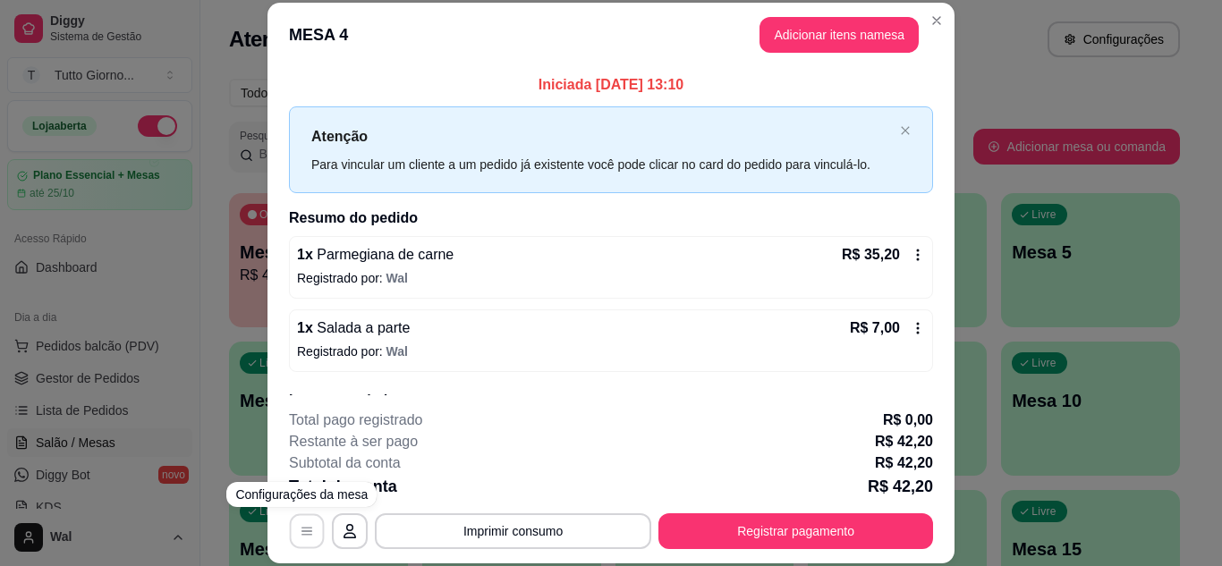
click at [306, 527] on icon "button" at bounding box center [307, 531] width 14 height 14
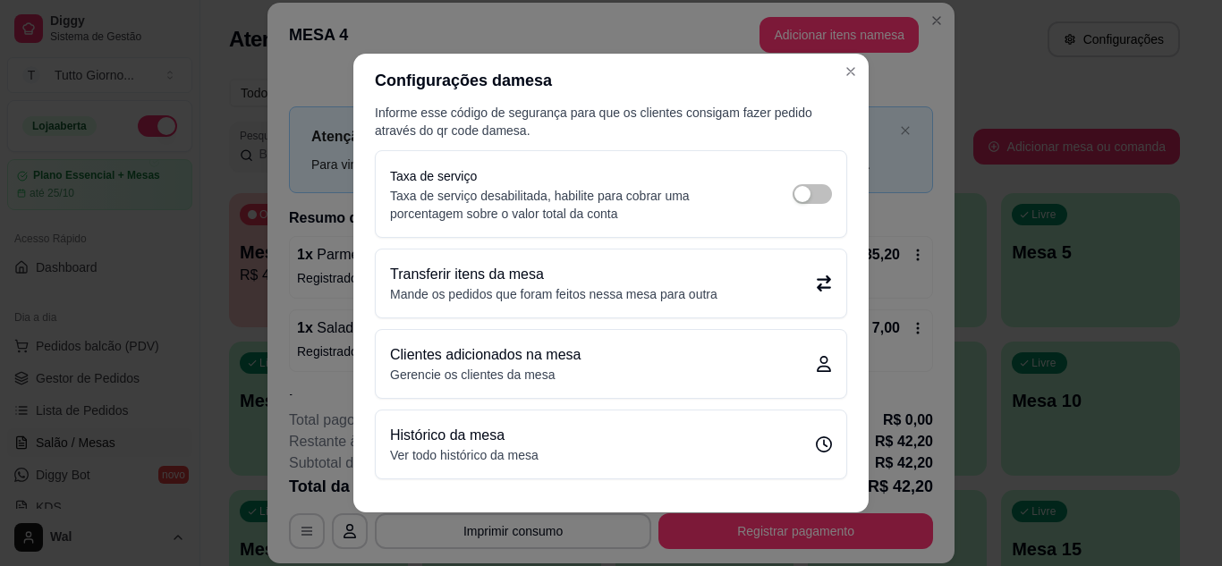
scroll to position [38, 0]
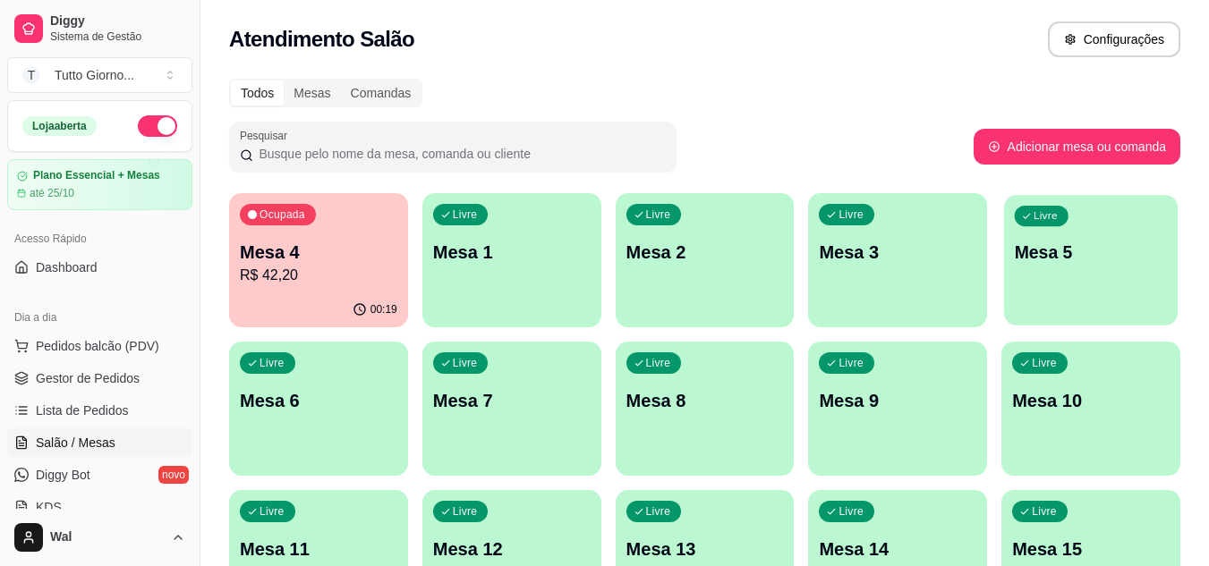
click at [1089, 262] on p "Mesa 5" at bounding box center [1091, 253] width 153 height 24
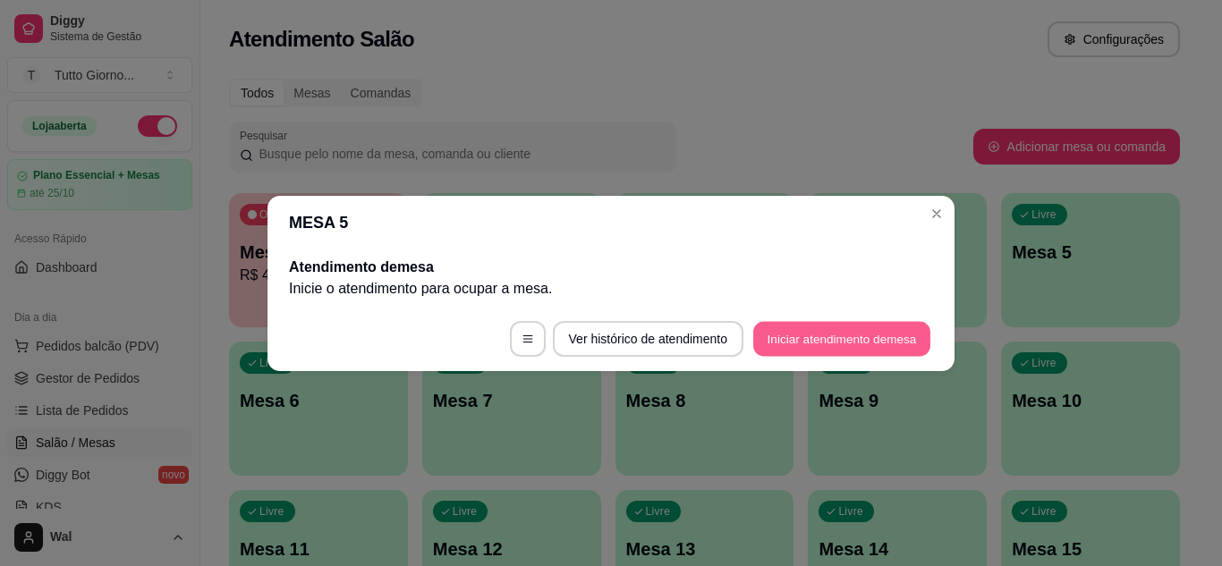
click at [872, 336] on button "Iniciar atendimento de mesa" at bounding box center [841, 338] width 177 height 35
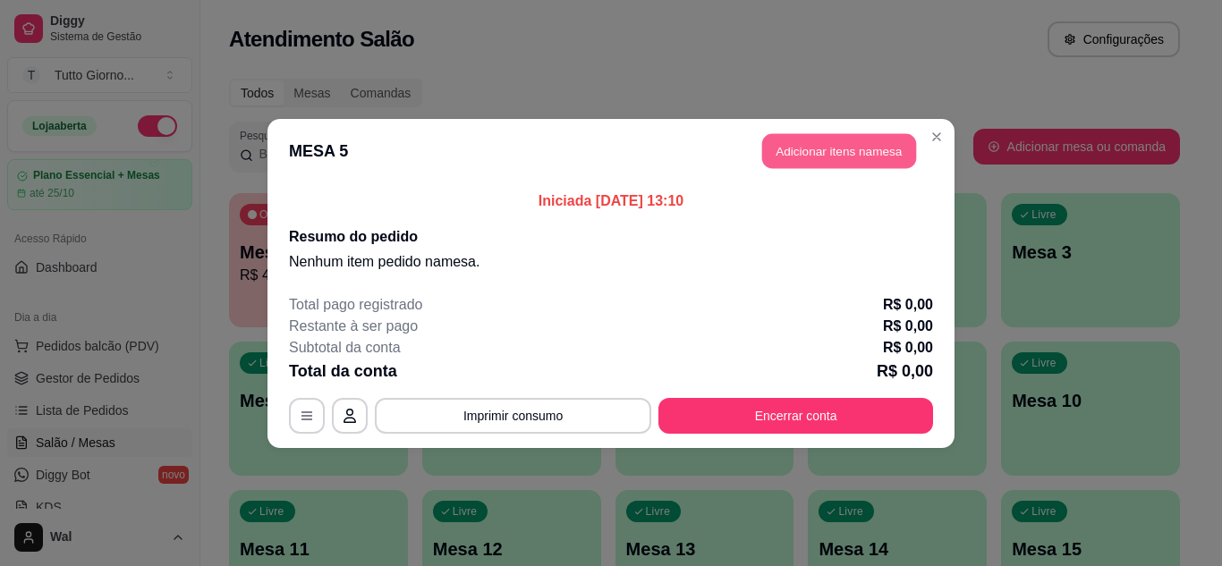
click at [826, 149] on button "Adicionar itens na mesa" at bounding box center [839, 150] width 154 height 35
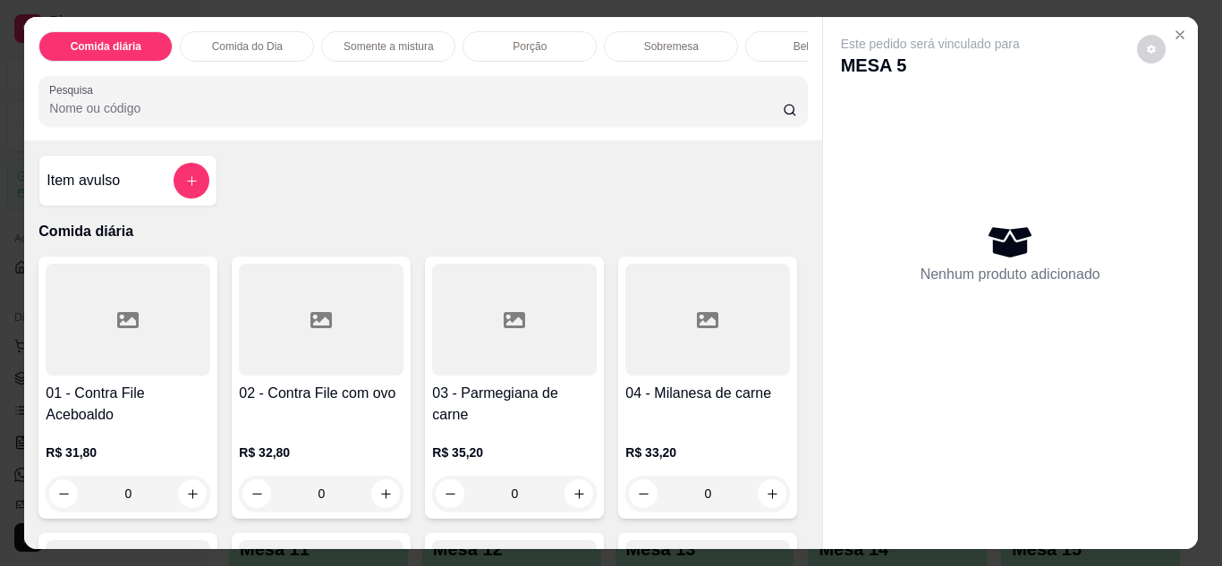
click at [570, 498] on div "0" at bounding box center [514, 494] width 165 height 36
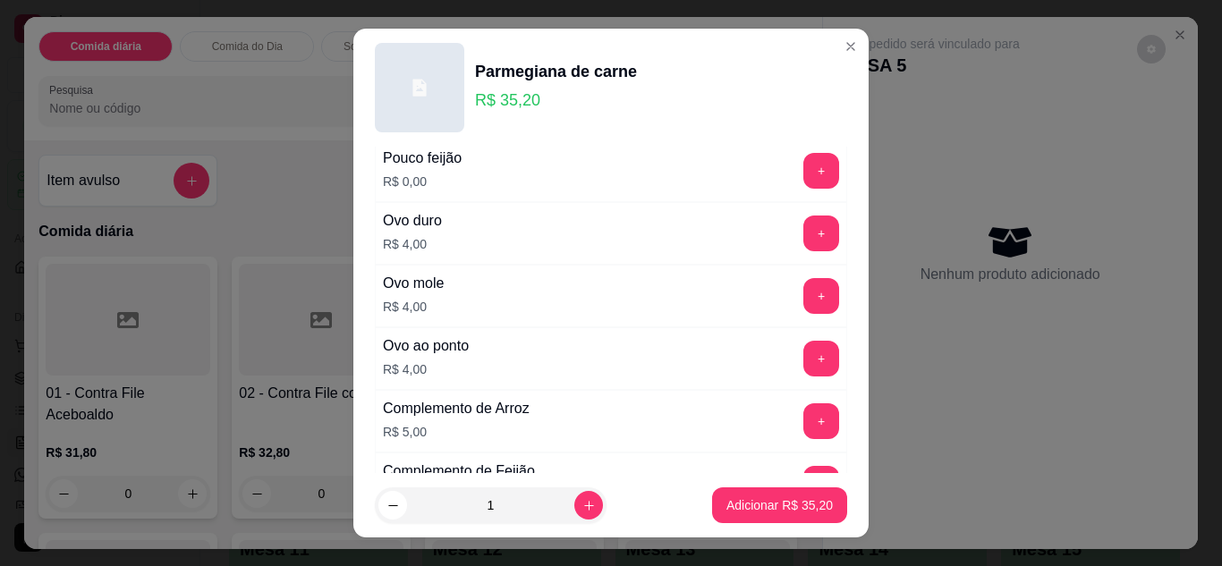
scroll to position [752, 0]
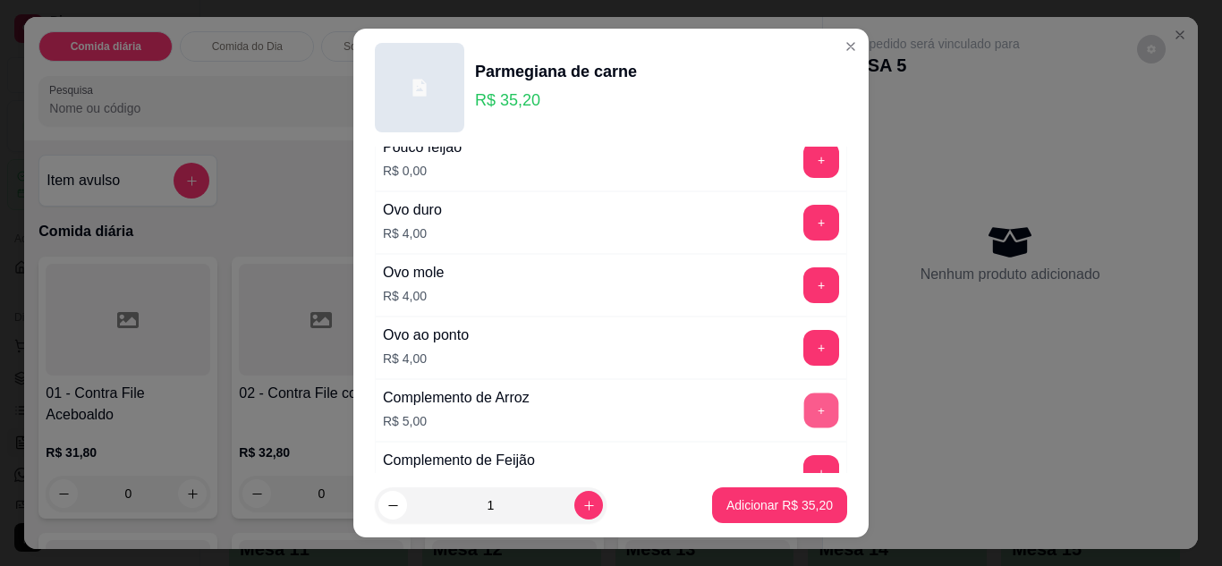
click at [804, 414] on button "+" at bounding box center [821, 410] width 35 height 35
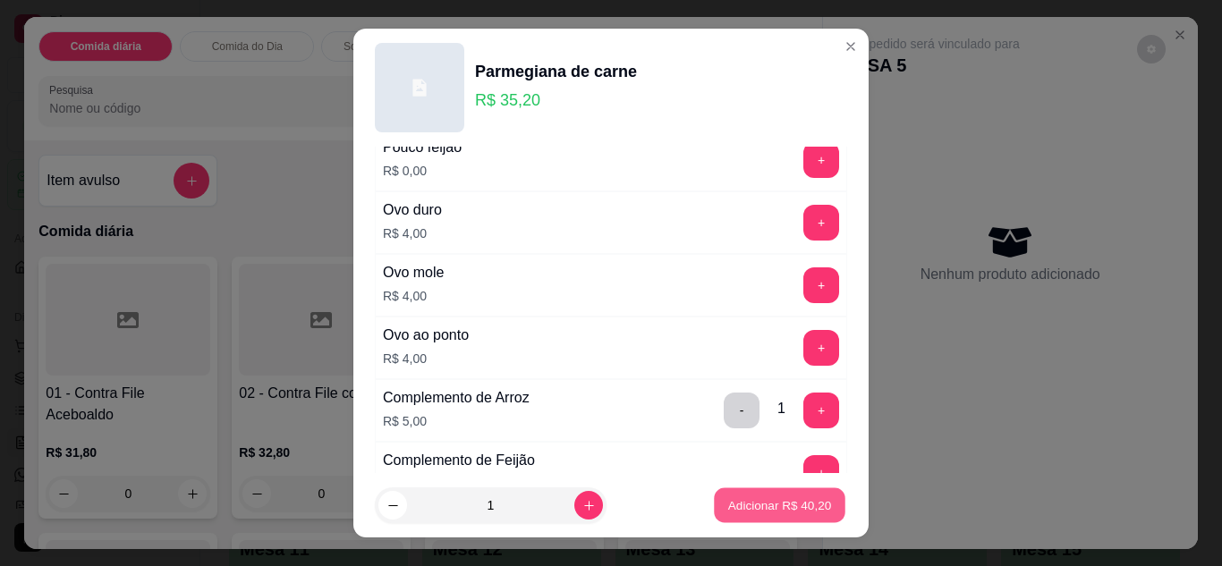
click at [798, 499] on p "Adicionar R$ 40,20" at bounding box center [780, 506] width 104 height 17
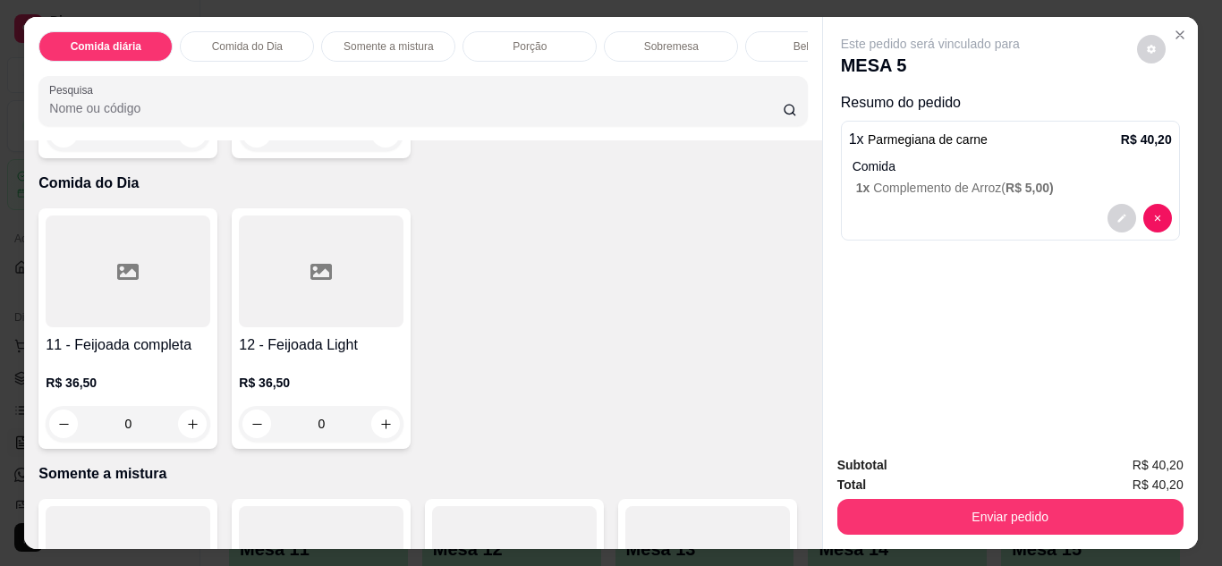
scroll to position [895, 0]
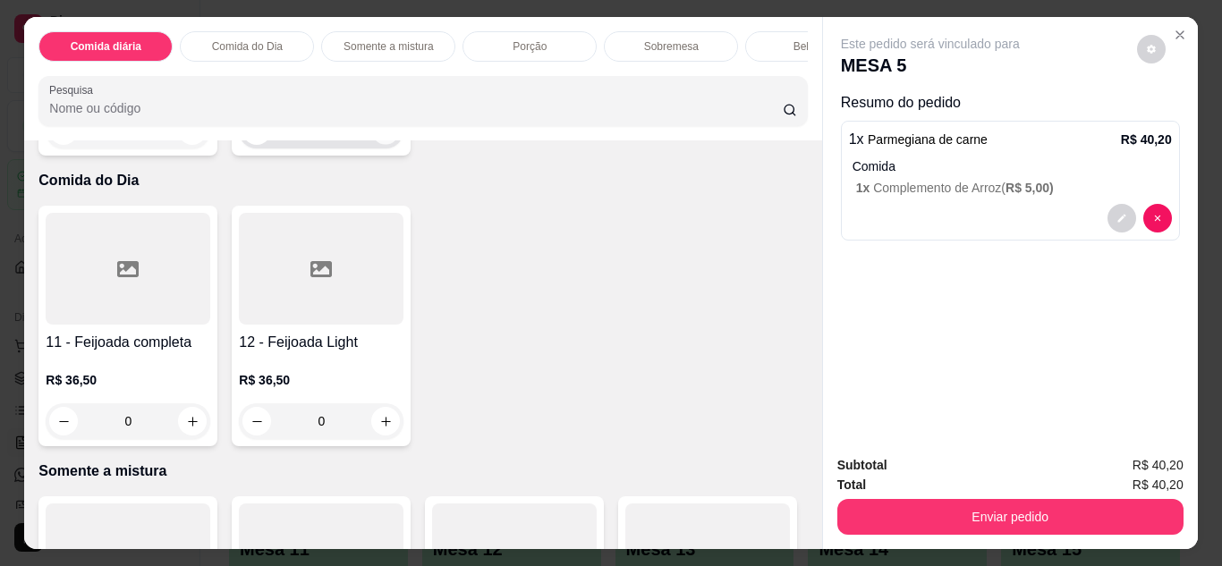
click at [379, 138] on icon "increase-product-quantity" at bounding box center [385, 130] width 13 height 13
type input "1"
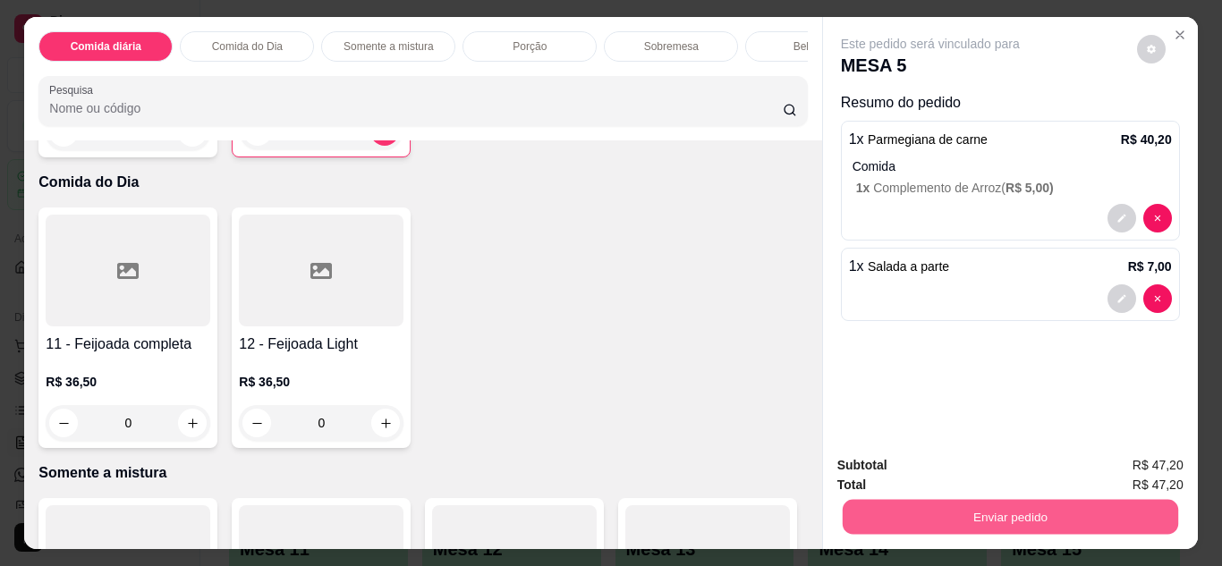
click at [995, 513] on button "Enviar pedido" at bounding box center [1010, 517] width 336 height 35
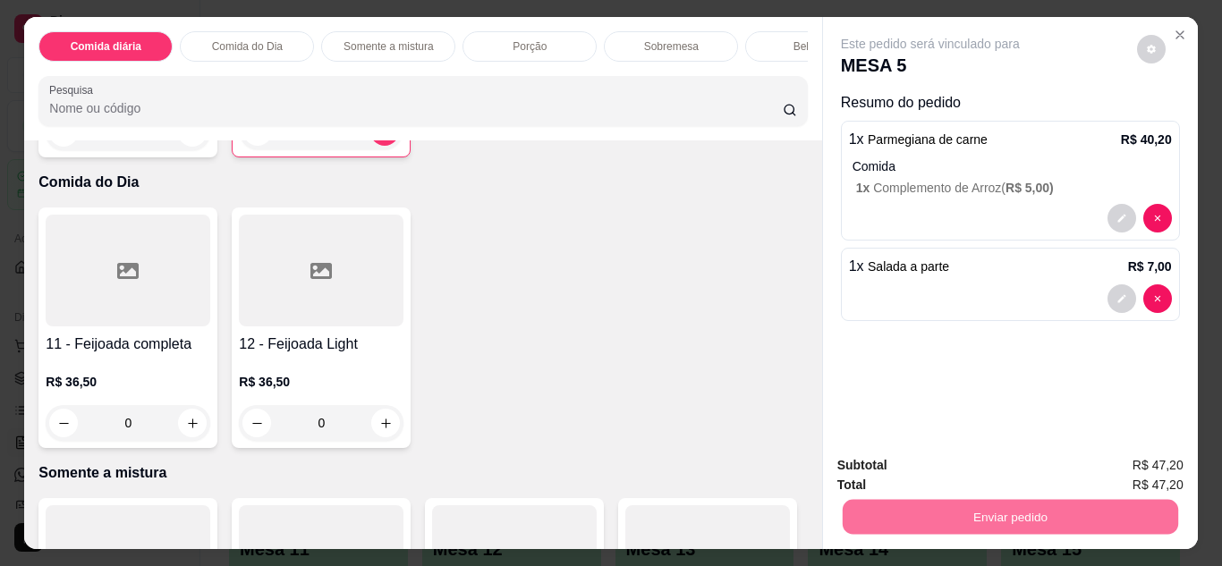
click at [1137, 467] on button "Enviar pedido" at bounding box center [1137, 466] width 98 height 33
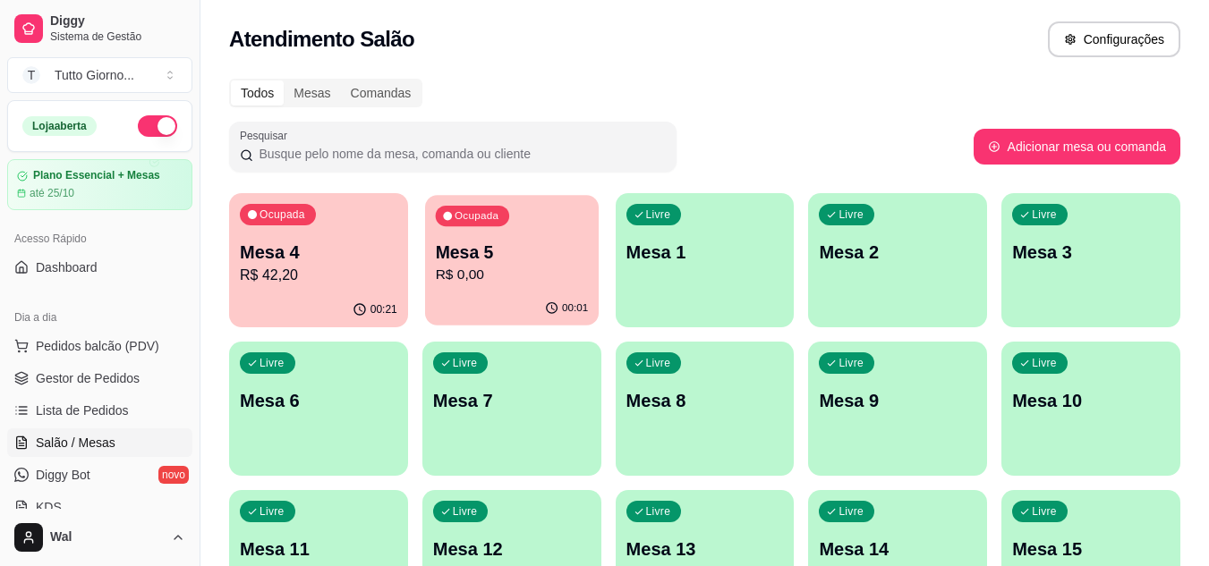
click at [528, 264] on div "Mesa 5 R$ 0,00" at bounding box center [511, 263] width 153 height 45
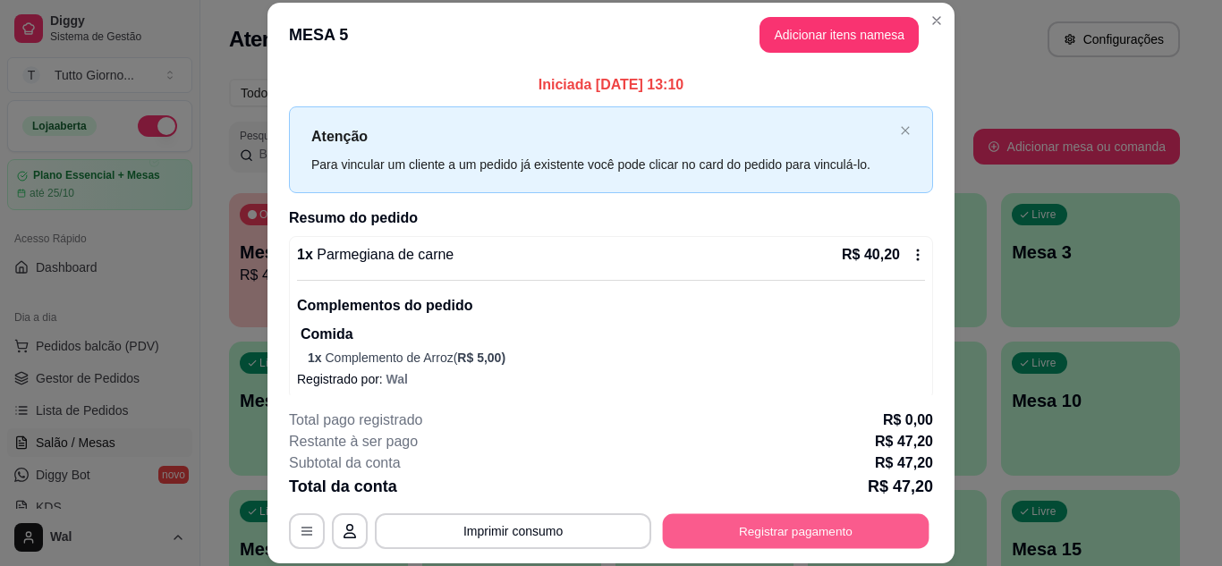
click at [763, 522] on button "Registrar pagamento" at bounding box center [796, 531] width 267 height 35
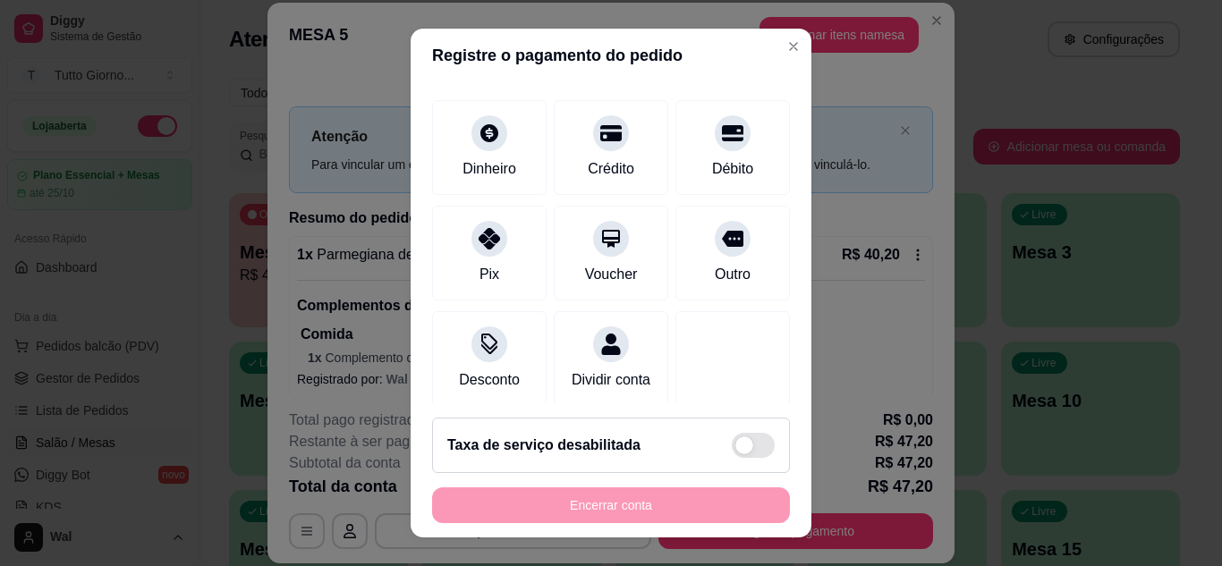
scroll to position [138, 0]
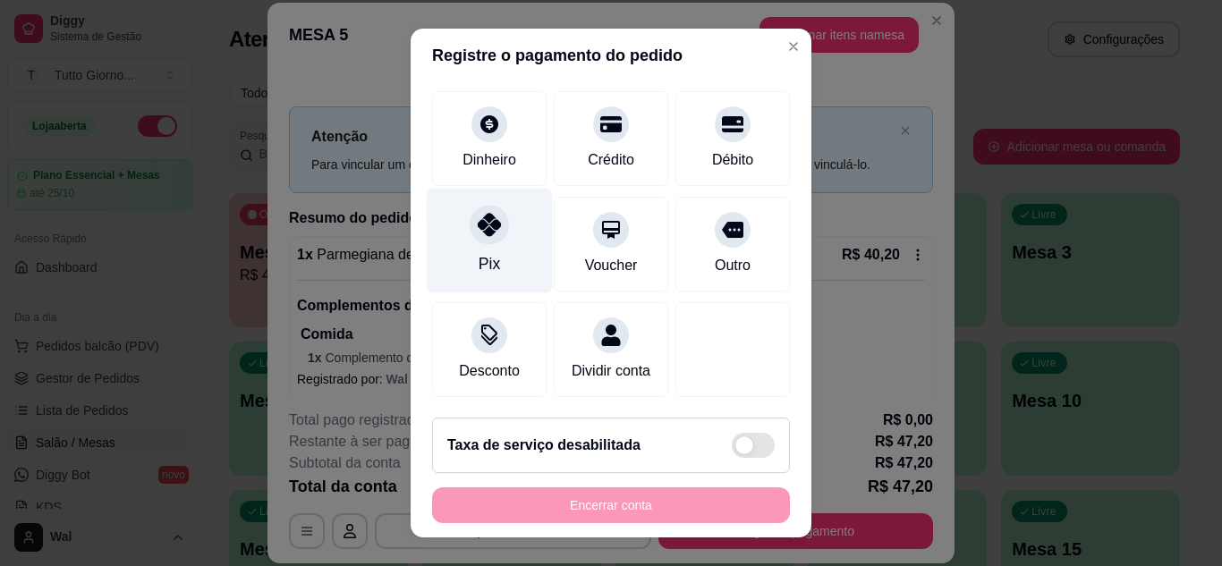
click at [478, 213] on icon at bounding box center [489, 224] width 23 height 23
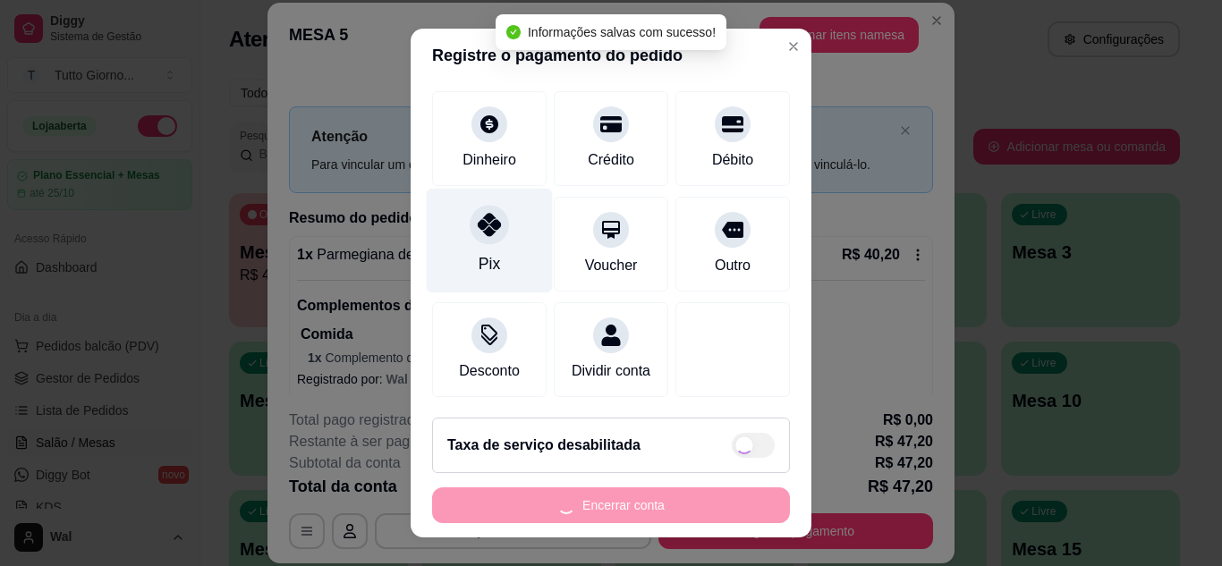
type input "R$ 0,00"
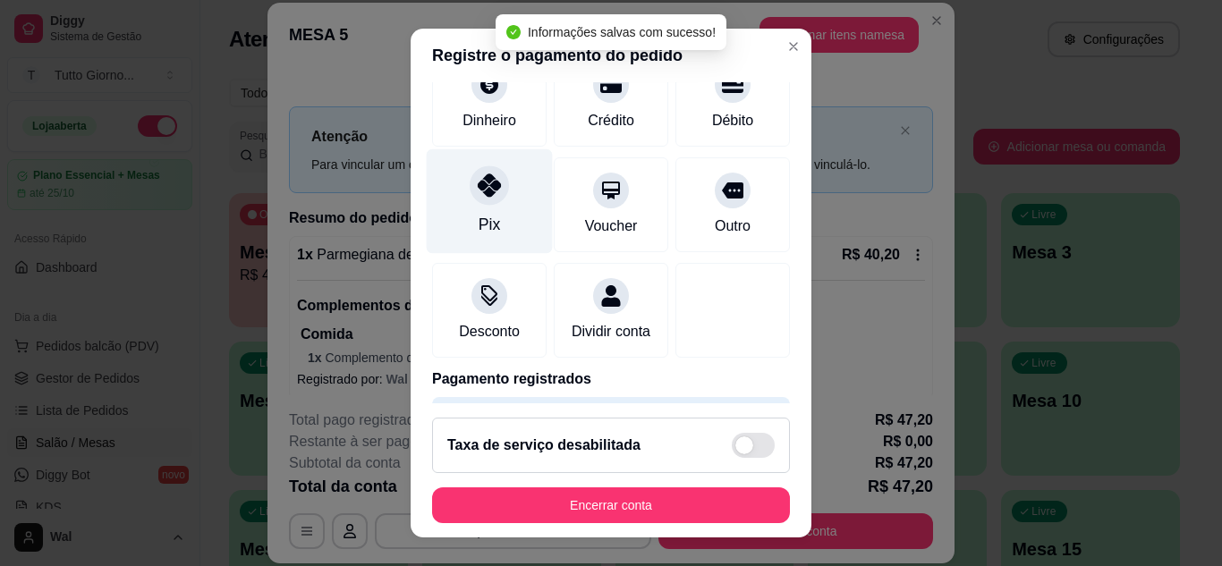
scroll to position [120, 0]
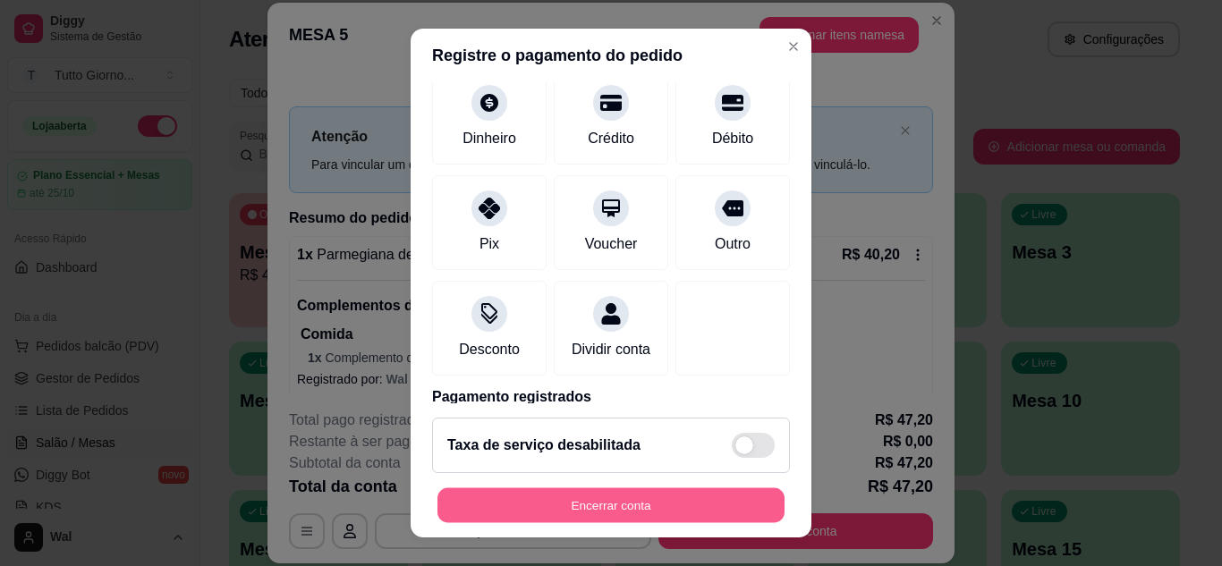
click at [655, 497] on button "Encerrar conta" at bounding box center [611, 506] width 347 height 35
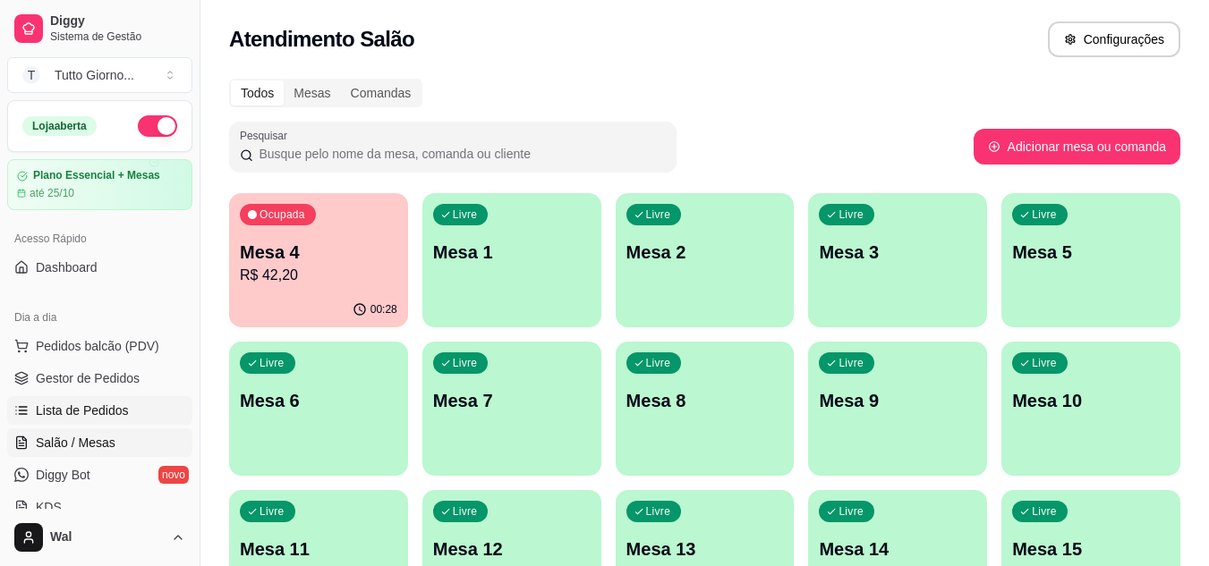
click at [109, 409] on span "Lista de Pedidos" at bounding box center [82, 411] width 93 height 18
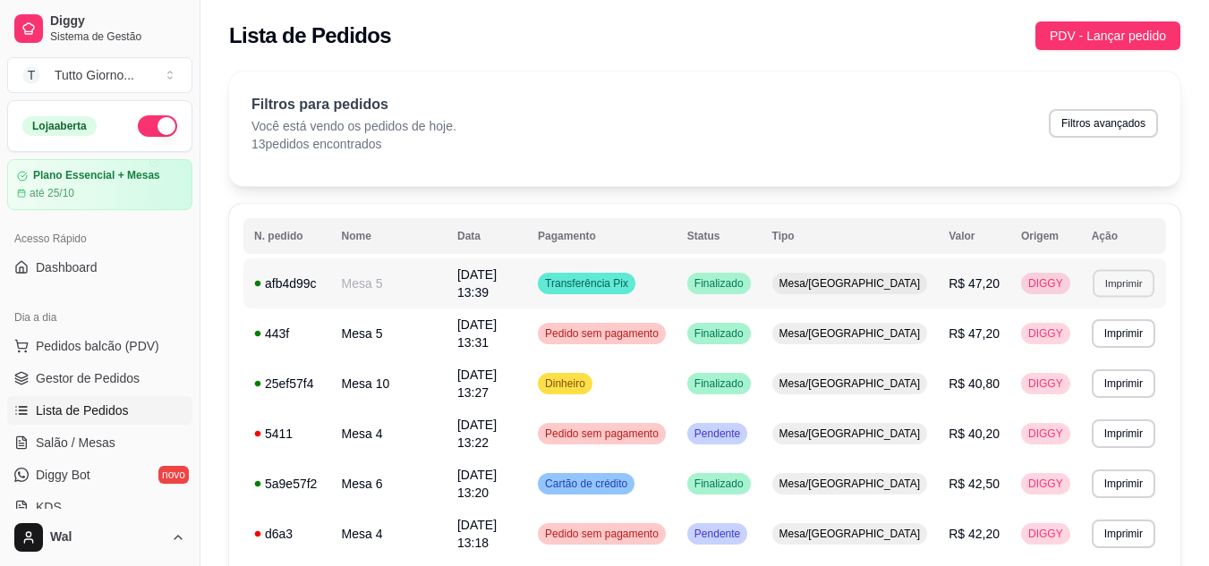
click at [1118, 272] on button "Imprimir" at bounding box center [1124, 283] width 62 height 28
click at [1111, 341] on button "IMPRESSORA CAIXA" at bounding box center [1088, 342] width 127 height 28
click at [114, 432] on link "Salão / Mesas" at bounding box center [99, 443] width 185 height 29
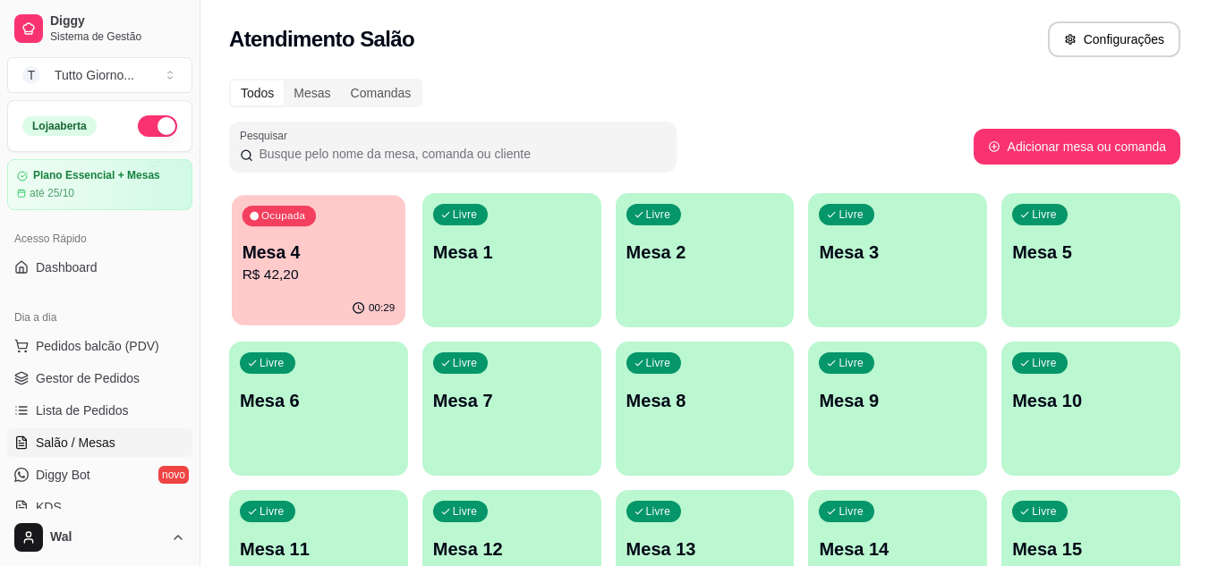
click at [333, 264] on div "Mesa 4 R$ 42,20" at bounding box center [318, 263] width 153 height 45
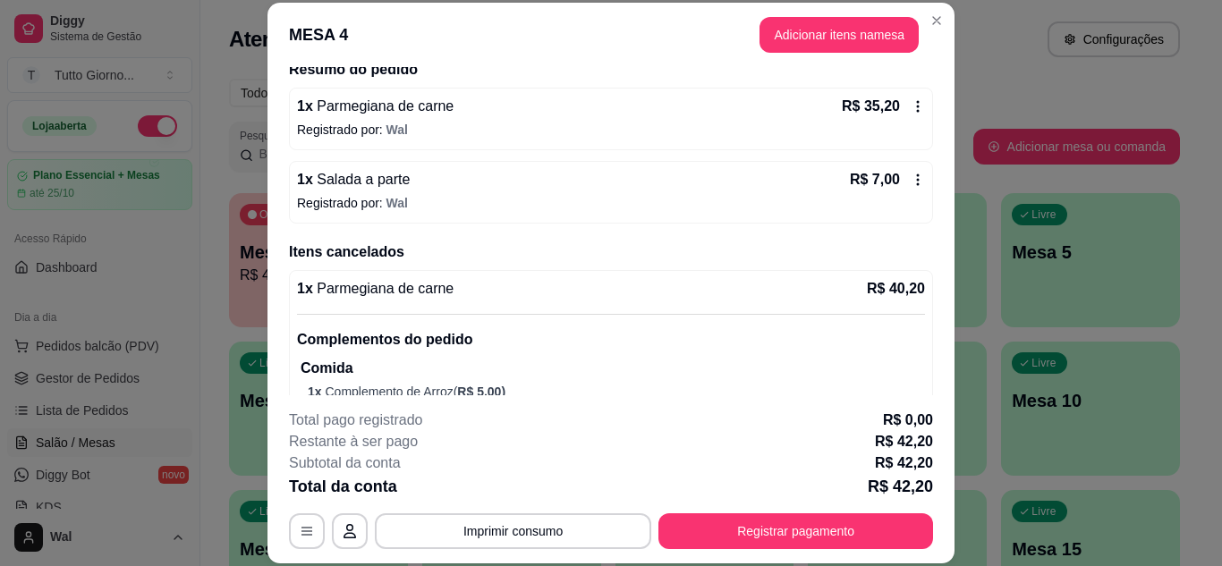
scroll to position [187, 0]
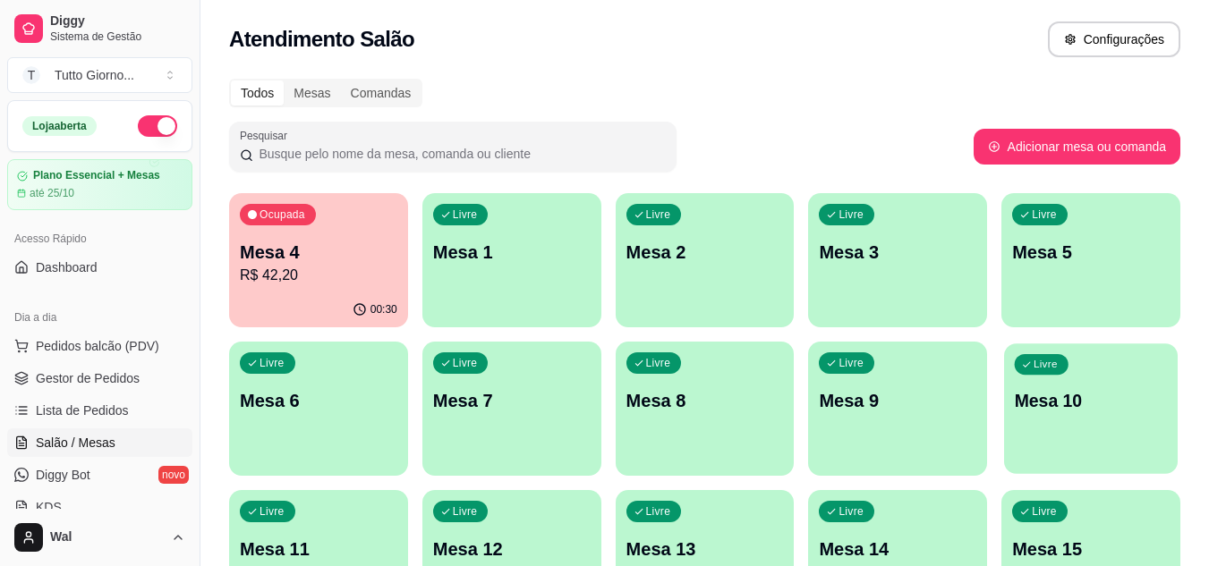
click at [1058, 398] on p "Mesa 10" at bounding box center [1091, 401] width 153 height 24
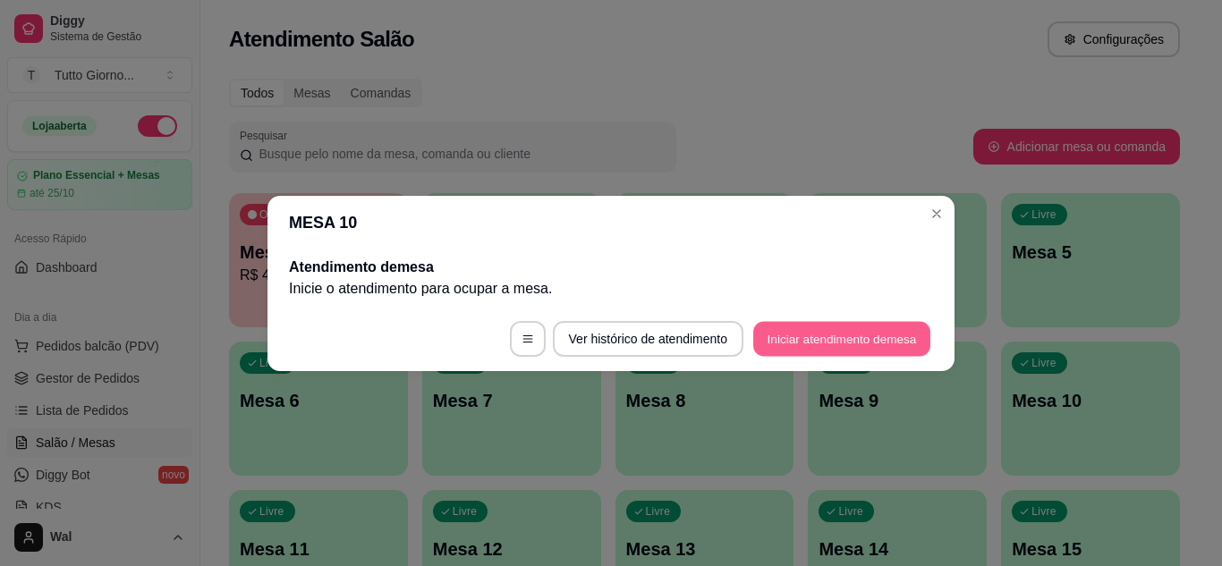
click at [855, 341] on button "Iniciar atendimento de mesa" at bounding box center [841, 338] width 177 height 35
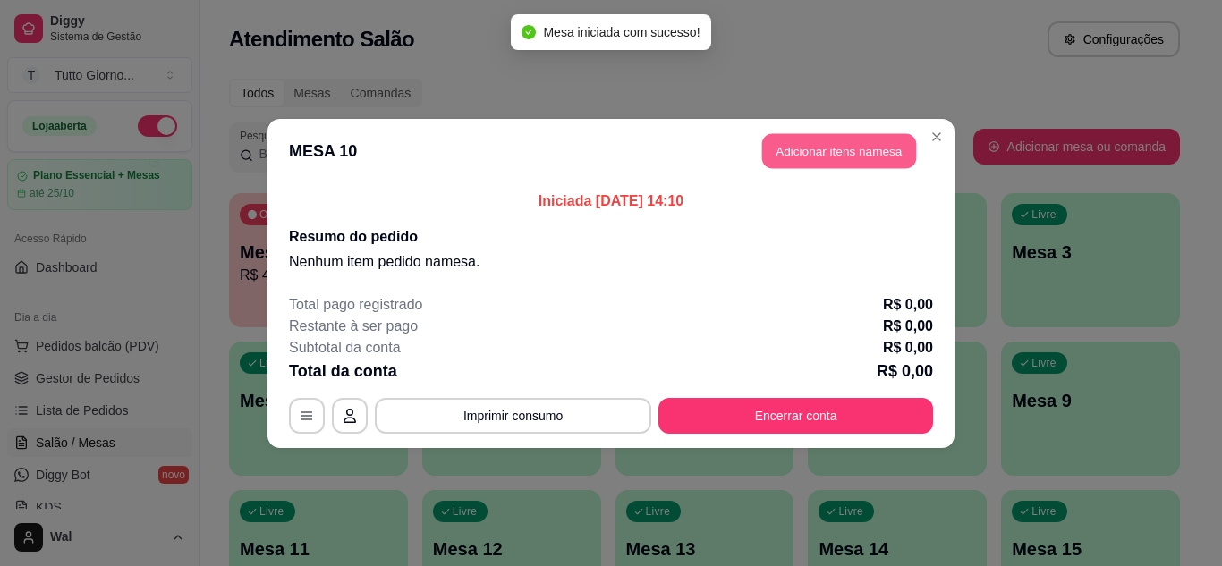
click at [840, 150] on button "Adicionar itens na mesa" at bounding box center [839, 150] width 154 height 35
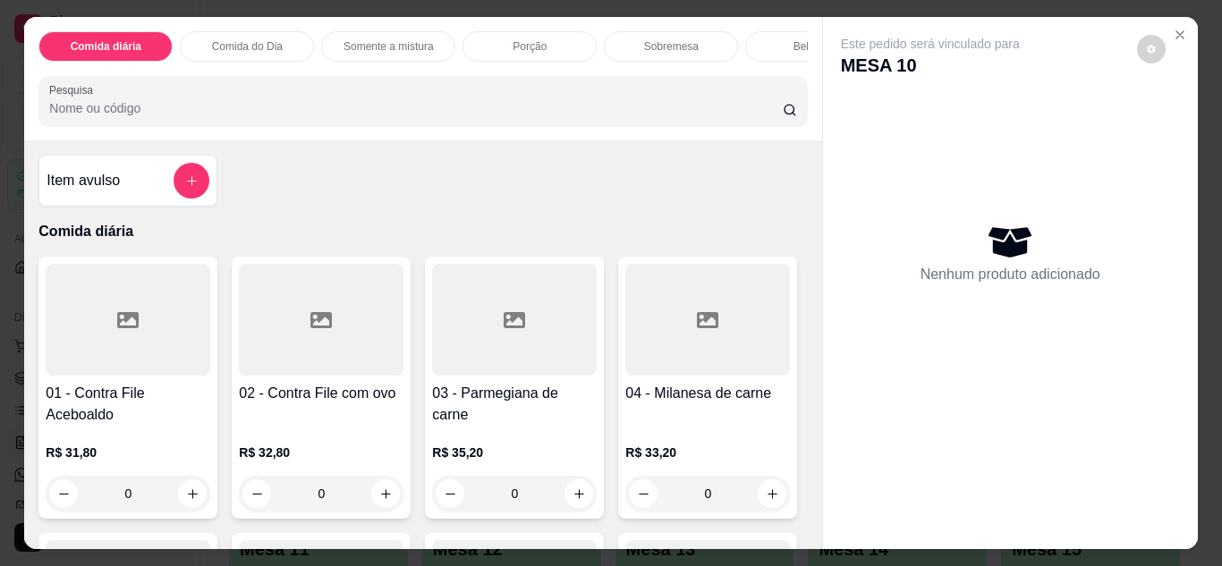
click at [380, 503] on div "0" at bounding box center [321, 494] width 165 height 36
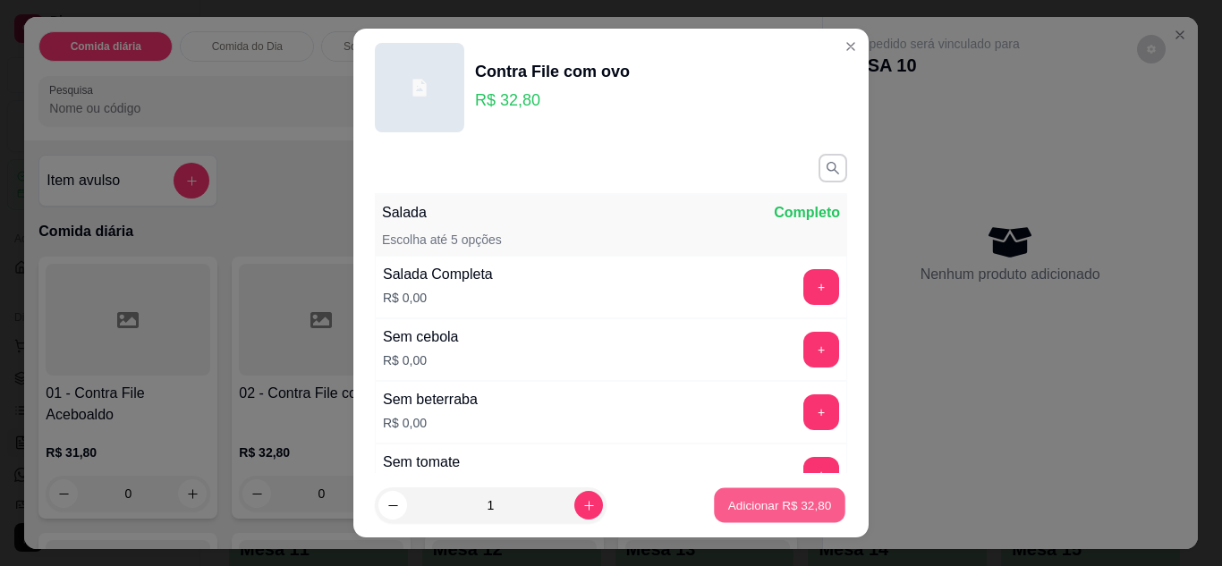
click at [779, 501] on p "Adicionar R$ 32,80" at bounding box center [780, 506] width 104 height 17
type input "1"
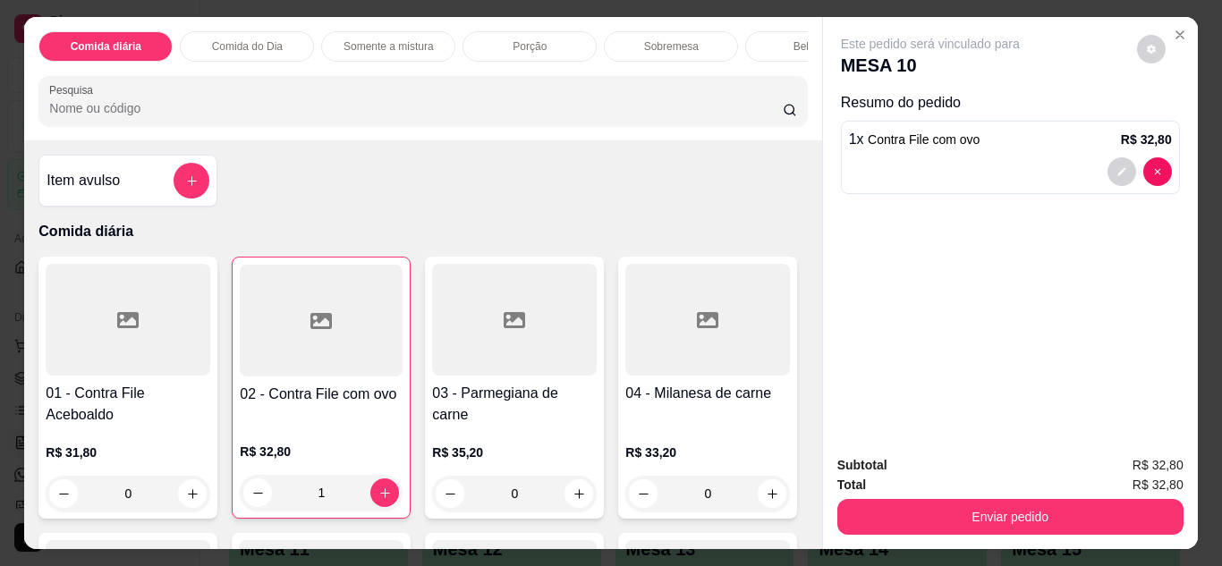
click at [576, 498] on div "0" at bounding box center [514, 494] width 165 height 36
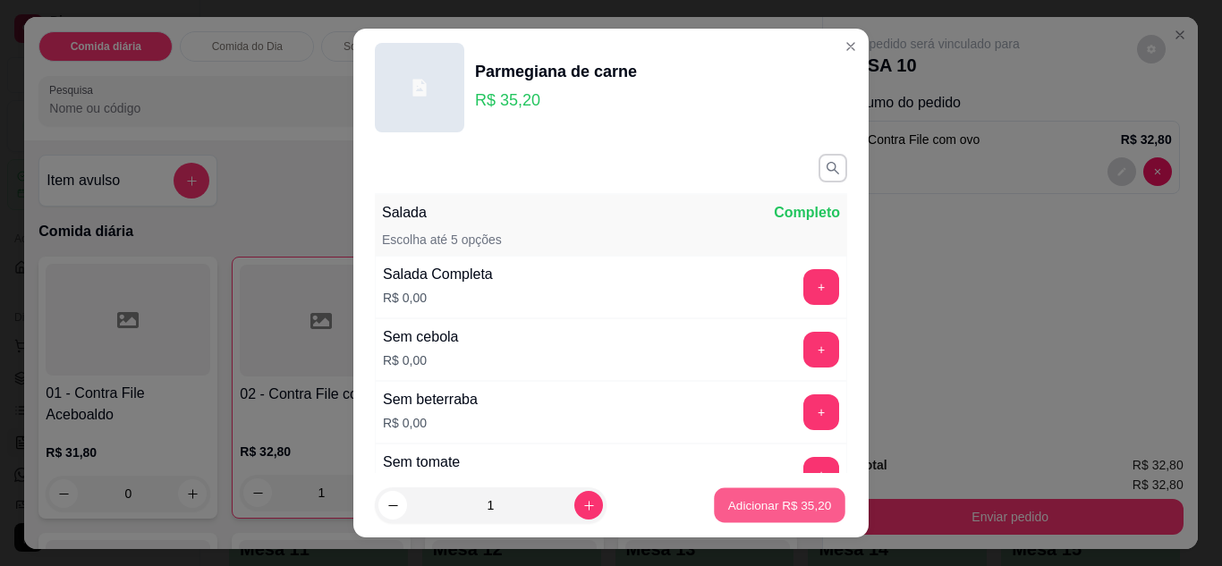
click at [740, 512] on p "Adicionar R$ 35,20" at bounding box center [780, 506] width 104 height 17
type input "1"
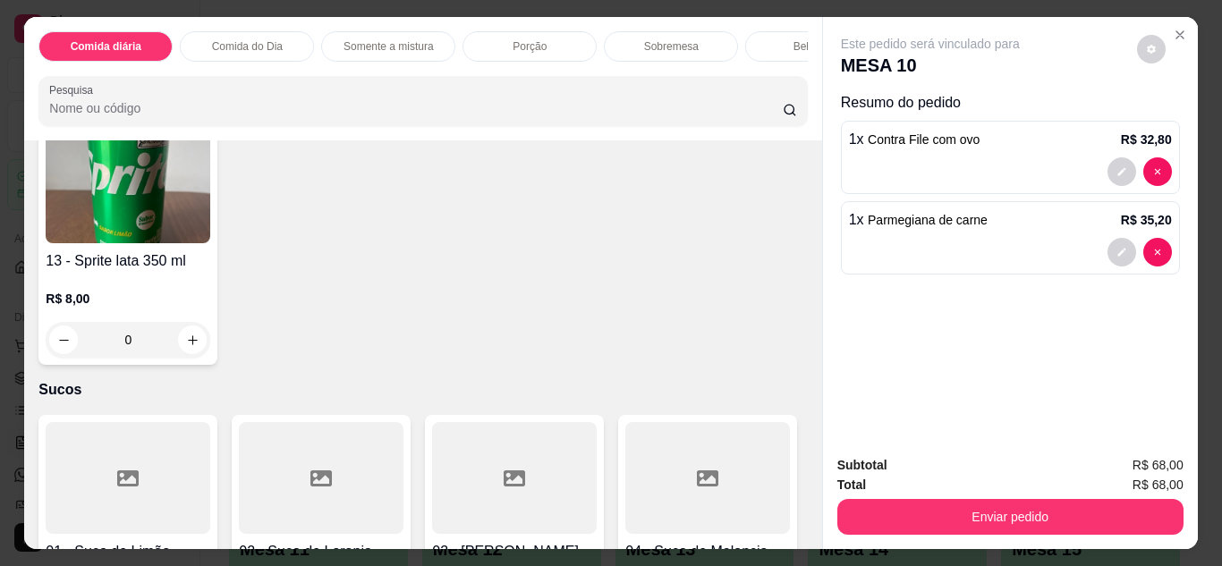
scroll to position [3579, 0]
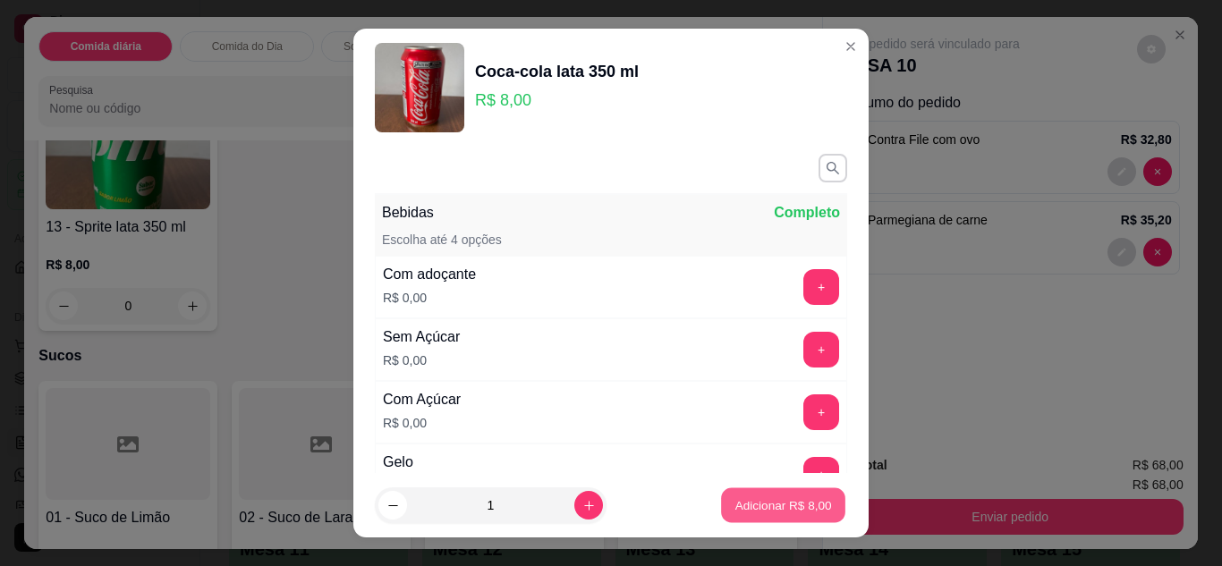
click at [757, 503] on p "Adicionar R$ 8,00" at bounding box center [783, 506] width 97 height 17
type input "1"
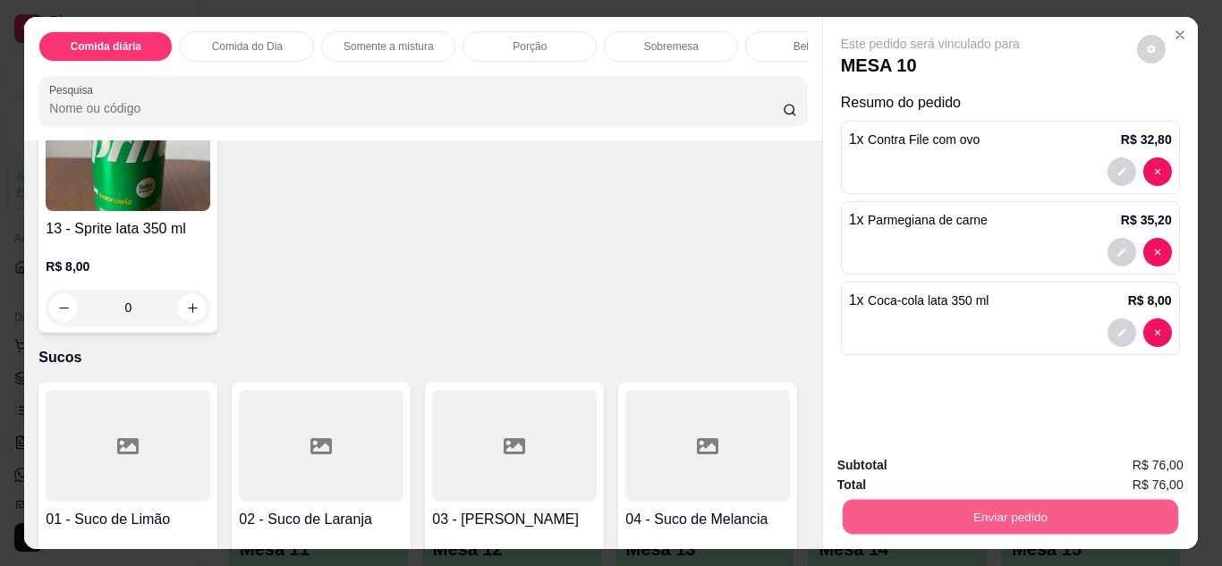
click at [950, 513] on button "Enviar pedido" at bounding box center [1010, 517] width 336 height 35
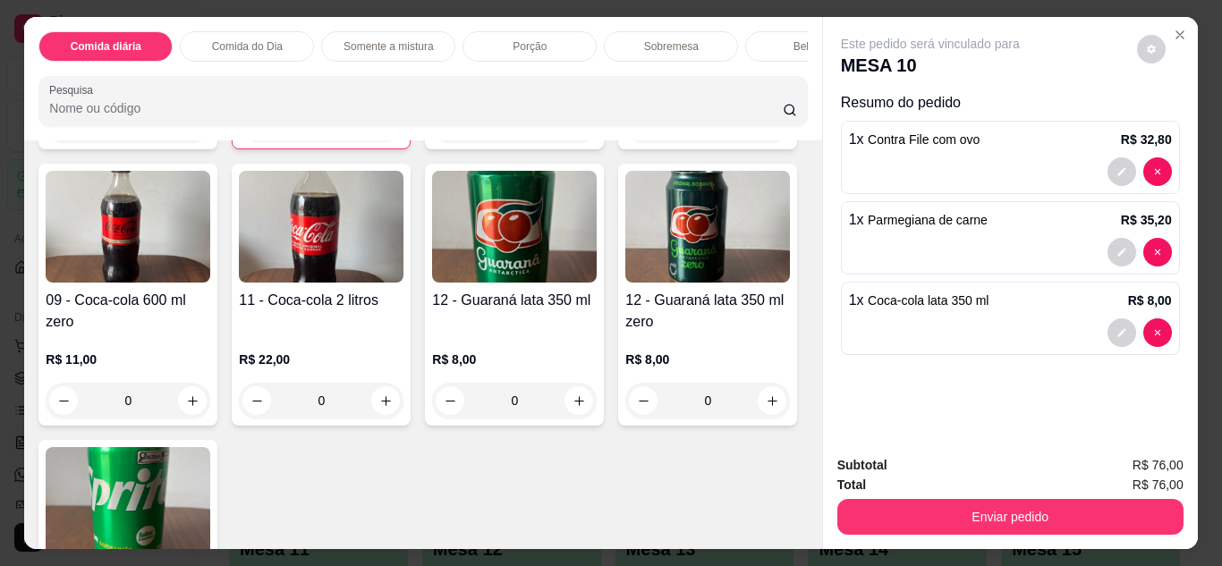
scroll to position [3221, 0]
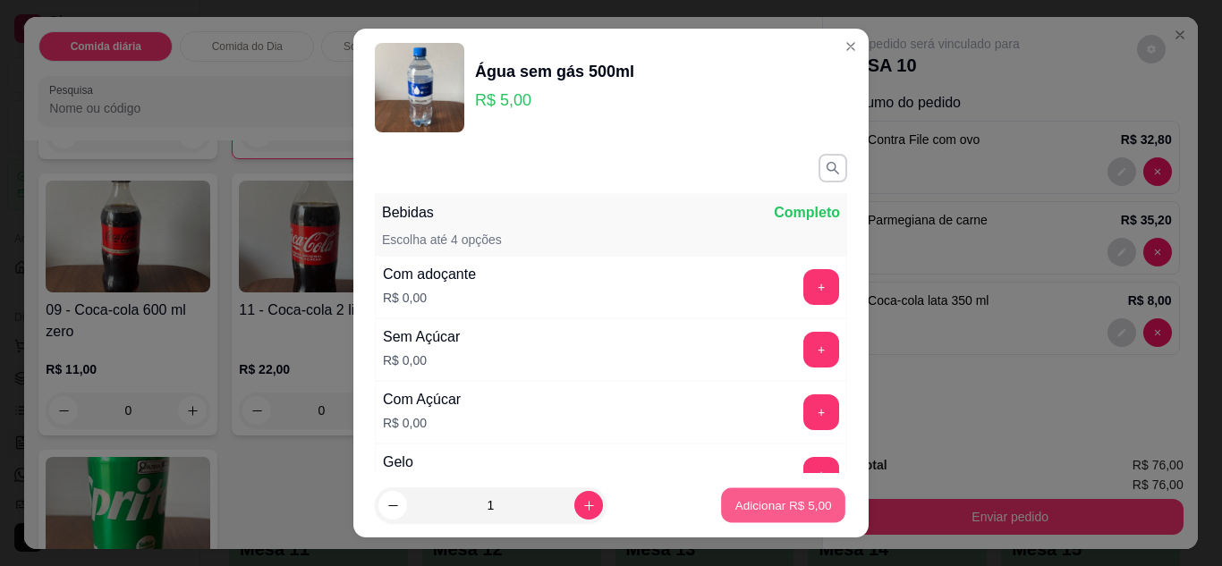
click at [764, 506] on p "Adicionar R$ 5,00" at bounding box center [783, 506] width 97 height 17
type input "1"
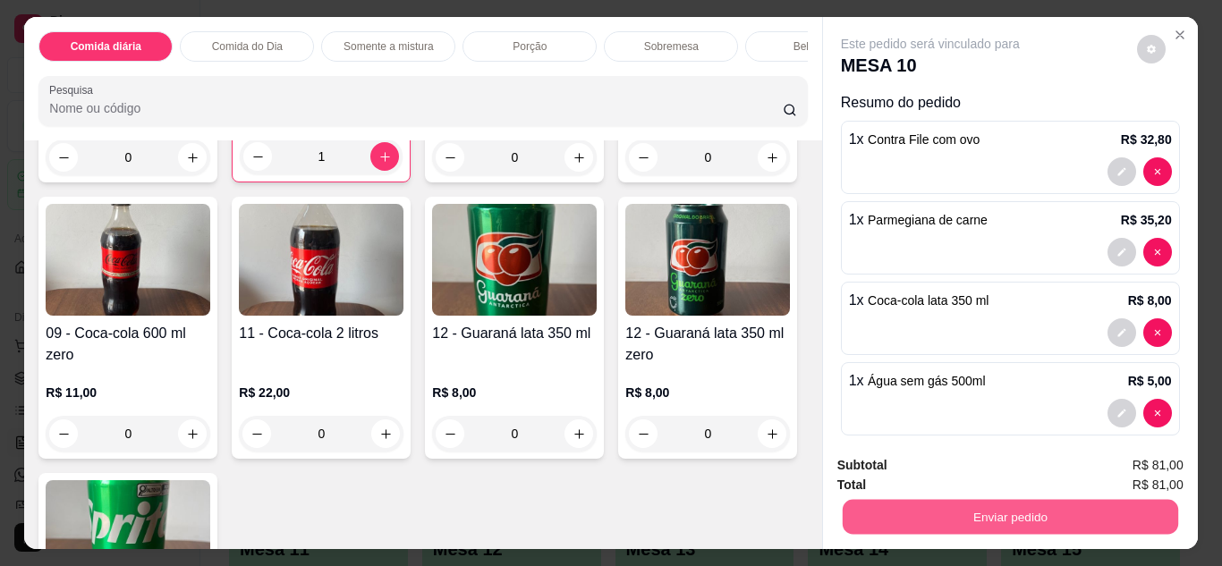
click at [1016, 504] on button "Enviar pedido" at bounding box center [1010, 517] width 336 height 35
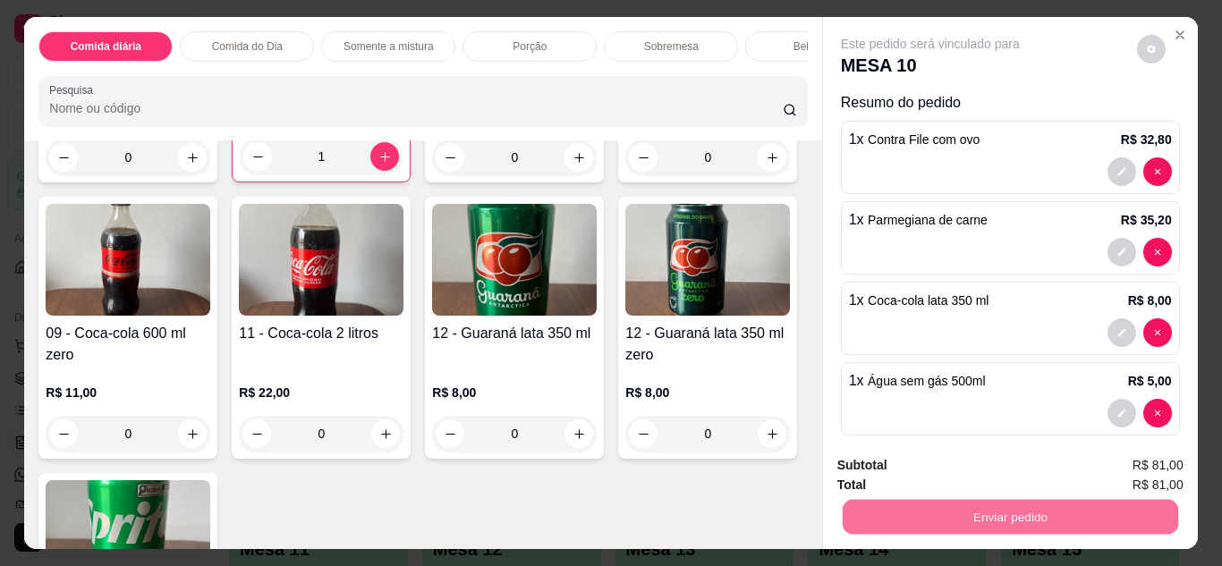
click at [1160, 468] on button "Enviar pedido" at bounding box center [1137, 466] width 98 height 33
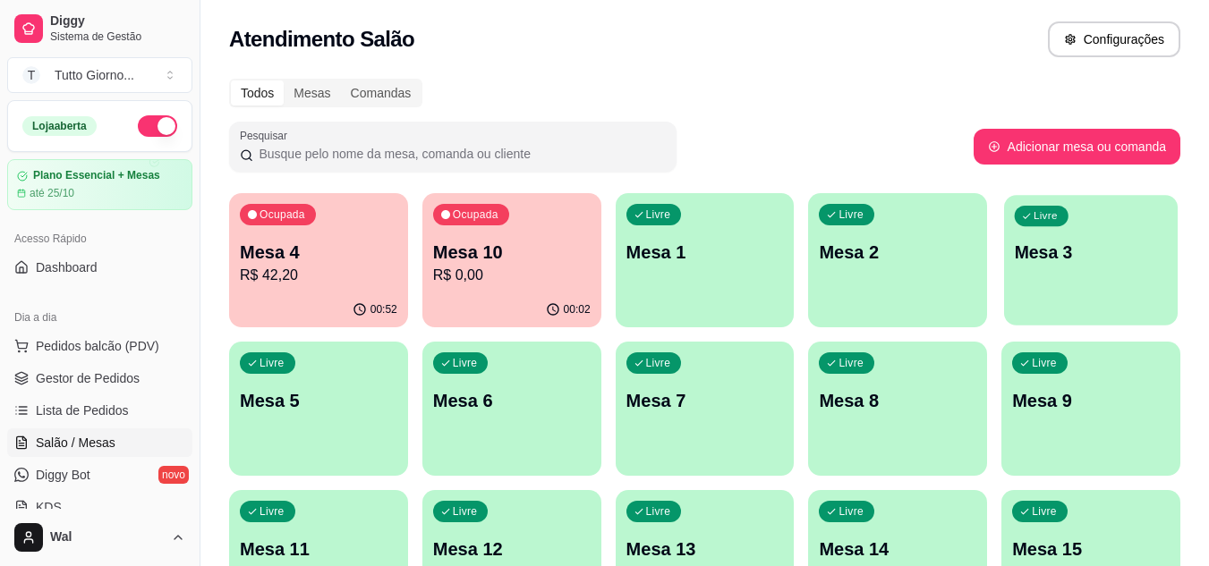
click at [1042, 251] on p "Mesa 3" at bounding box center [1091, 253] width 153 height 24
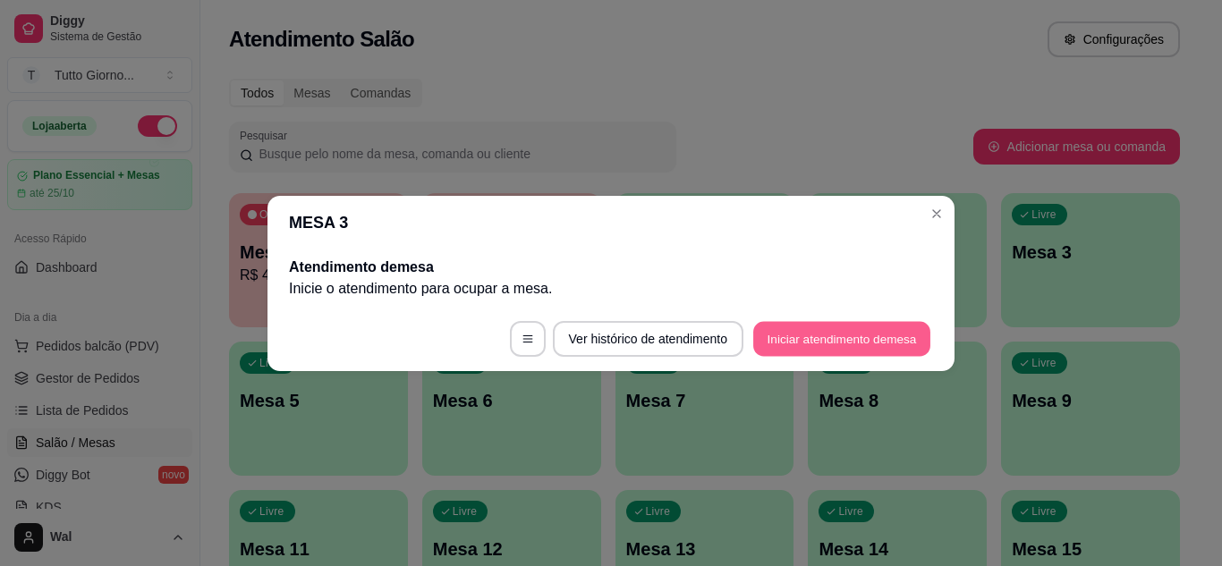
click at [854, 344] on button "Iniciar atendimento de mesa" at bounding box center [841, 338] width 177 height 35
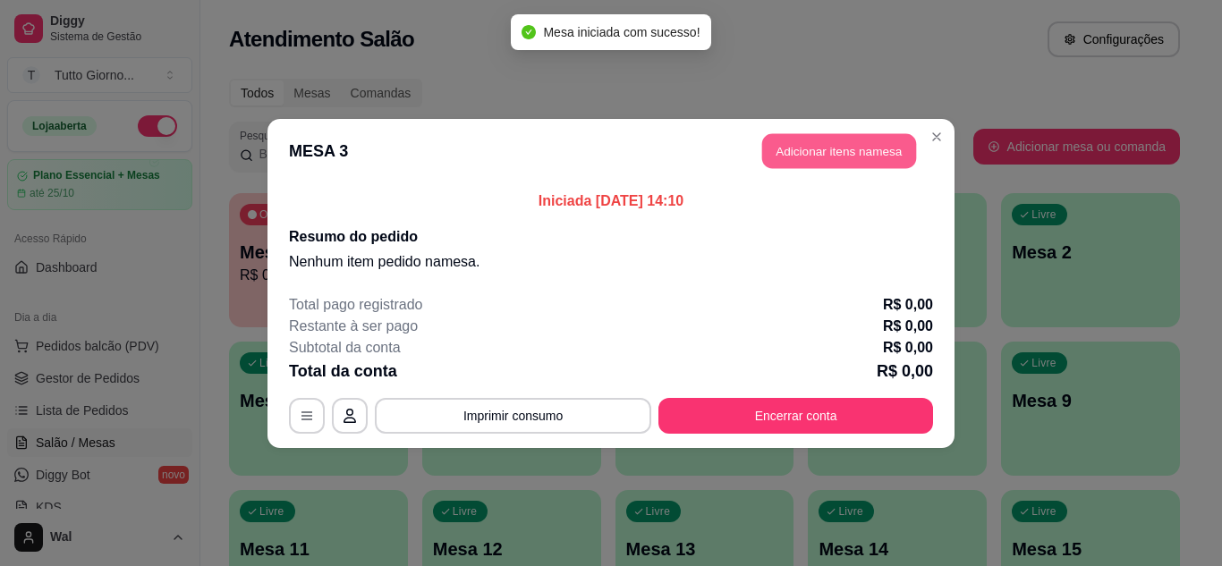
click at [831, 153] on button "Adicionar itens na mesa" at bounding box center [839, 150] width 154 height 35
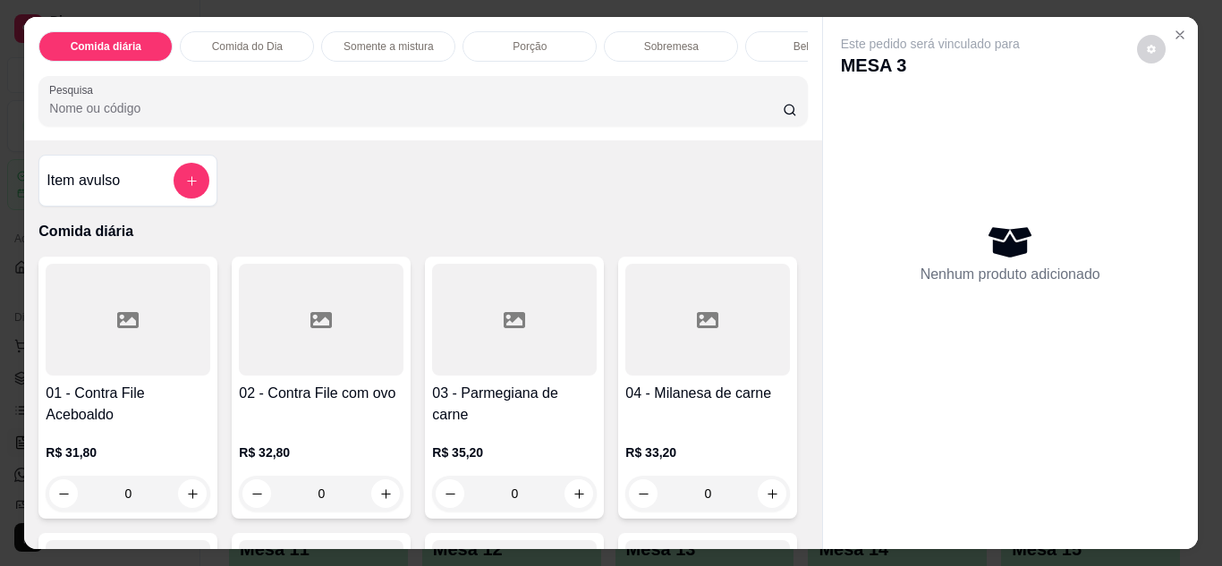
click at [381, 496] on div "0" at bounding box center [321, 494] width 165 height 36
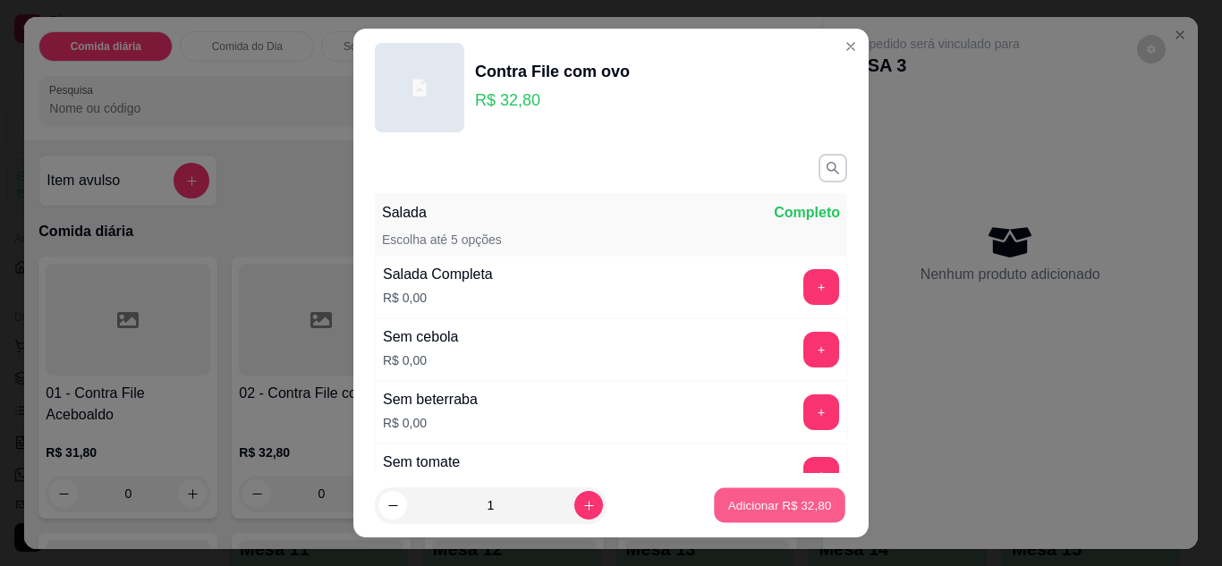
click at [728, 505] on p "Adicionar R$ 32,80" at bounding box center [780, 506] width 104 height 17
type input "1"
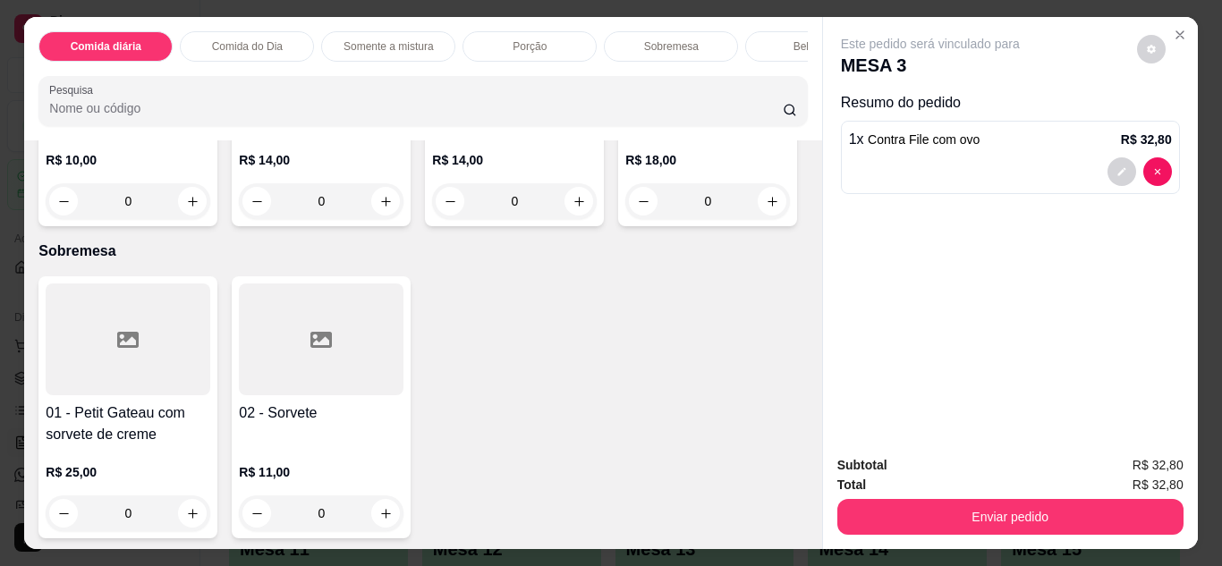
scroll to position [2291, 0]
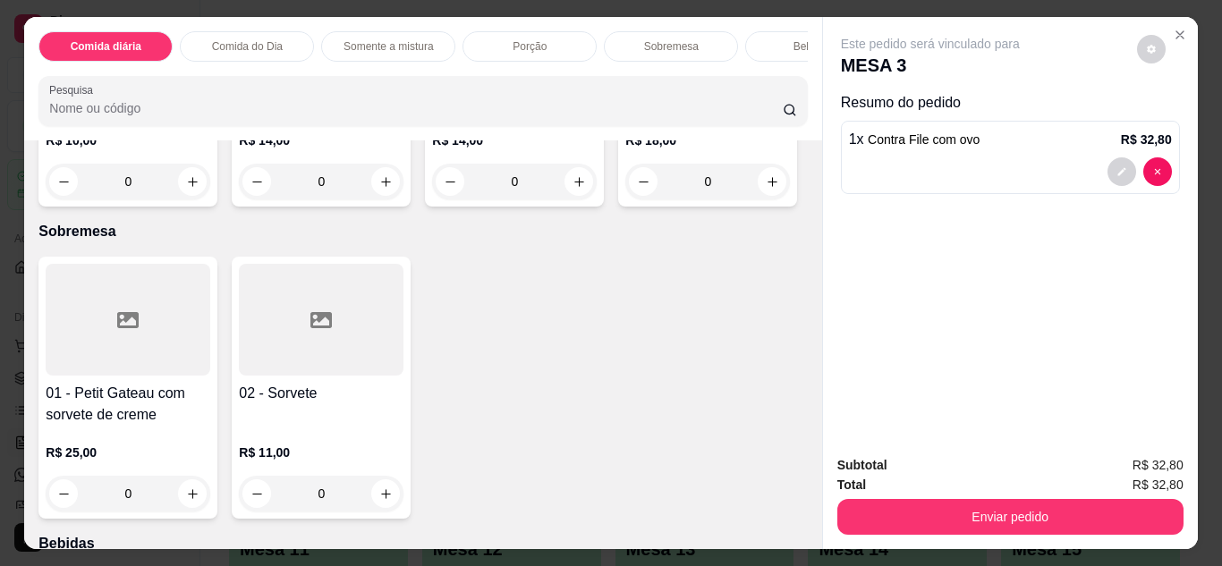
click at [800, 532] on div "Item avulso Comida diária 01 - Contra File Aceboaldo R$ 31,80 0 02 - Contra Fil…" at bounding box center [422, 344] width 797 height 409
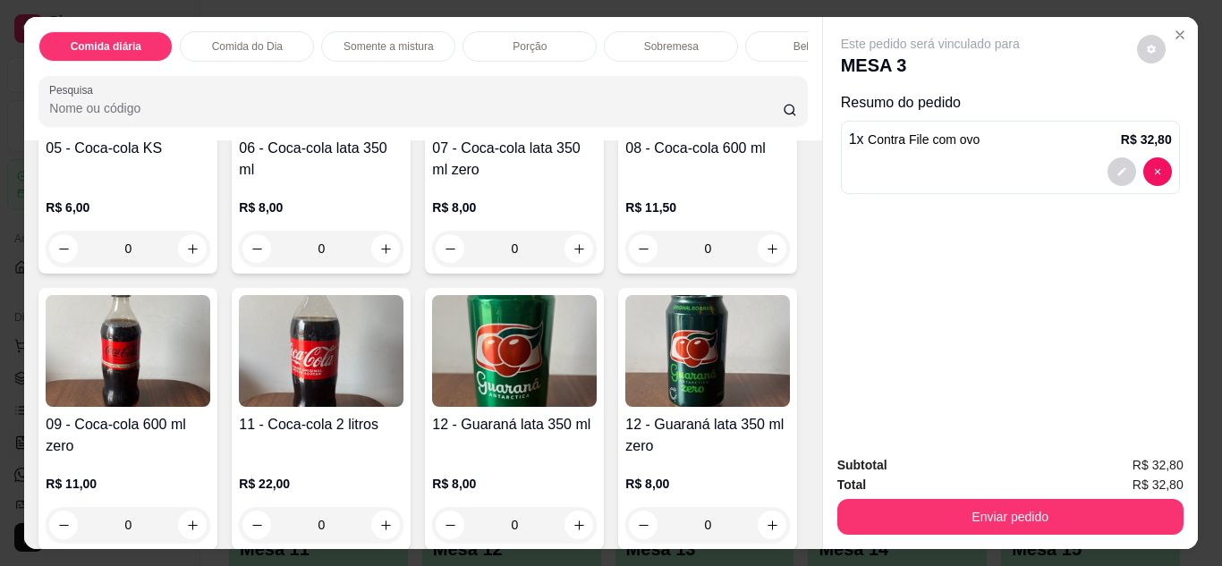
scroll to position [3114, 0]
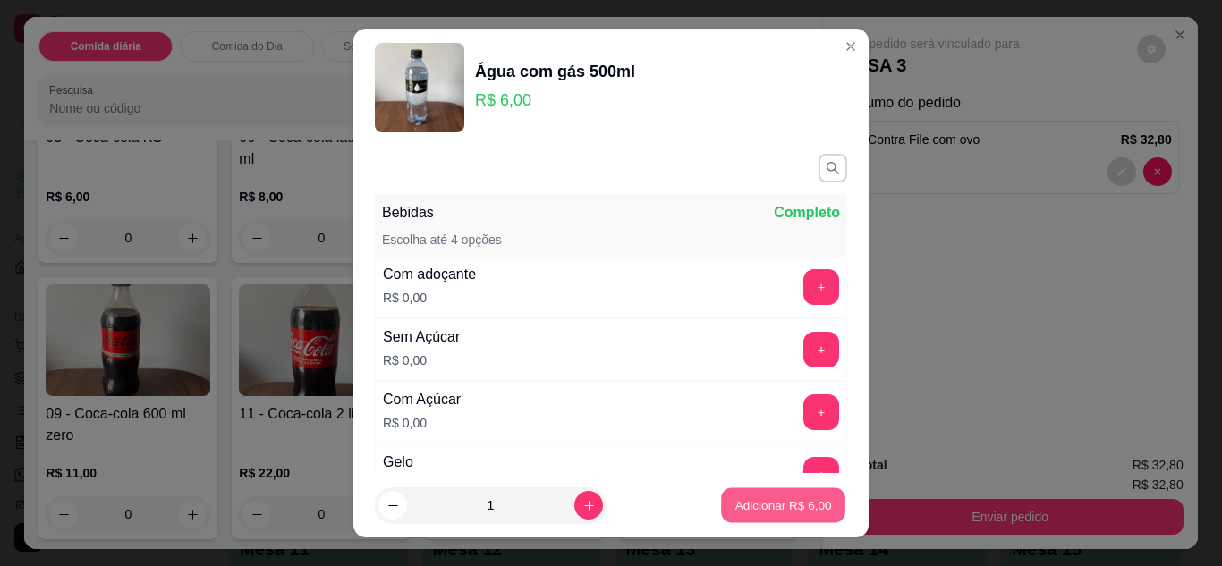
click at [753, 502] on p "Adicionar R$ 6,00" at bounding box center [783, 506] width 97 height 17
type input "1"
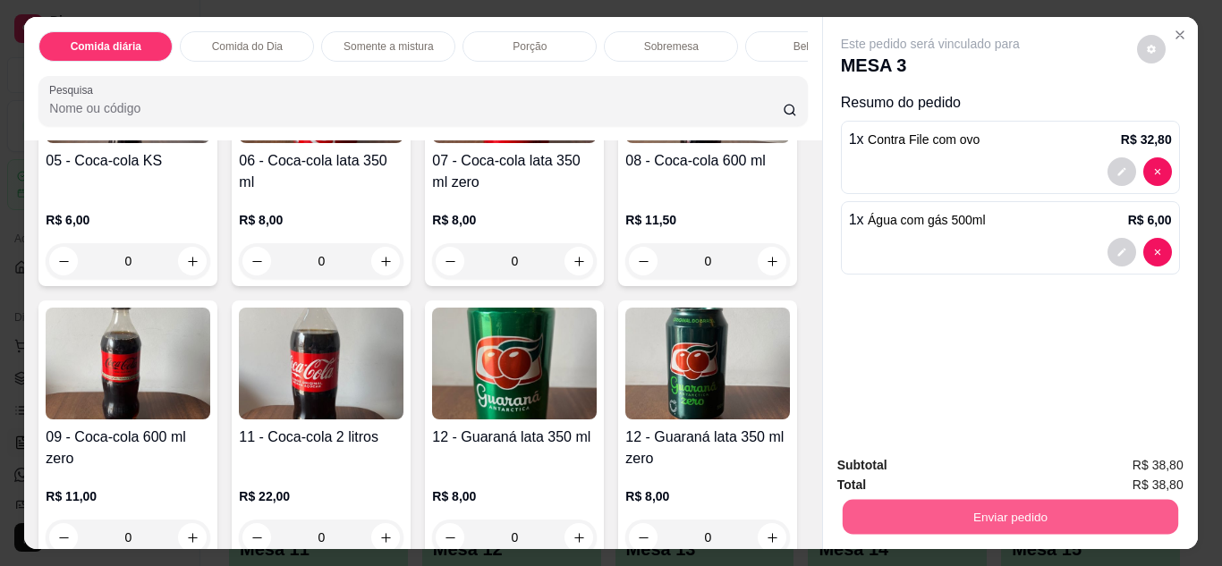
click at [1050, 514] on button "Enviar pedido" at bounding box center [1010, 517] width 336 height 35
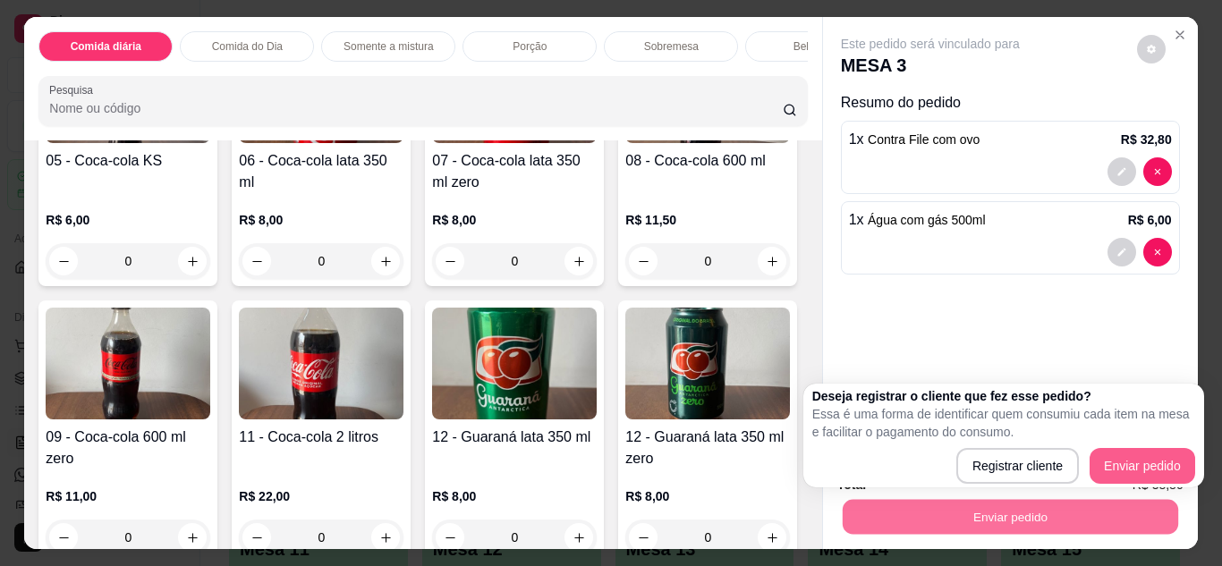
click at [1153, 469] on body "Diggy Sistema de Gestão T Tutto Giorno ... Loja aberta Plano Essencial + Mesas …" at bounding box center [604, 283] width 1209 height 566
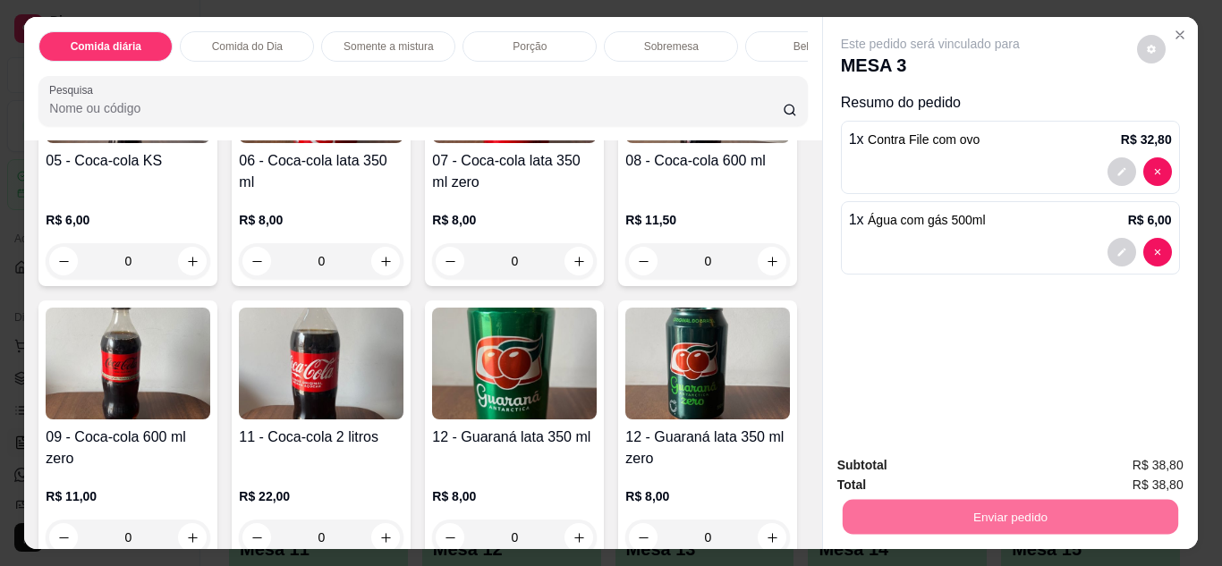
click at [1153, 469] on button "Enviar pedido" at bounding box center [1137, 466] width 98 height 33
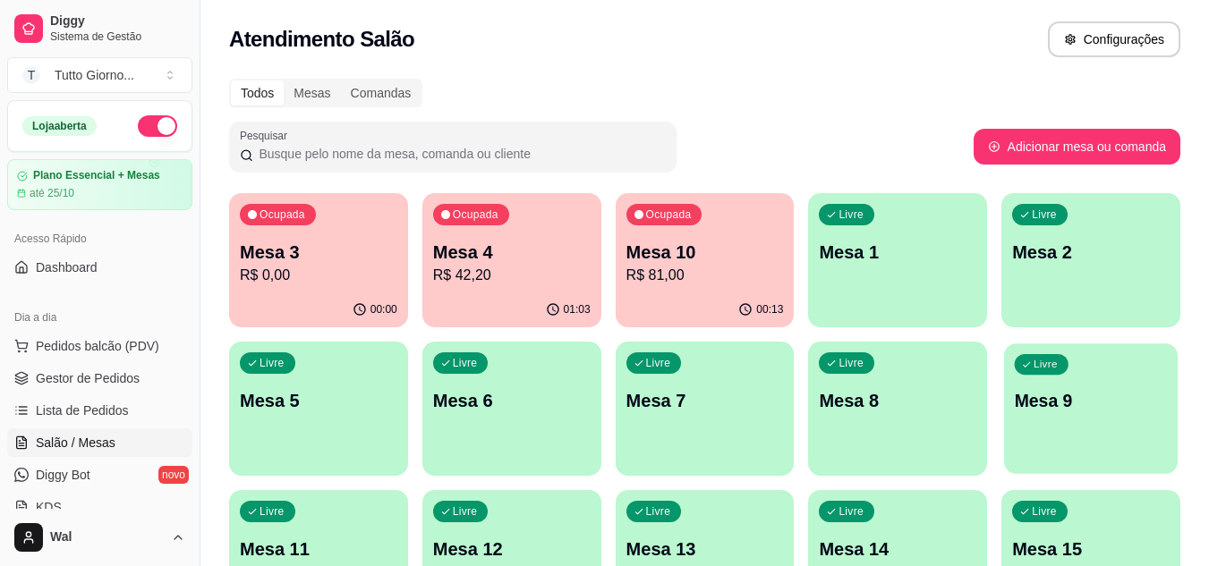
click at [1046, 413] on div "Livre Mesa 9" at bounding box center [1091, 398] width 174 height 109
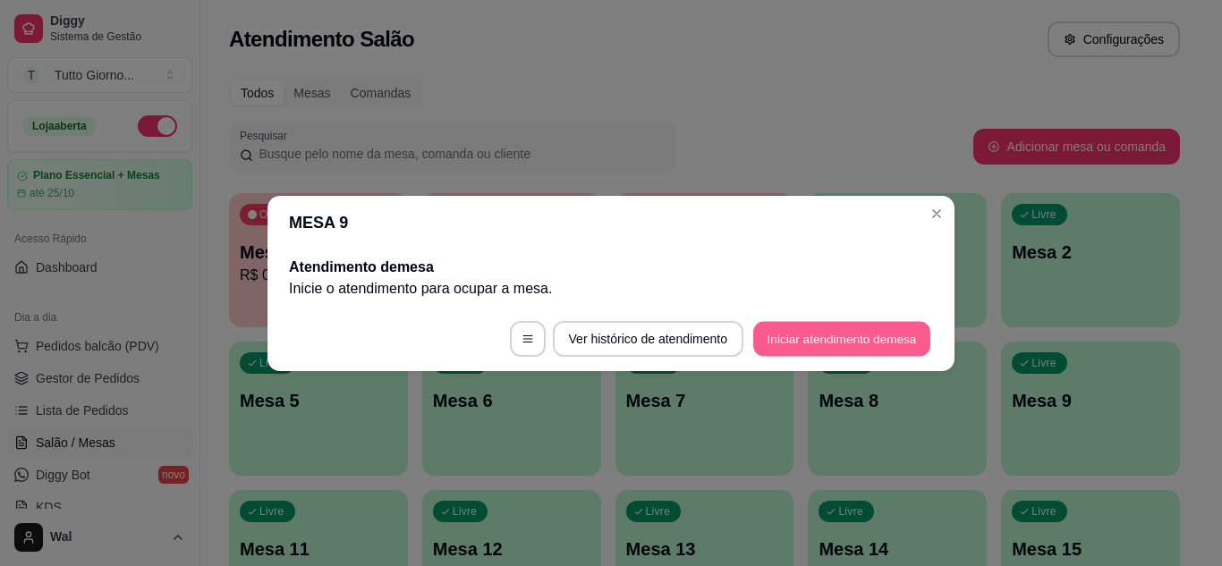
click at [877, 341] on button "Iniciar atendimento de mesa" at bounding box center [841, 338] width 177 height 35
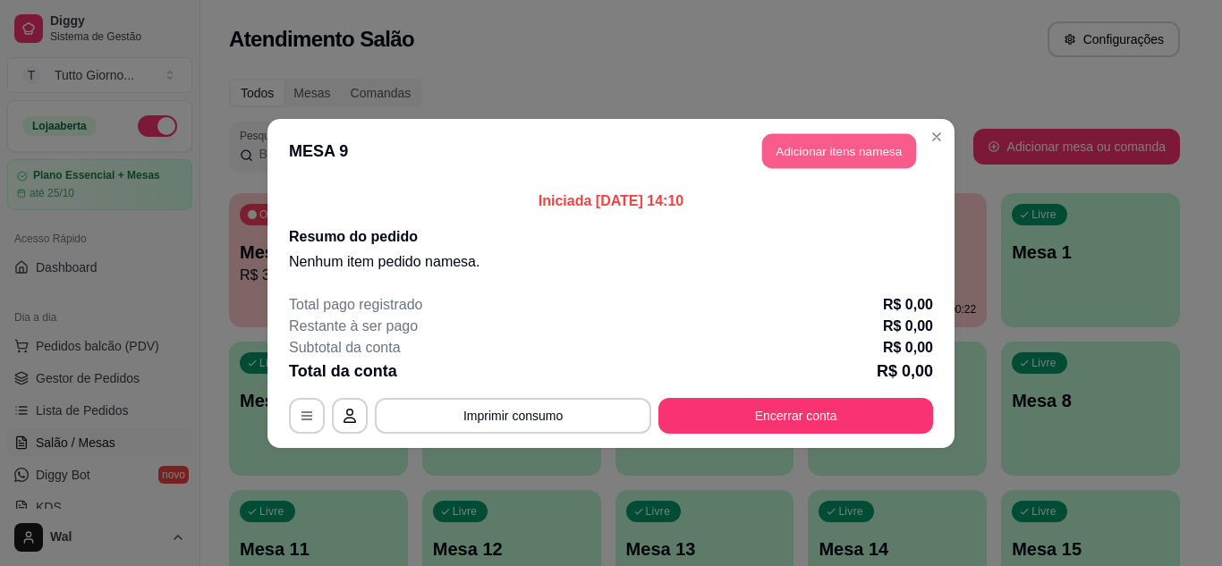
click at [818, 155] on button "Adicionar itens na mesa" at bounding box center [839, 150] width 154 height 35
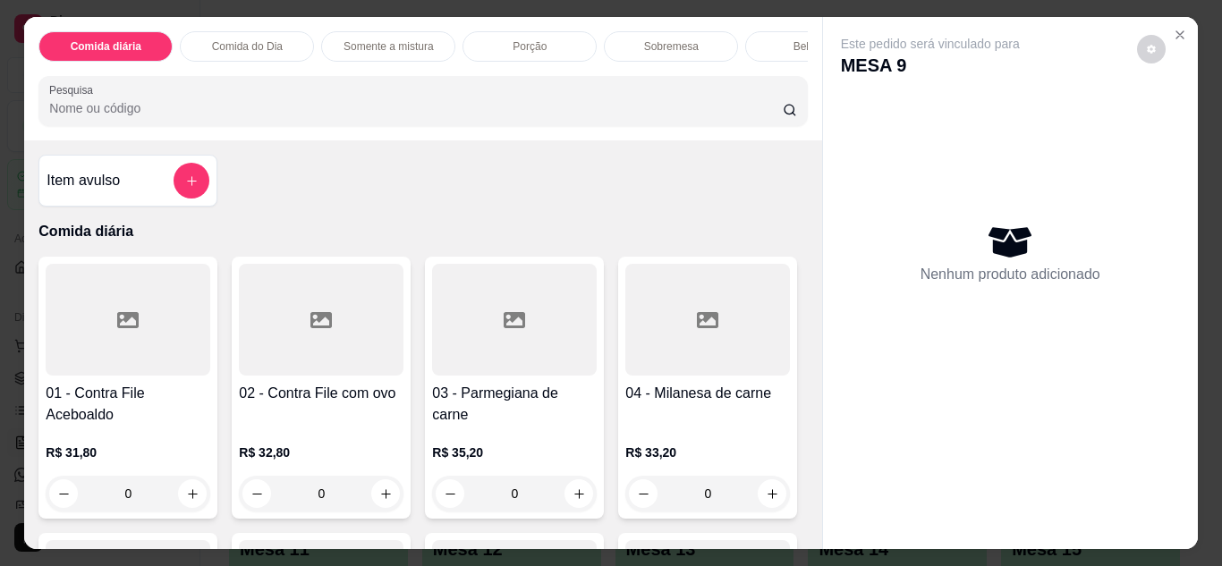
click at [378, 495] on div "0" at bounding box center [321, 494] width 165 height 36
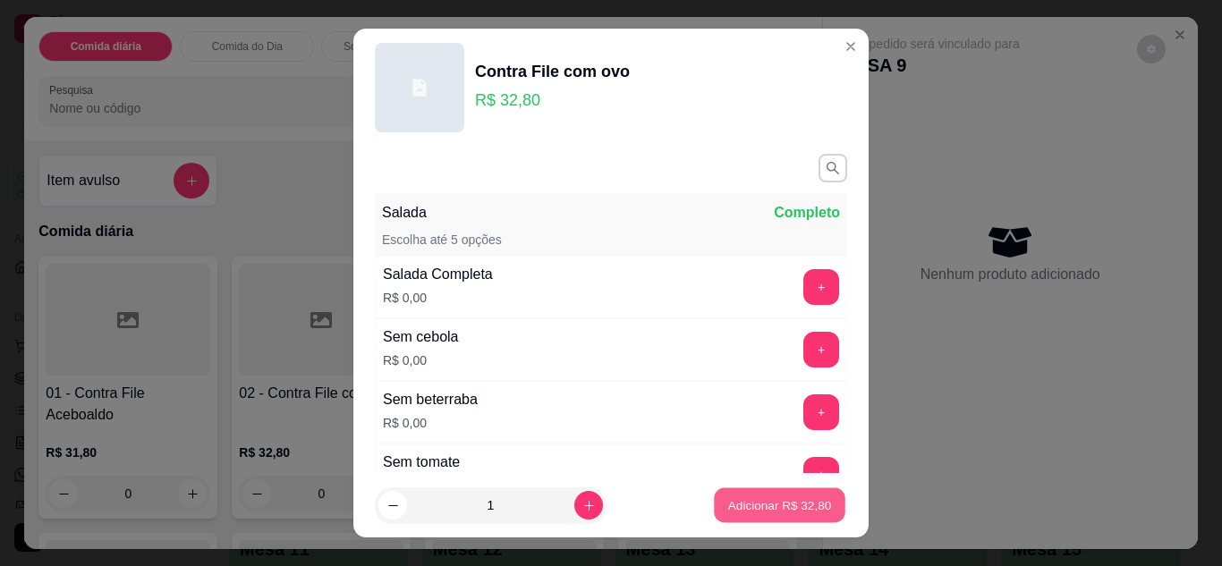
click at [738, 511] on p "Adicionar R$ 32,80" at bounding box center [780, 506] width 104 height 17
type input "1"
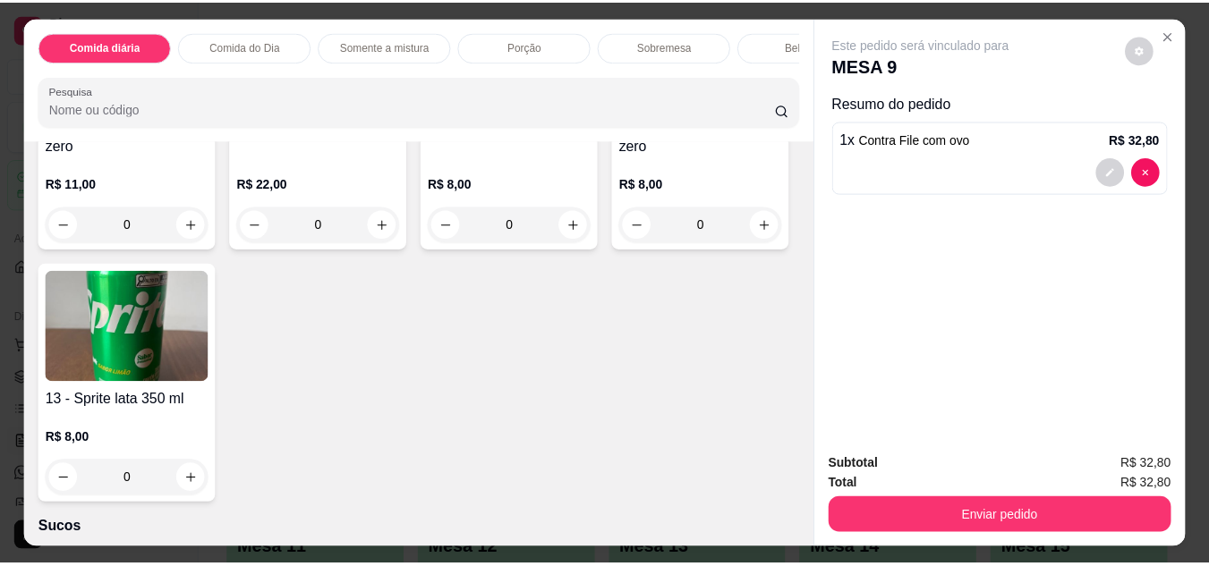
scroll to position [3472, 0]
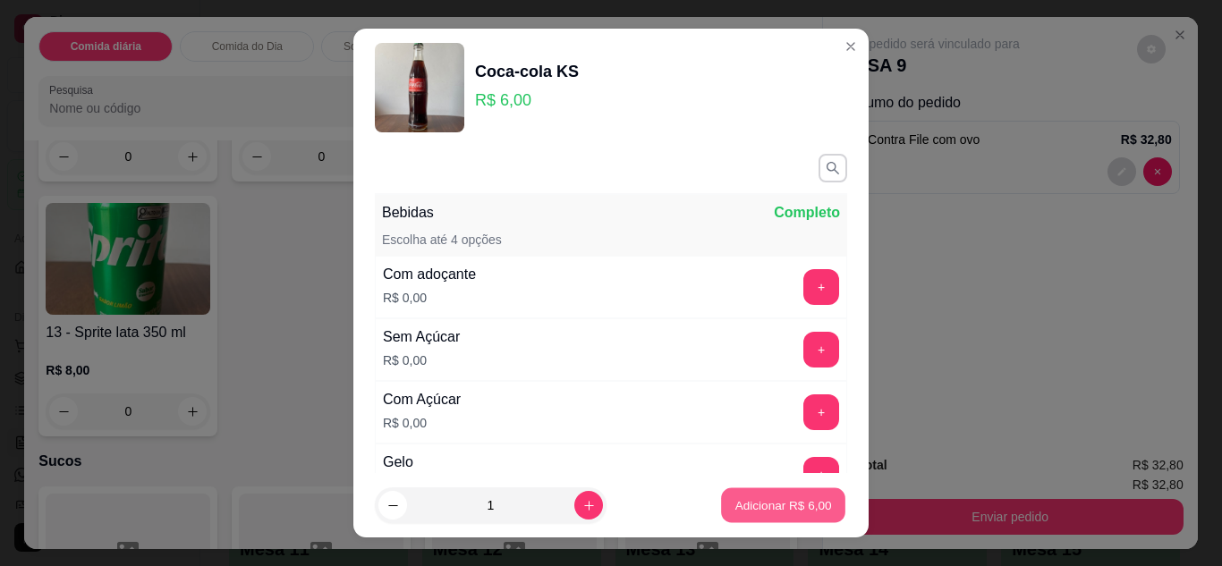
click at [791, 506] on p "Adicionar R$ 6,00" at bounding box center [783, 506] width 97 height 17
type input "1"
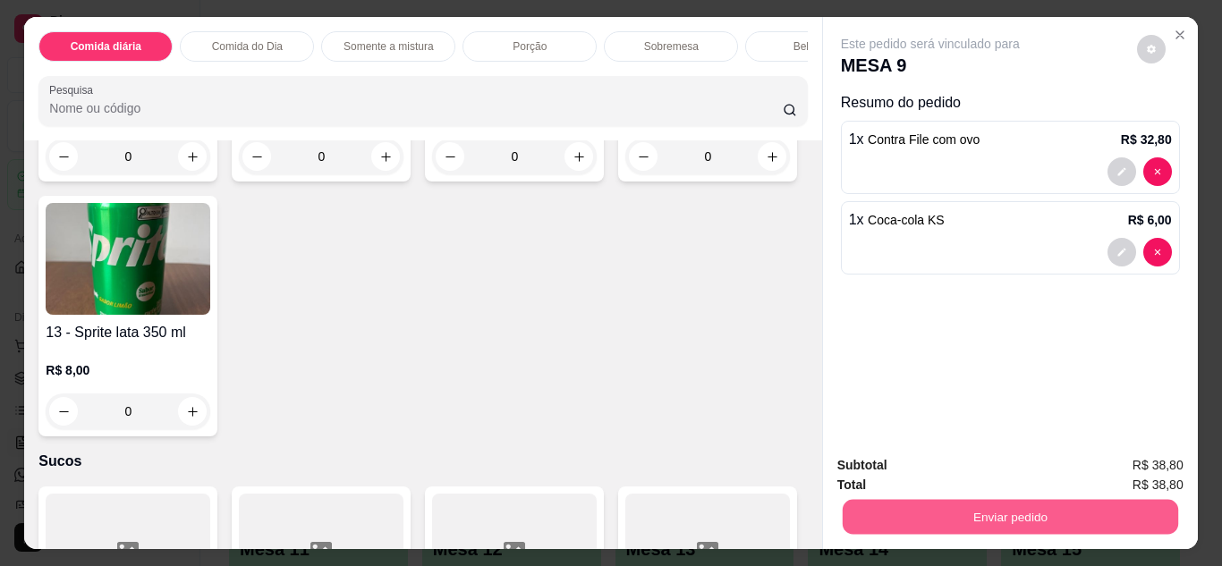
click at [1060, 515] on button "Enviar pedido" at bounding box center [1010, 517] width 336 height 35
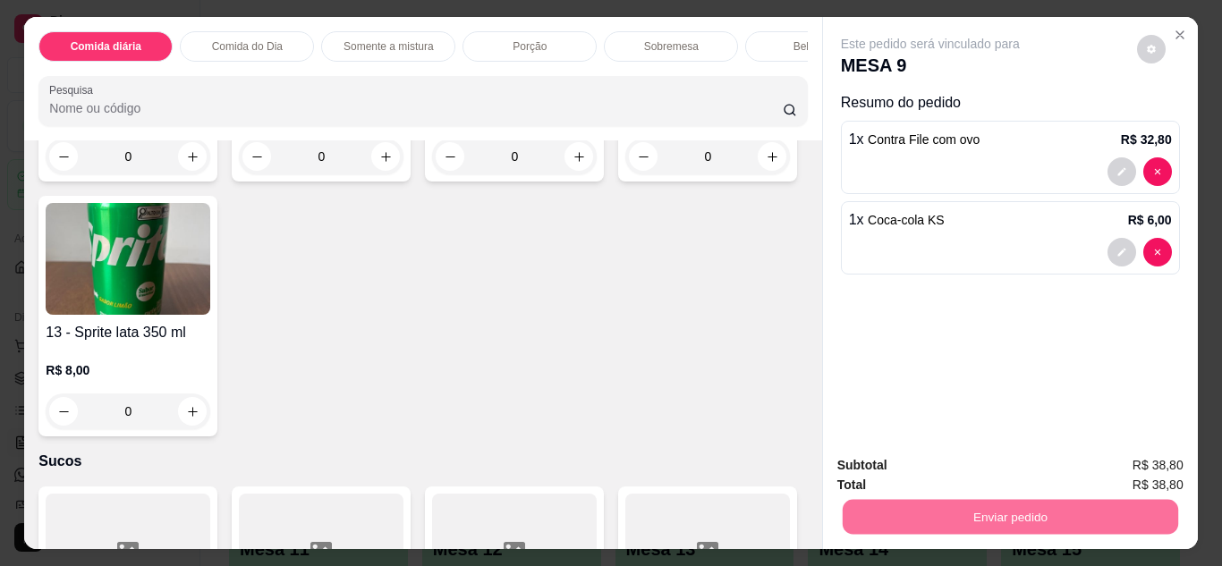
click at [1131, 472] on button "Enviar pedido" at bounding box center [1137, 466] width 98 height 33
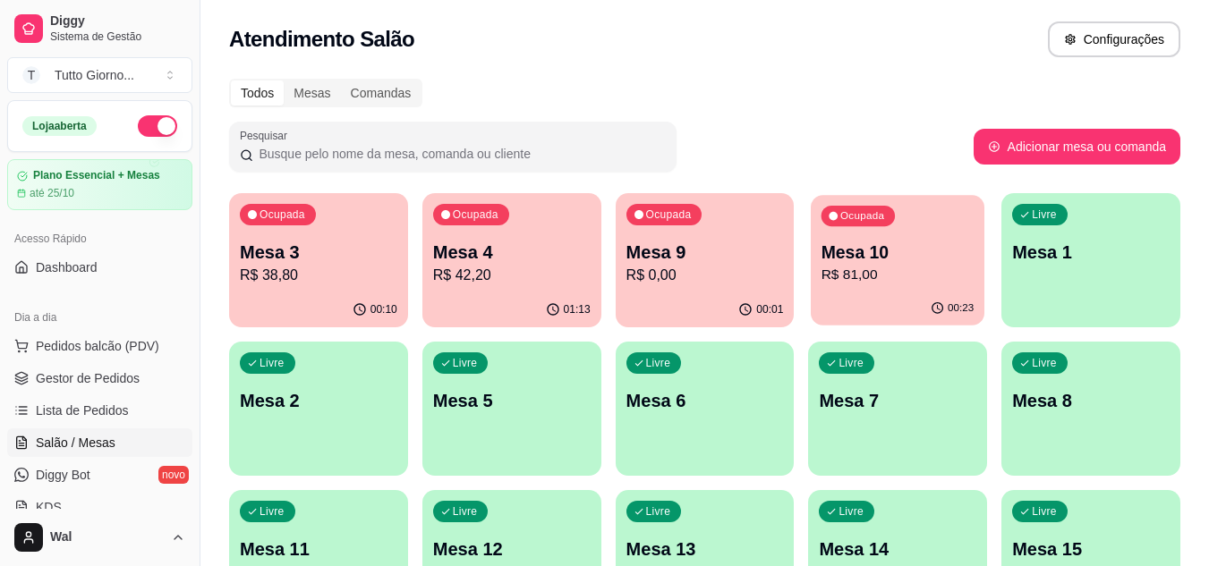
click at [863, 244] on p "Mesa 10" at bounding box center [897, 253] width 153 height 24
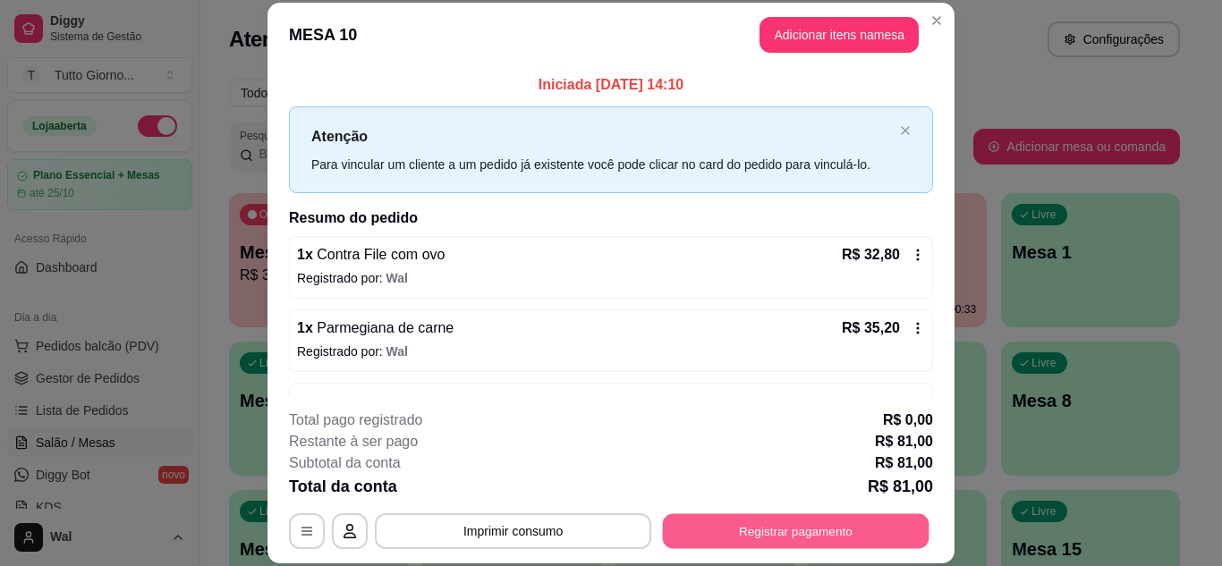
click at [805, 523] on button "Registrar pagamento" at bounding box center [796, 531] width 267 height 35
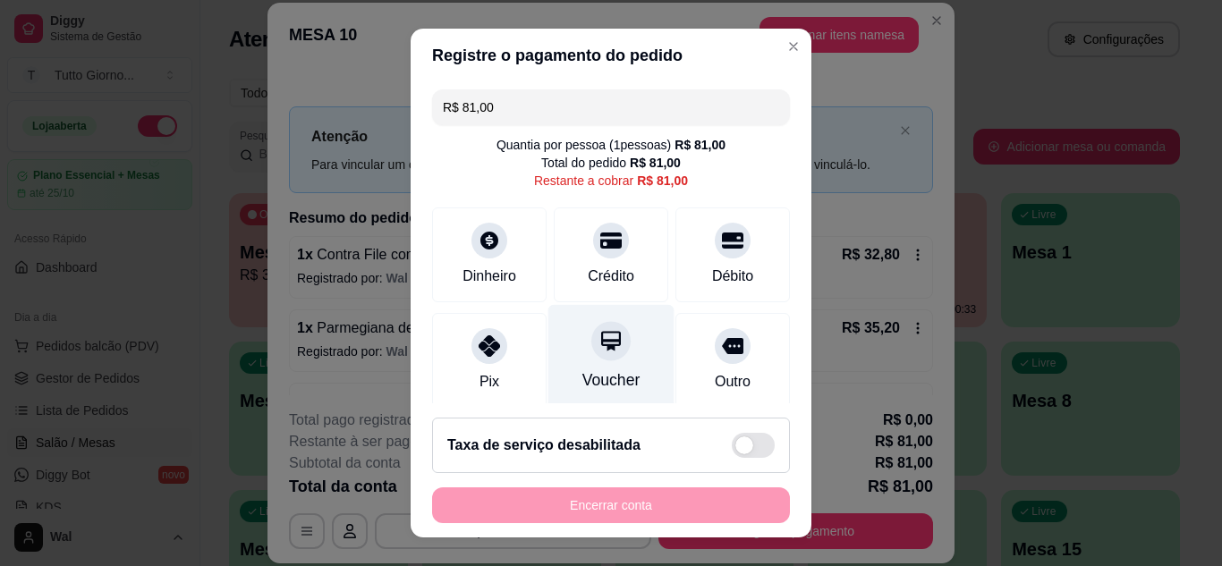
click at [591, 359] on div at bounding box center [610, 340] width 39 height 39
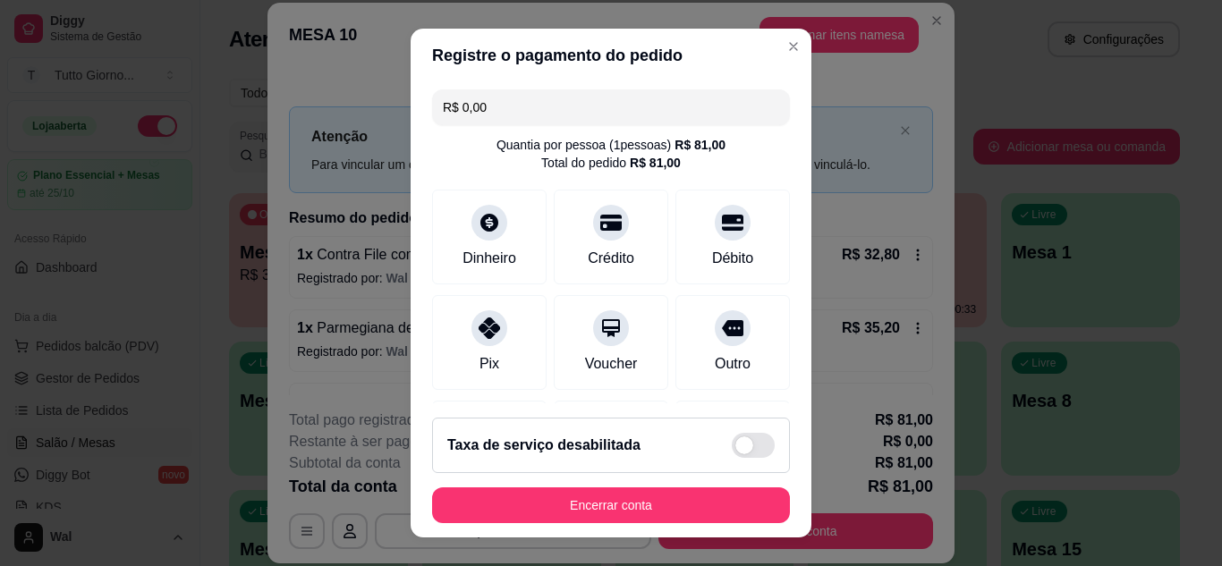
click at [468, 106] on input "R$ 0,00" at bounding box center [611, 107] width 336 height 36
click at [463, 108] on input "R$ 0,00" at bounding box center [611, 107] width 336 height 36
click at [454, 106] on input "R$ 0,00" at bounding box center [611, 107] width 336 height 36
click at [463, 107] on input "R$ 0,00" at bounding box center [611, 107] width 336 height 36
click at [458, 106] on input "R$ 0,00" at bounding box center [611, 107] width 336 height 36
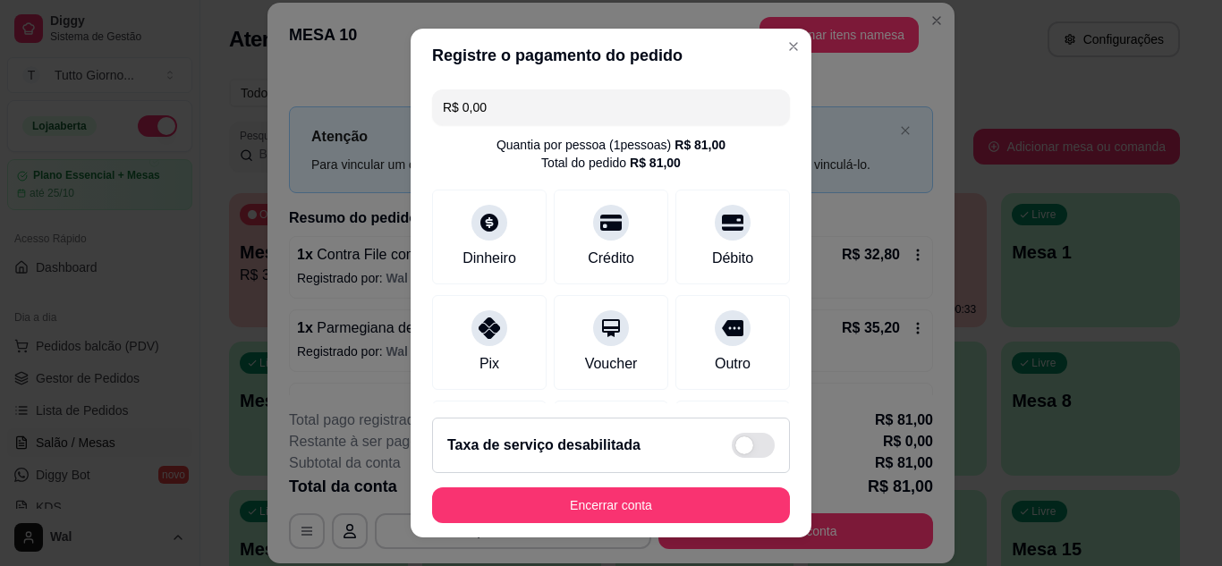
type input "R$ 0,00"
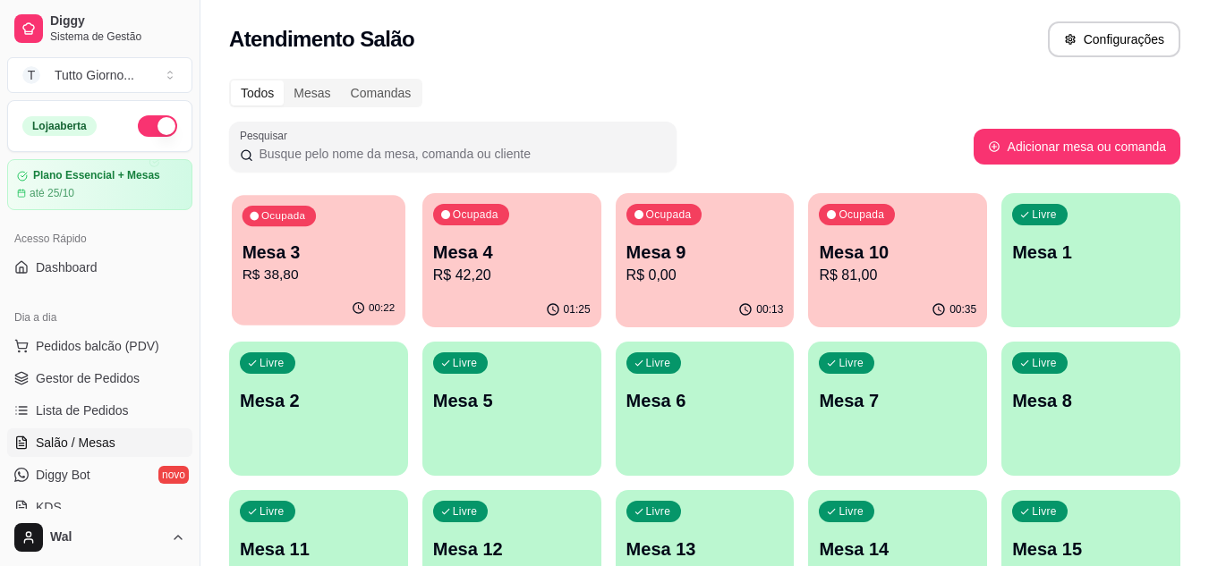
click at [360, 256] on p "Mesa 3" at bounding box center [318, 253] width 153 height 24
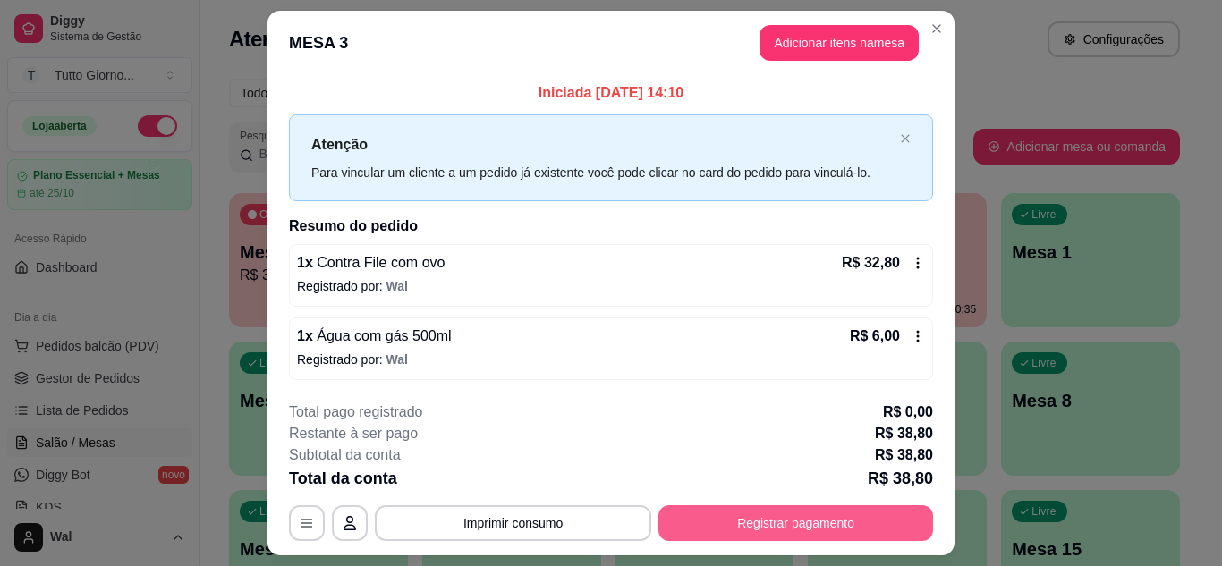
click at [779, 518] on button "Registrar pagamento" at bounding box center [796, 524] width 275 height 36
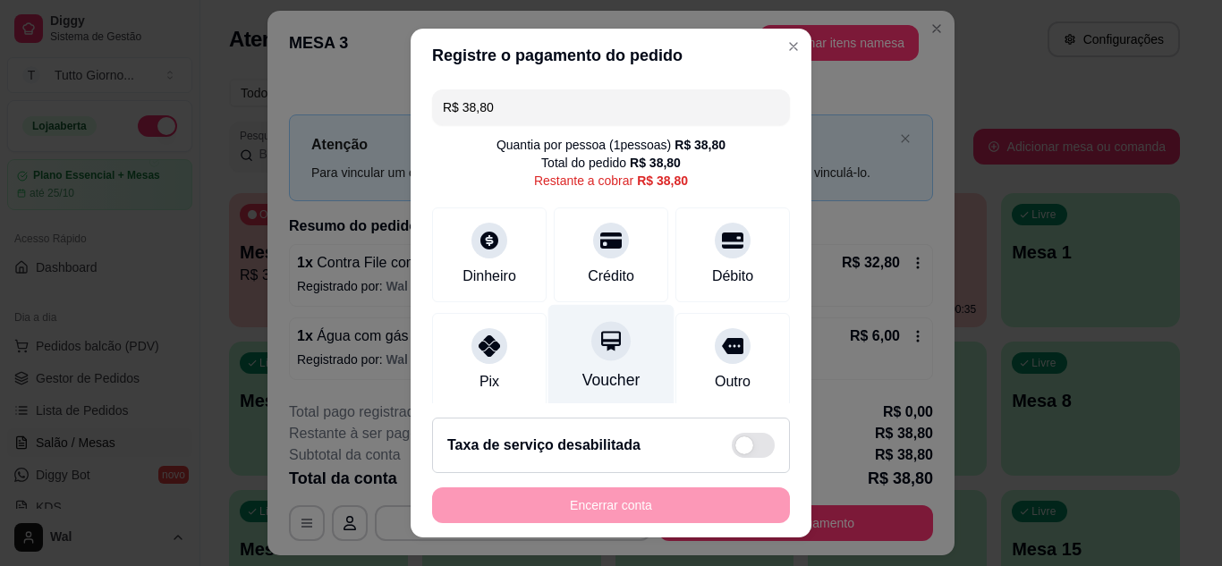
click at [600, 344] on icon at bounding box center [611, 340] width 23 height 23
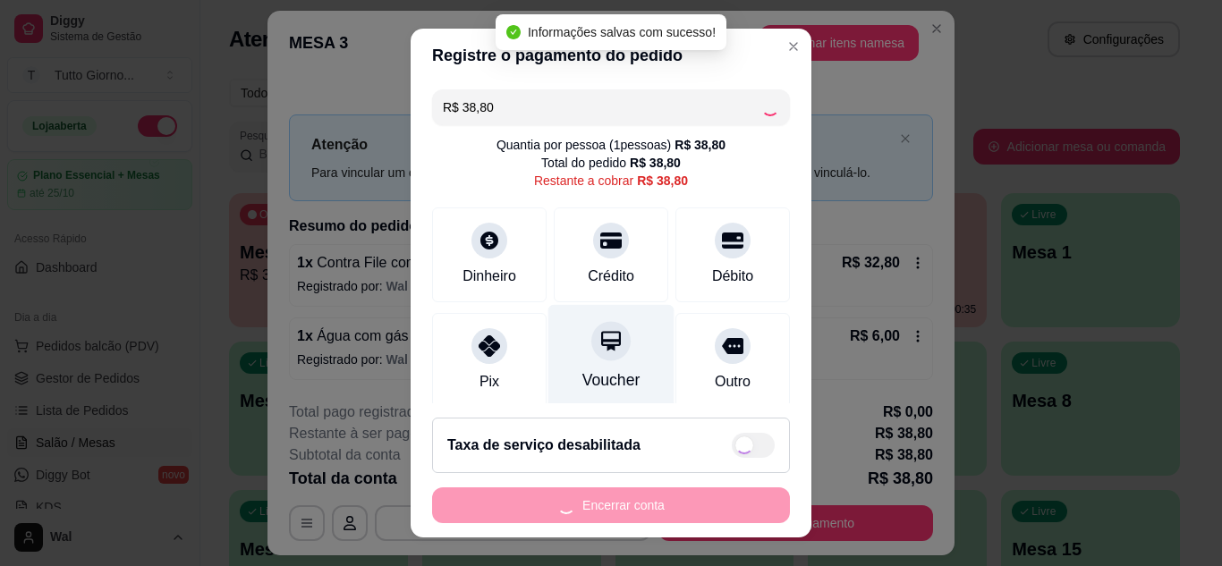
type input "R$ 0,00"
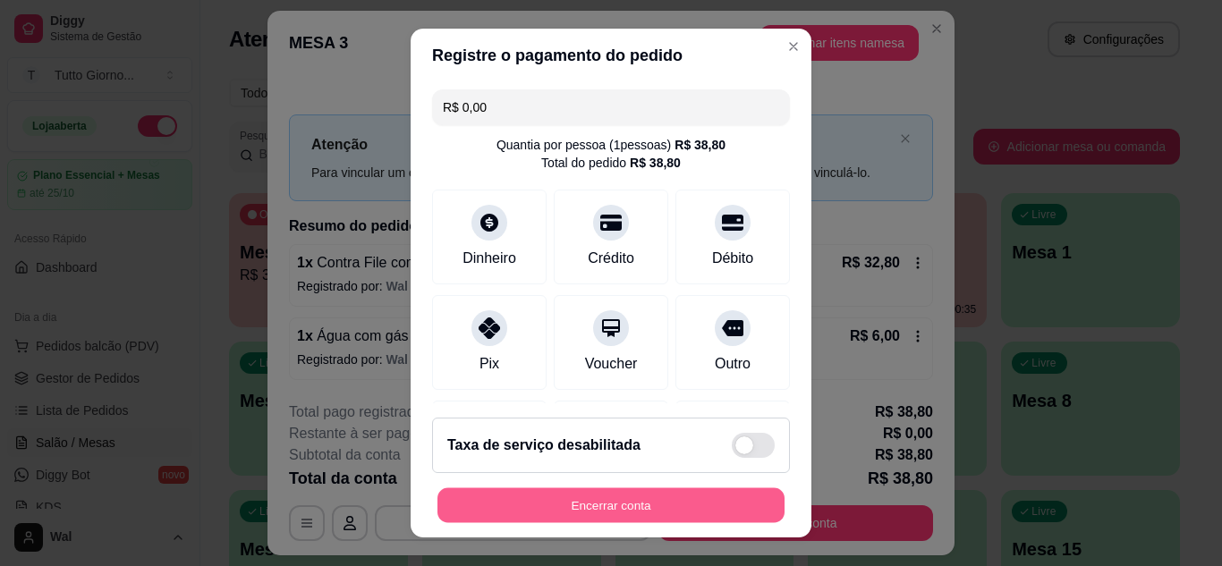
click at [670, 509] on button "Encerrar conta" at bounding box center [611, 506] width 347 height 35
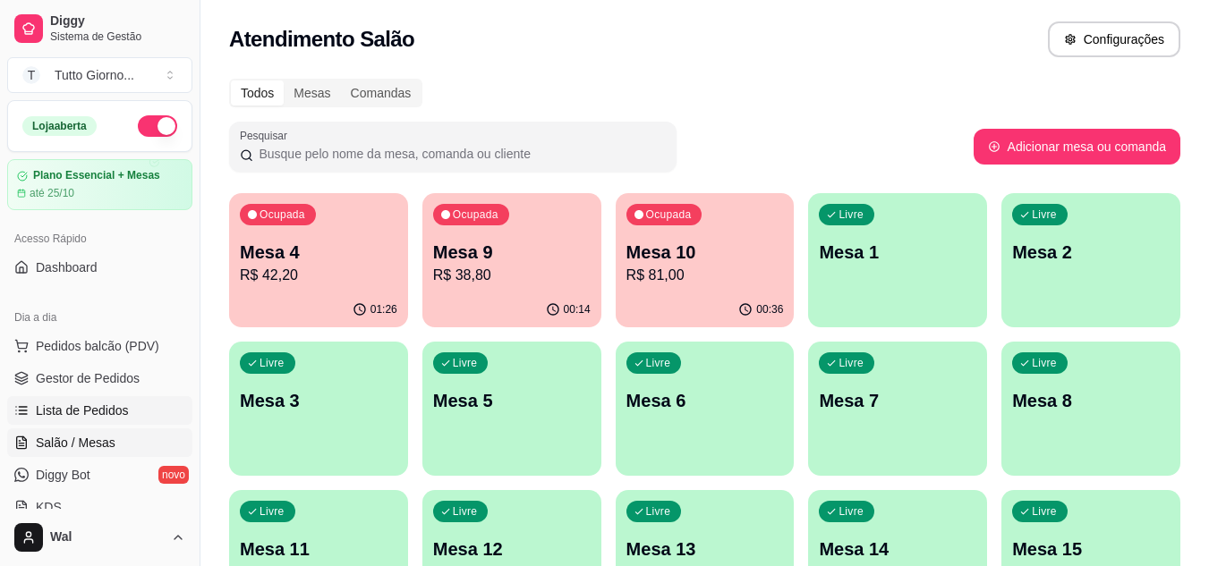
click at [129, 408] on link "Lista de Pedidos" at bounding box center [99, 410] width 185 height 29
click at [723, 275] on p "R$ 81,00" at bounding box center [704, 275] width 153 height 21
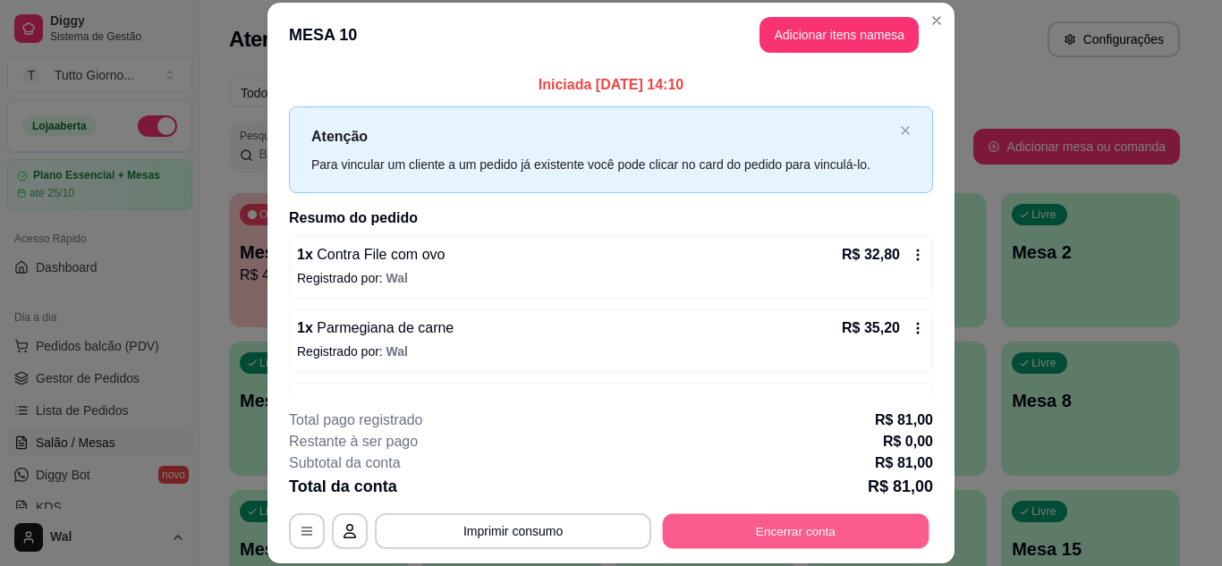
click at [835, 531] on button "Encerrar conta" at bounding box center [796, 531] width 267 height 35
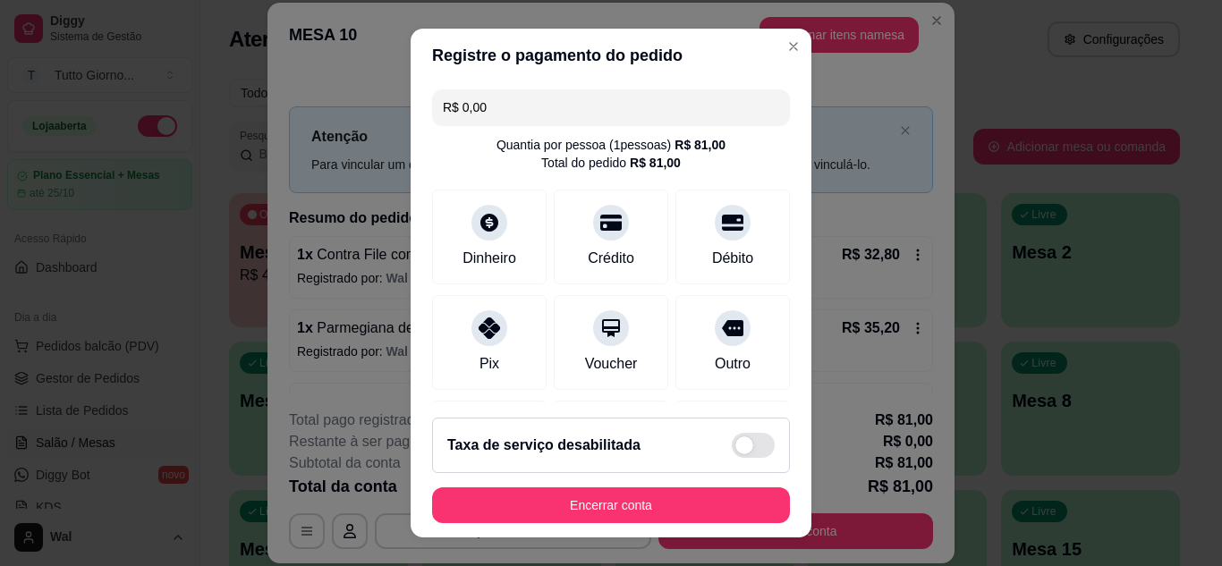
click at [478, 108] on input "R$ 0,00" at bounding box center [611, 107] width 336 height 36
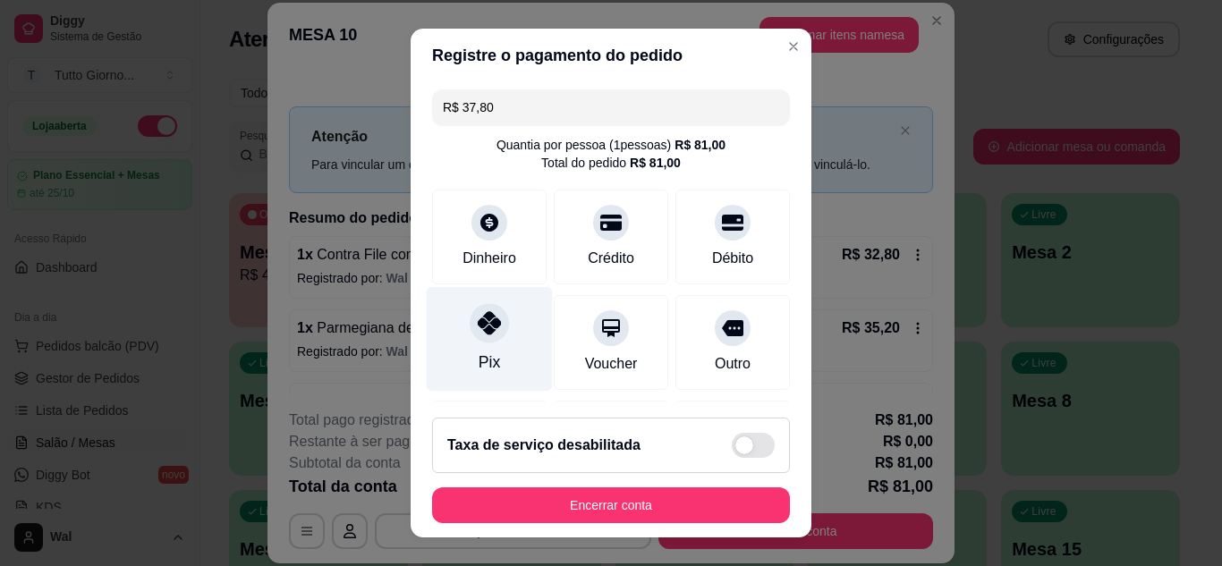
type input "R$ 37,80"
click at [472, 345] on div "Pix" at bounding box center [490, 338] width 126 height 105
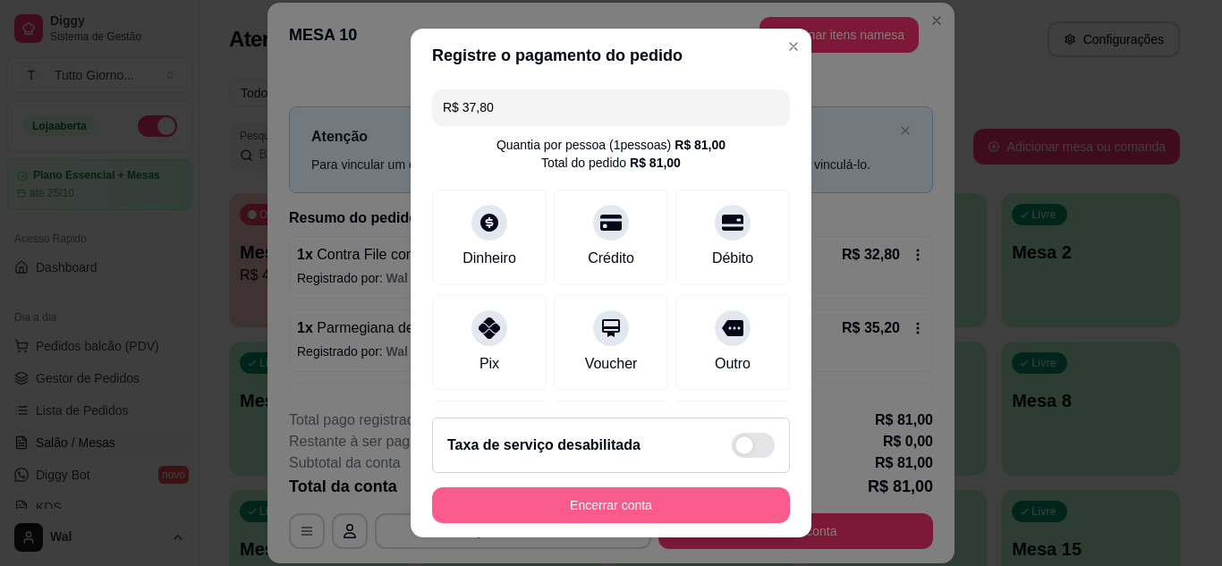
click at [636, 497] on button "Encerrar conta" at bounding box center [611, 506] width 358 height 36
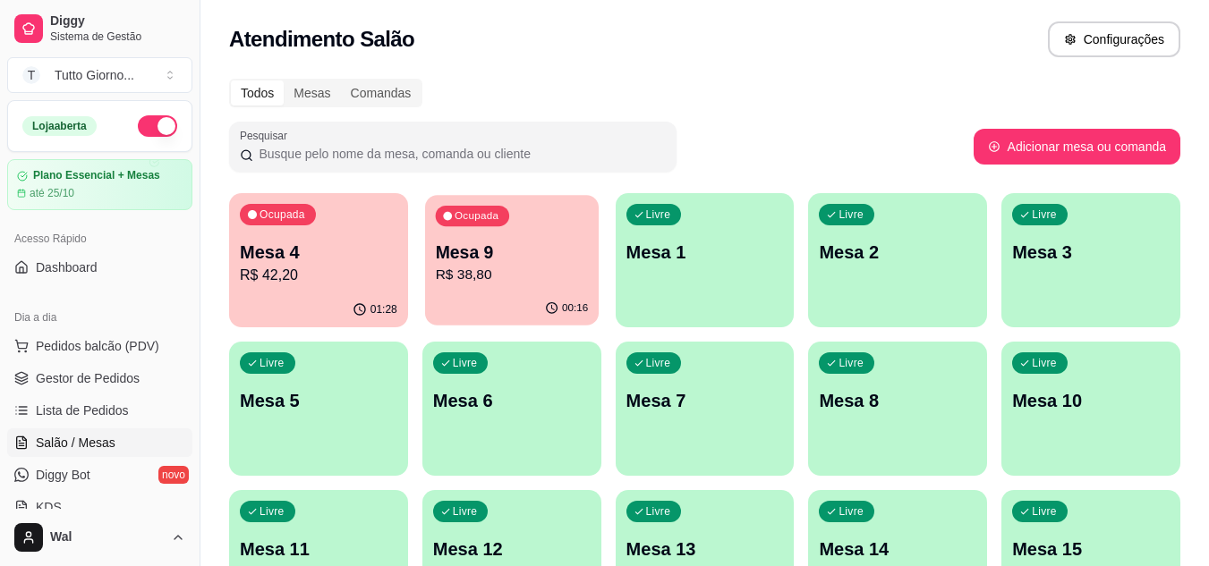
click at [535, 268] on p "R$ 38,80" at bounding box center [511, 275] width 153 height 21
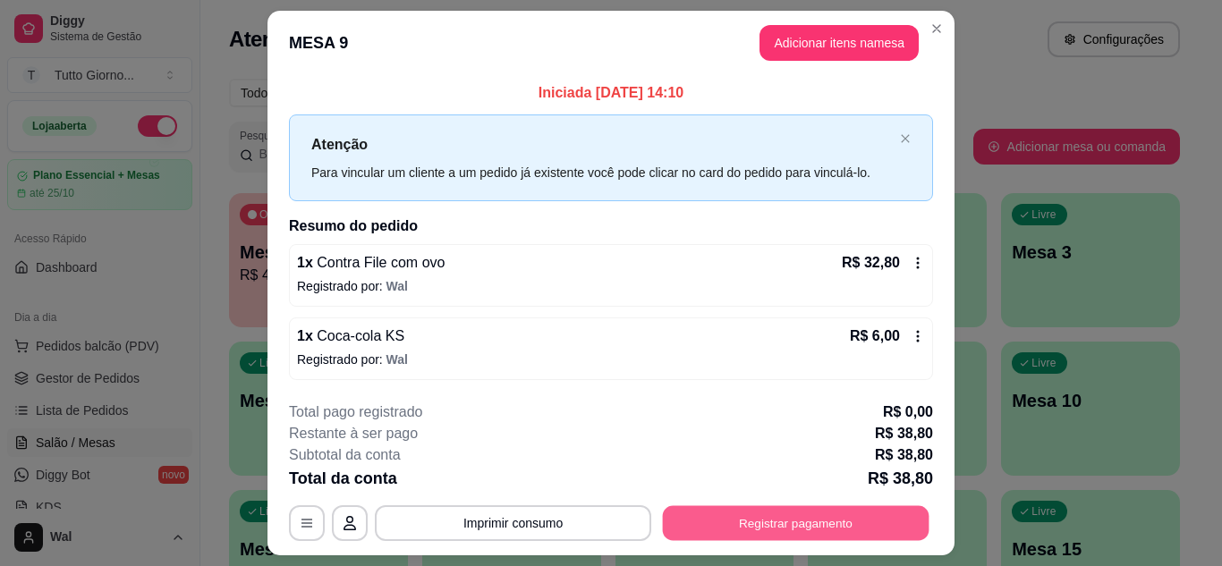
click at [823, 525] on button "Registrar pagamento" at bounding box center [796, 523] width 267 height 35
click at [853, 523] on button "Registrar pagamento" at bounding box center [796, 523] width 267 height 35
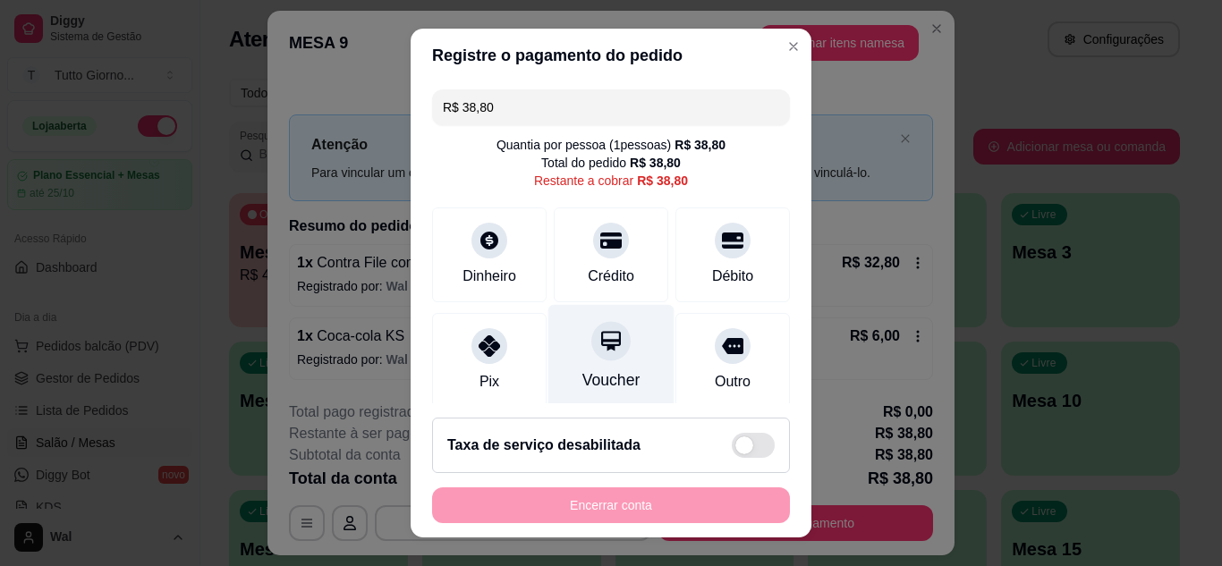
click at [591, 358] on div at bounding box center [610, 340] width 39 height 39
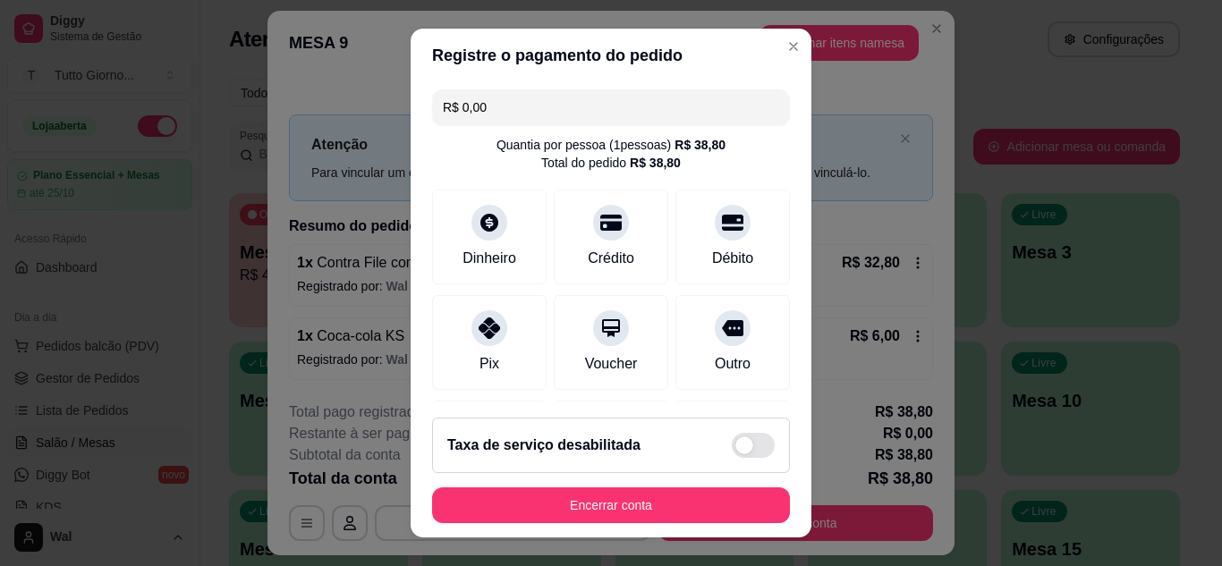
click at [491, 101] on input "R$ 0,00" at bounding box center [611, 107] width 336 height 36
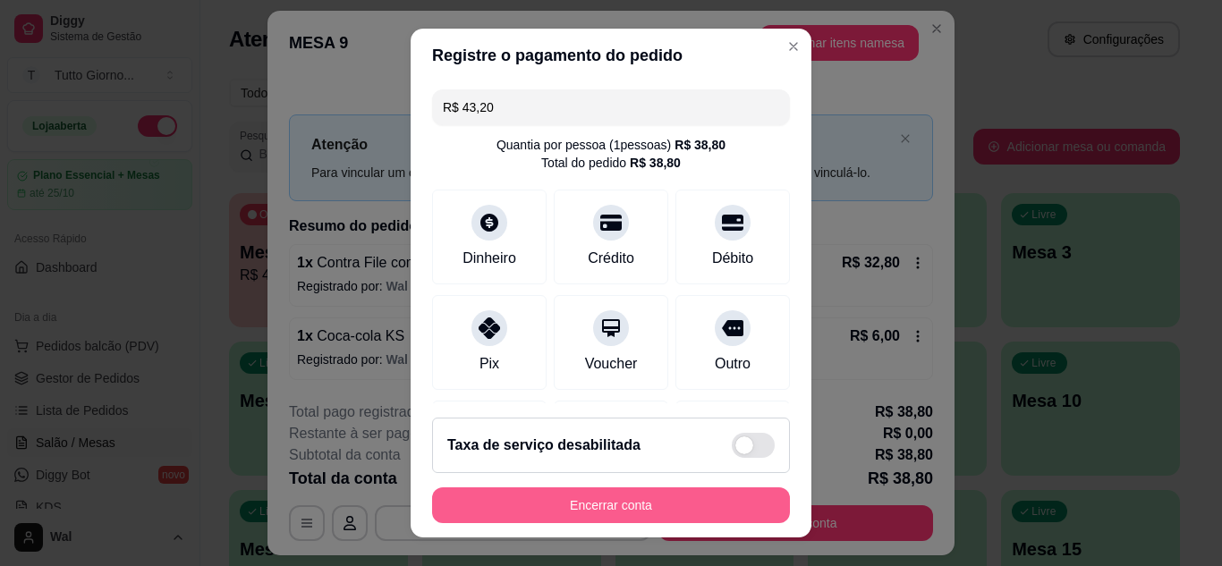
type input "R$ 43,20"
click at [730, 489] on button "Encerrar conta" at bounding box center [611, 506] width 347 height 35
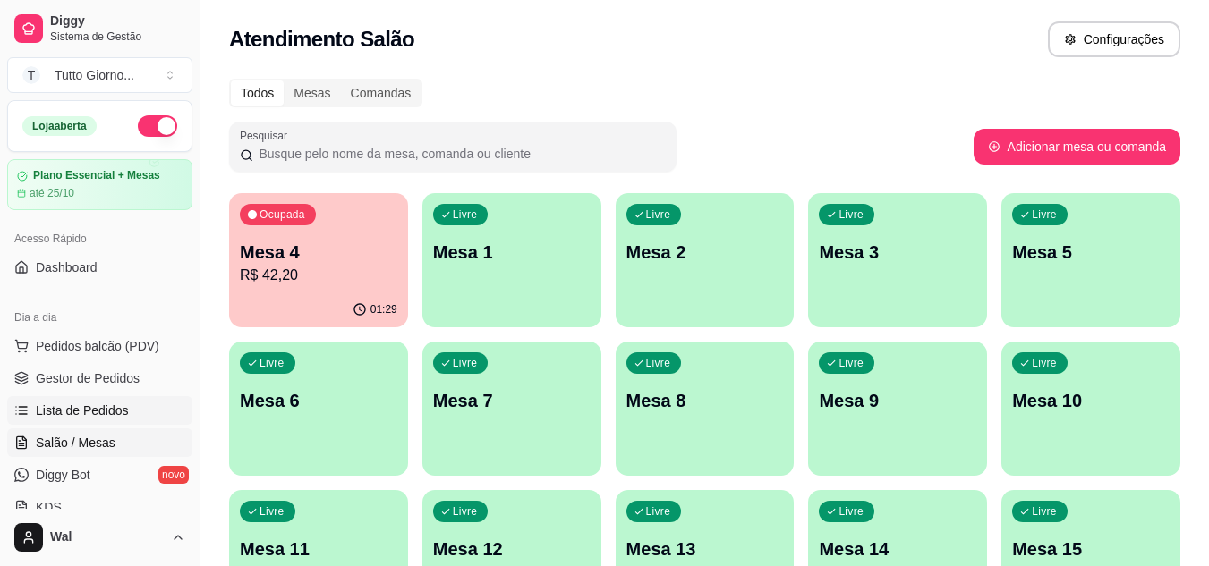
click at [119, 406] on span "Lista de Pedidos" at bounding box center [82, 411] width 93 height 18
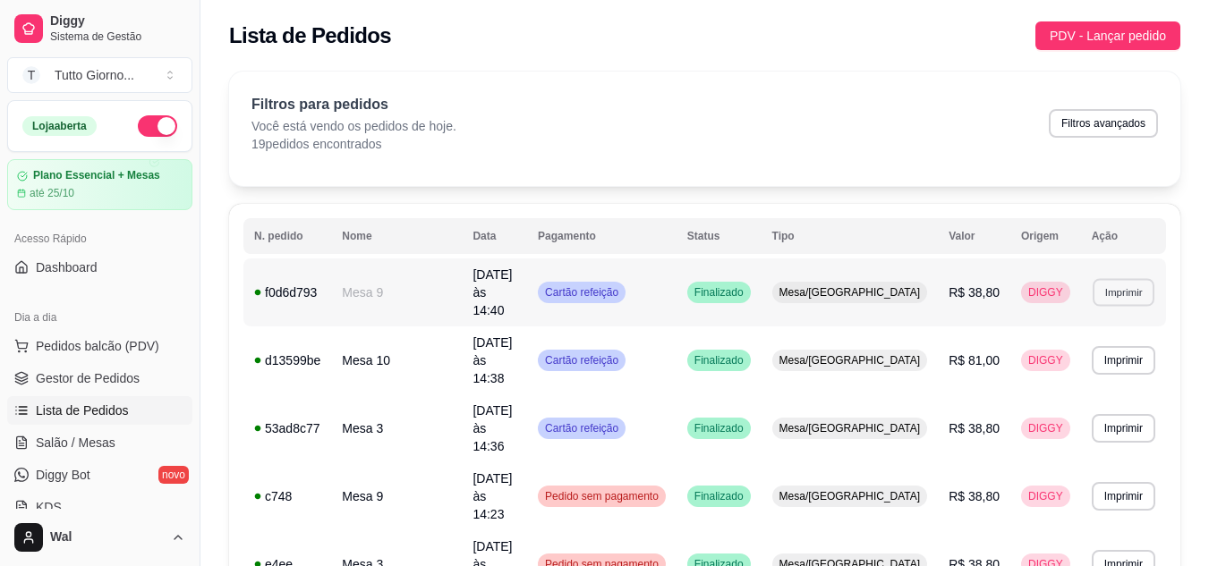
click at [1129, 282] on button "Imprimir" at bounding box center [1124, 292] width 62 height 28
click at [1114, 345] on button "IMPRESSORA CAIXA" at bounding box center [1089, 342] width 132 height 29
click at [125, 441] on link "Salão / Mesas" at bounding box center [99, 443] width 185 height 29
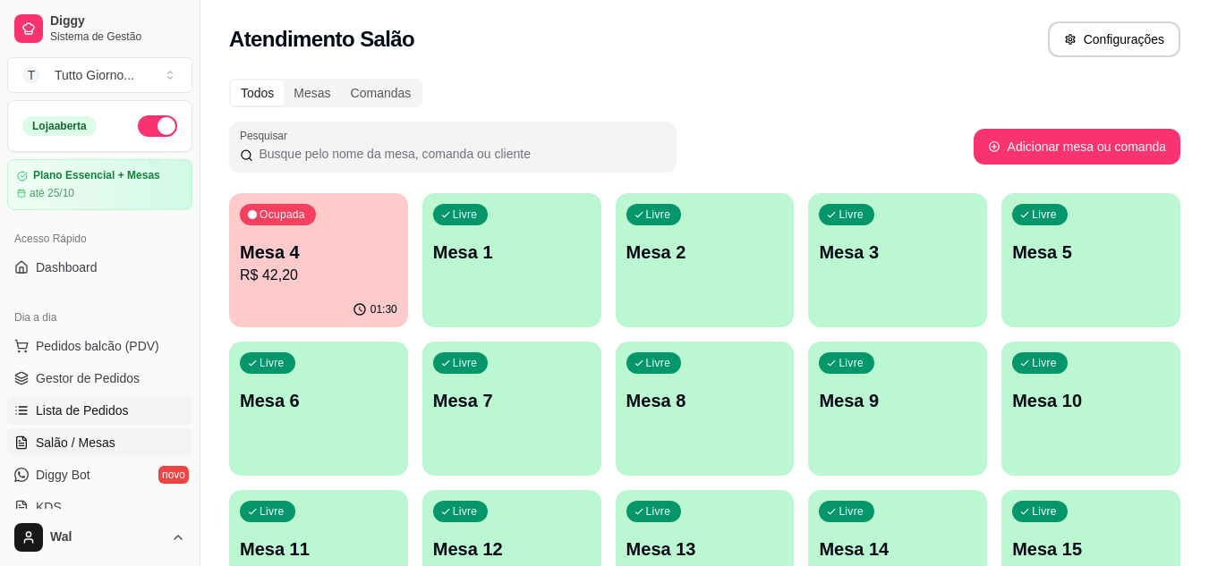
click at [114, 407] on span "Lista de Pedidos" at bounding box center [82, 411] width 93 height 18
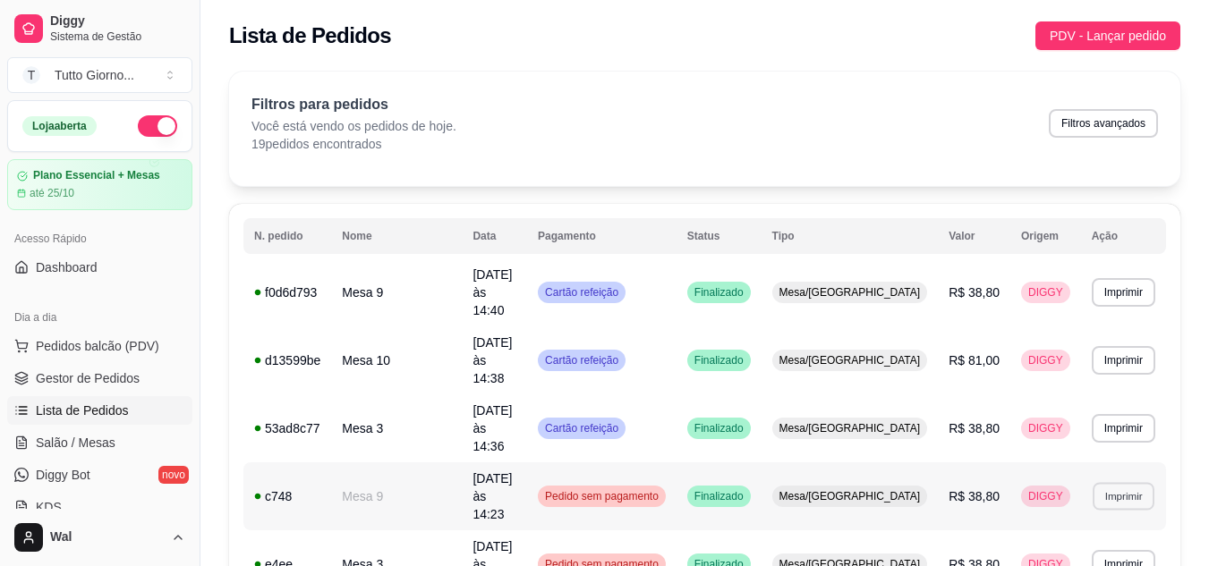
click at [1119, 482] on button "Imprimir" at bounding box center [1124, 496] width 62 height 28
click at [1108, 472] on button "IMPRESSORA CAIXA" at bounding box center [1088, 471] width 127 height 28
